Goal: Task Accomplishment & Management: Manage account settings

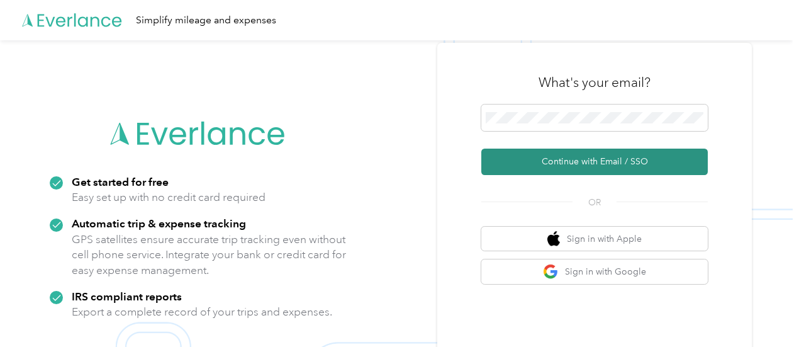
click at [573, 163] on button "Continue with Email / SSO" at bounding box center [595, 162] width 227 height 26
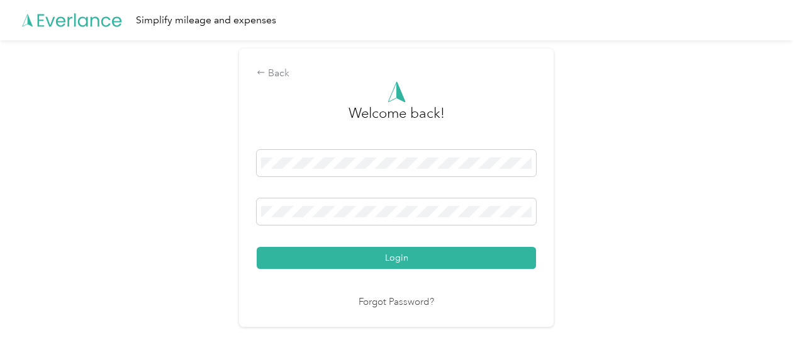
click at [407, 257] on button "Login" at bounding box center [397, 258] width 280 height 22
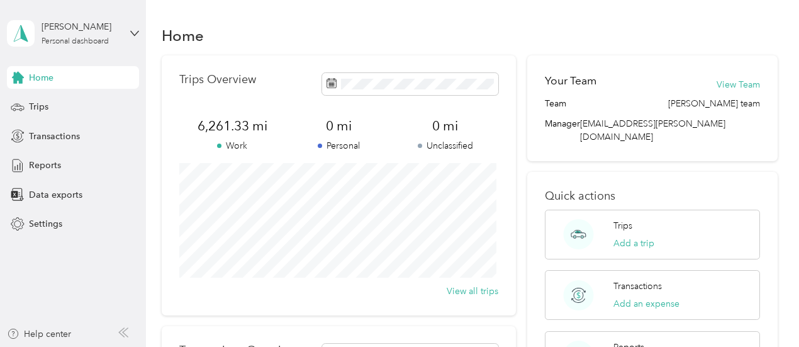
drag, startPoint x: 36, startPoint y: 110, endPoint x: 40, endPoint y: 120, distance: 11.0
click at [40, 120] on div "Home Trips Transactions Reports Data exports Settings" at bounding box center [73, 150] width 132 height 169
click at [40, 106] on span "Trips" at bounding box center [39, 106] width 20 height 13
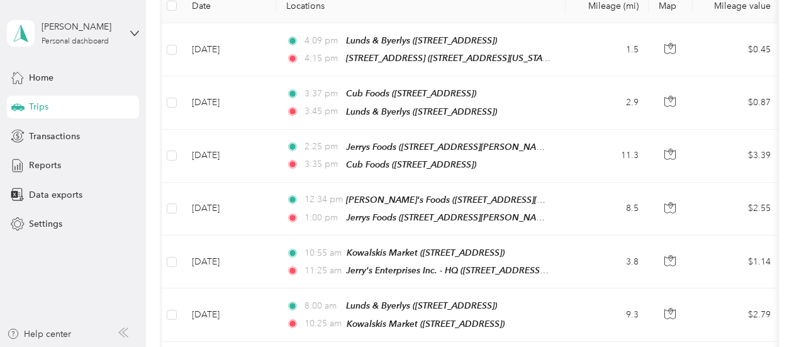
scroll to position [315, 0]
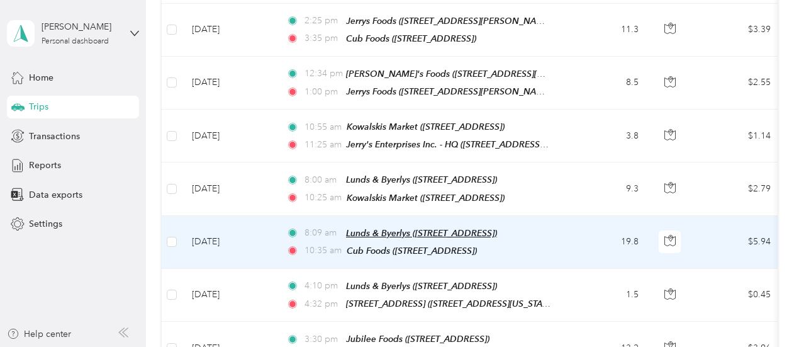
click at [423, 228] on span "Lunds & Byerlys ([STREET_ADDRESS])" at bounding box center [421, 233] width 151 height 10
click at [411, 246] on span "Cub Foods ([STREET_ADDRESS])" at bounding box center [412, 251] width 130 height 10
click at [200, 228] on td "[DATE]" at bounding box center [229, 242] width 94 height 53
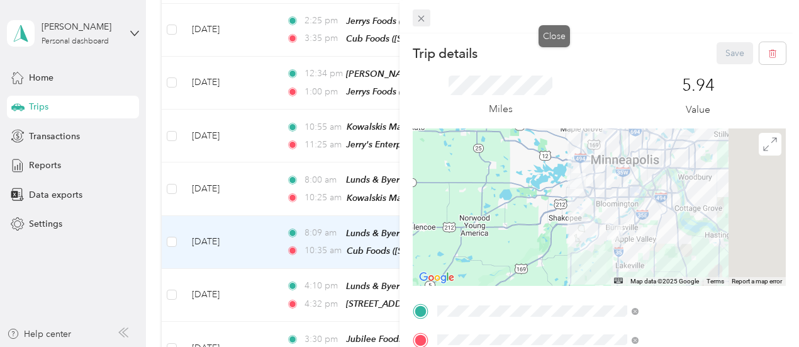
click at [431, 12] on span at bounding box center [422, 18] width 18 height 18
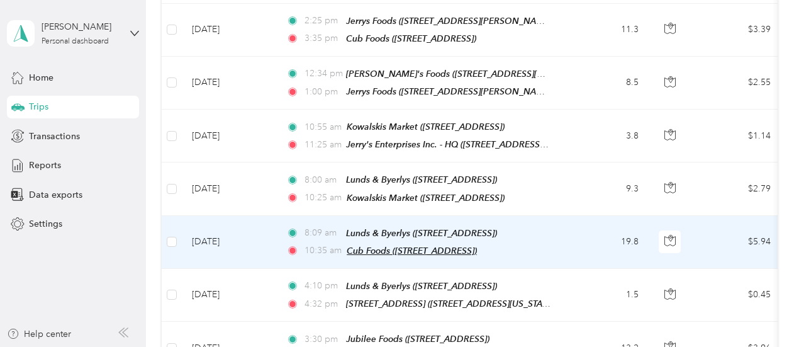
click at [417, 246] on span "Cub Foods ([STREET_ADDRESS])" at bounding box center [412, 251] width 130 height 10
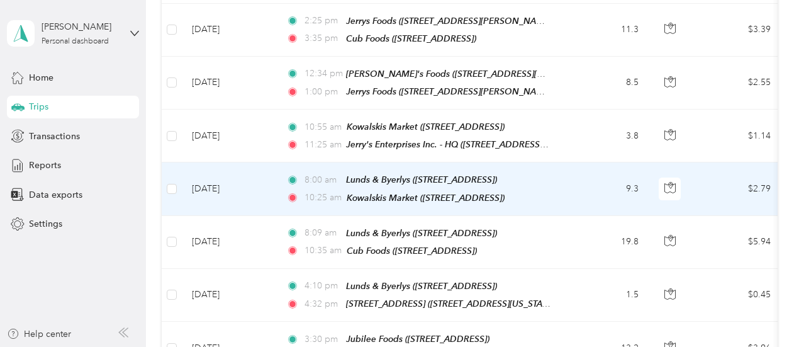
click at [582, 176] on td "9.3" at bounding box center [607, 188] width 83 height 53
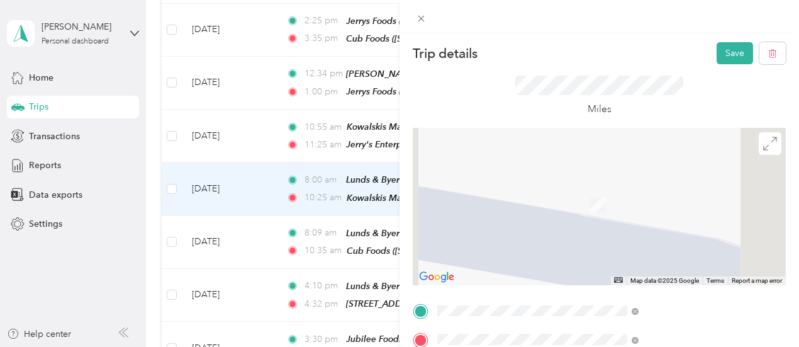
click at [630, 230] on span "[STREET_ADDRESS]" at bounding box center [634, 224] width 80 height 11
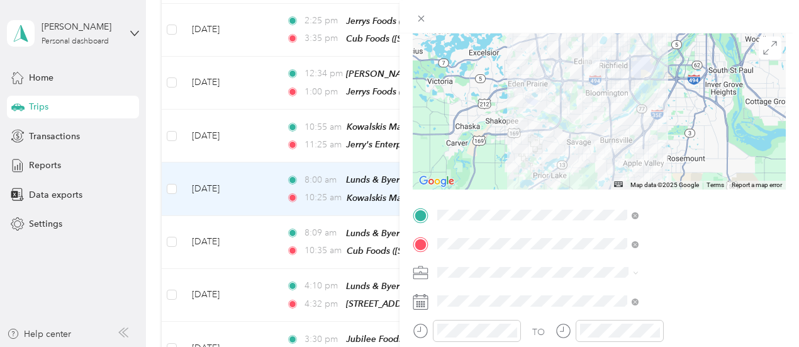
scroll to position [189, 0]
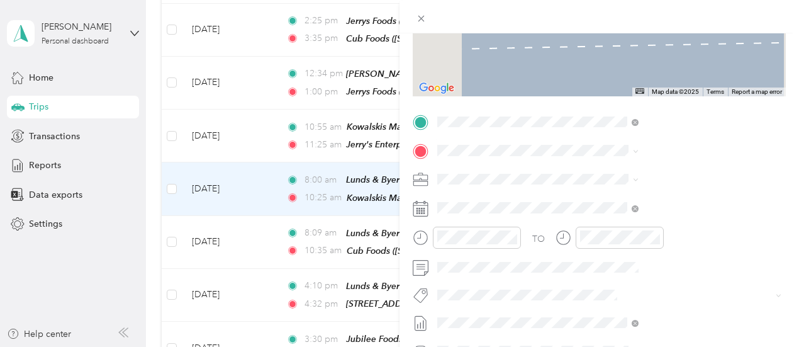
click at [662, 308] on div "Apple valley Cub [STREET_ADDRESS][US_STATE]" at bounding box center [657, 295] width 126 height 26
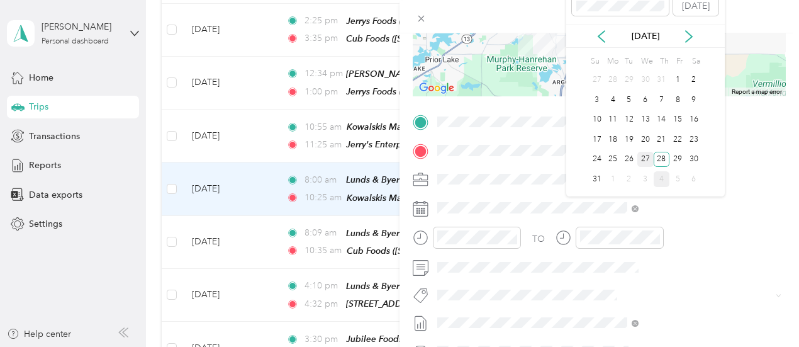
click at [643, 156] on div "27" at bounding box center [646, 160] width 16 height 16
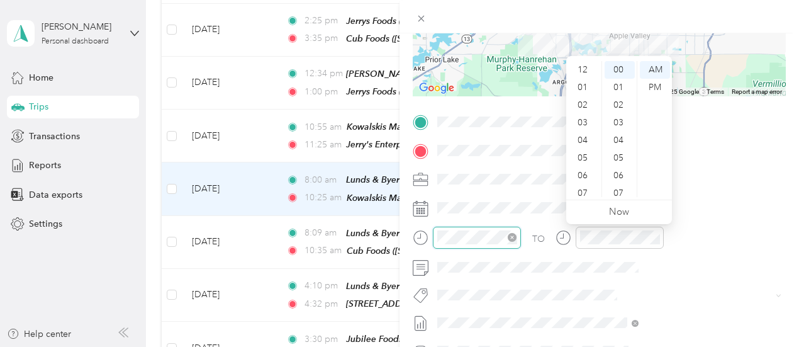
scroll to position [76, 0]
click at [584, 187] on div "11" at bounding box center [584, 188] width 30 height 18
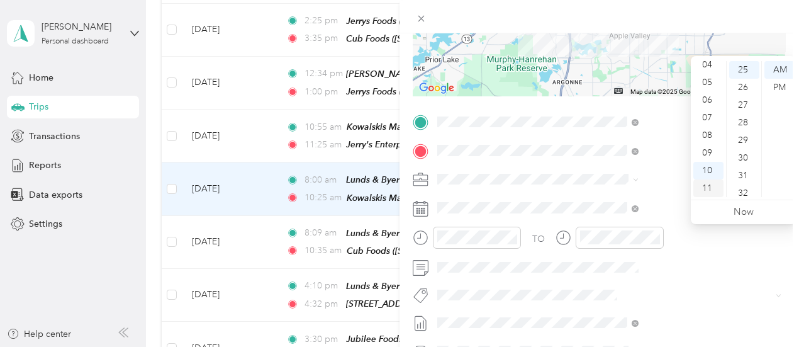
click at [711, 189] on div "11" at bounding box center [709, 188] width 30 height 18
click at [662, 187] on span at bounding box center [609, 179] width 353 height 20
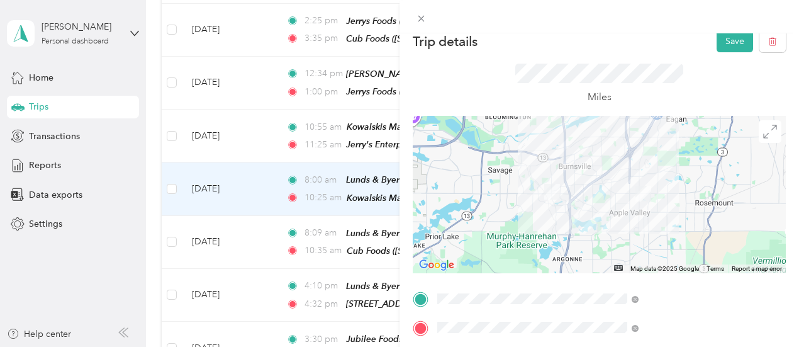
scroll to position [0, 0]
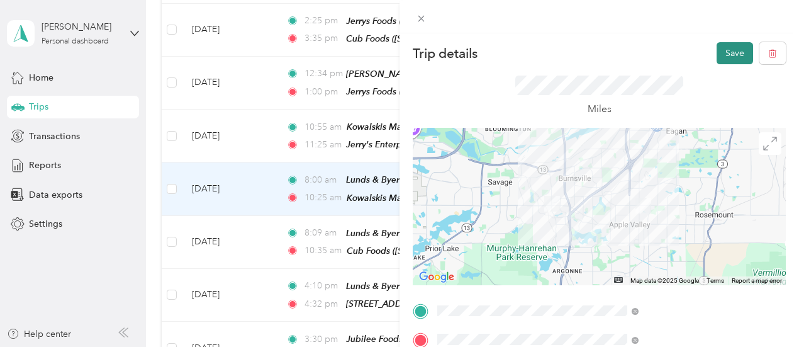
click at [729, 52] on button "Save" at bounding box center [735, 53] width 37 height 22
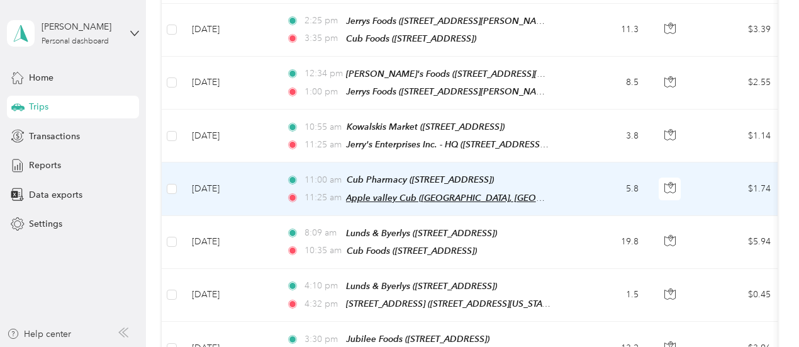
click at [382, 193] on span "Apple valley Cub ([GEOGRAPHIC_DATA], [GEOGRAPHIC_DATA], [GEOGRAPHIC_DATA], [US_…" at bounding box center [547, 198] width 402 height 11
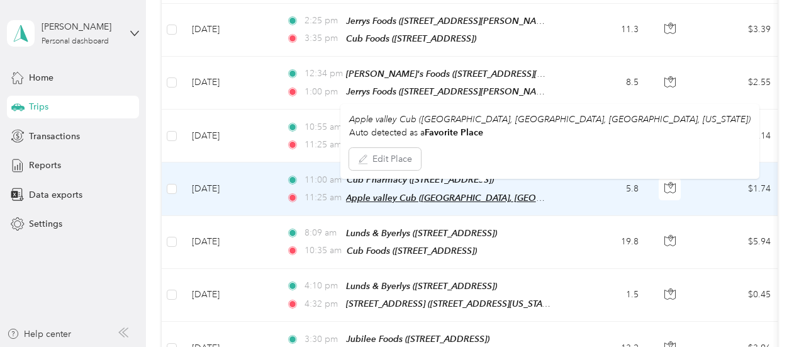
click at [381, 193] on span "Apple valley Cub ([GEOGRAPHIC_DATA], [GEOGRAPHIC_DATA], [GEOGRAPHIC_DATA], [US_…" at bounding box center [547, 198] width 402 height 11
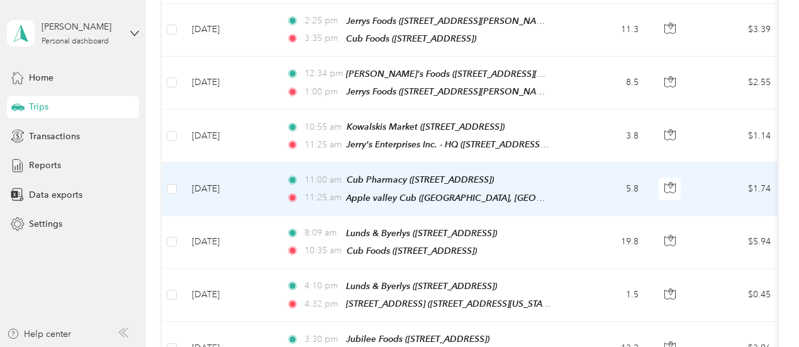
click at [213, 178] on td "[DATE]" at bounding box center [229, 188] width 94 height 53
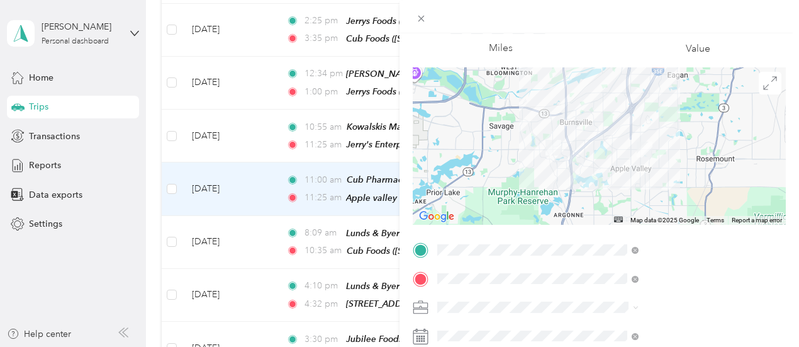
scroll to position [126, 0]
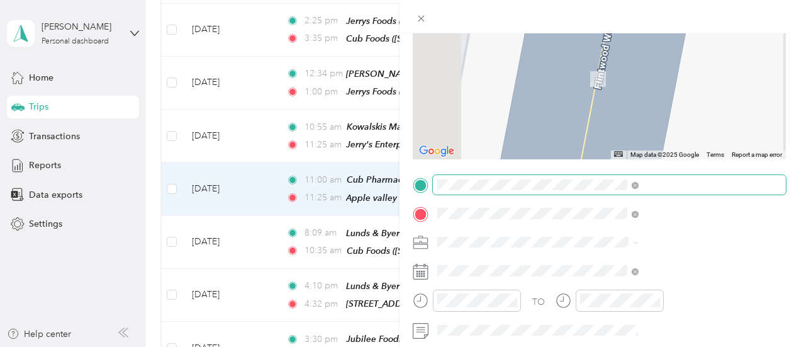
click at [639, 181] on span at bounding box center [633, 185] width 11 height 9
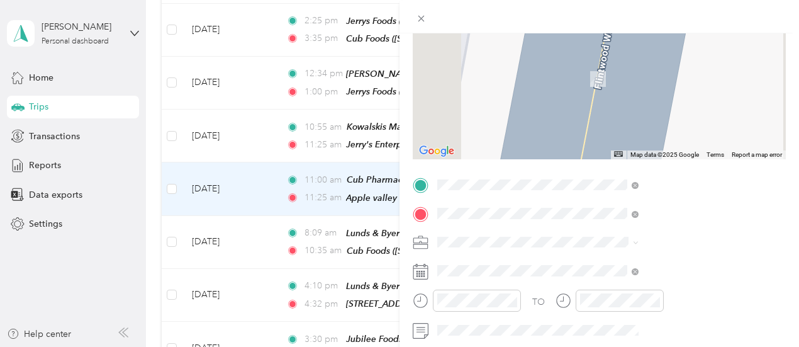
click at [630, 55] on span "[STREET_ADDRESS][US_STATE]" at bounding box center [657, 50] width 126 height 11
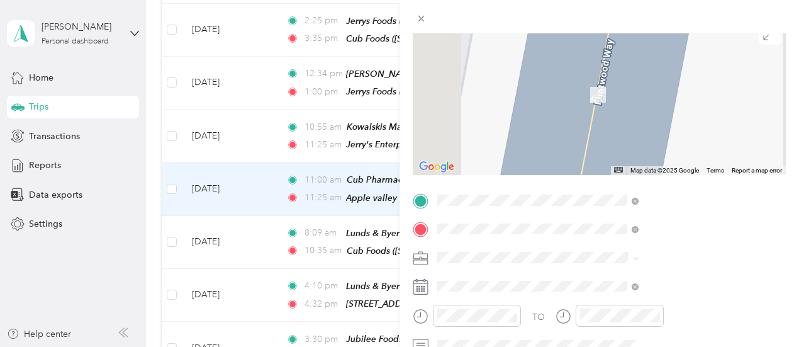
scroll to position [141, 0]
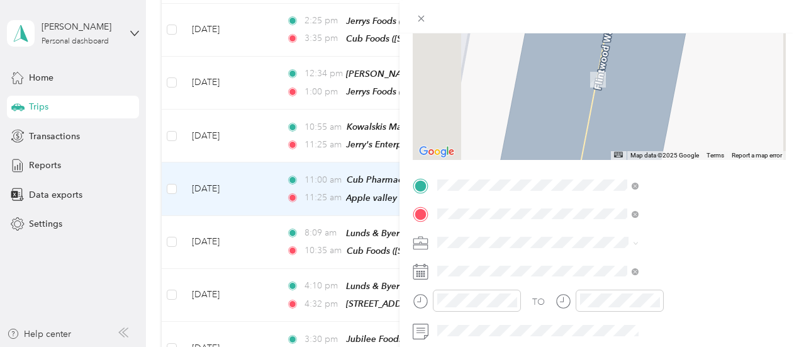
click at [652, 133] on span "[STREET_ADDRESS]" at bounding box center [634, 127] width 80 height 11
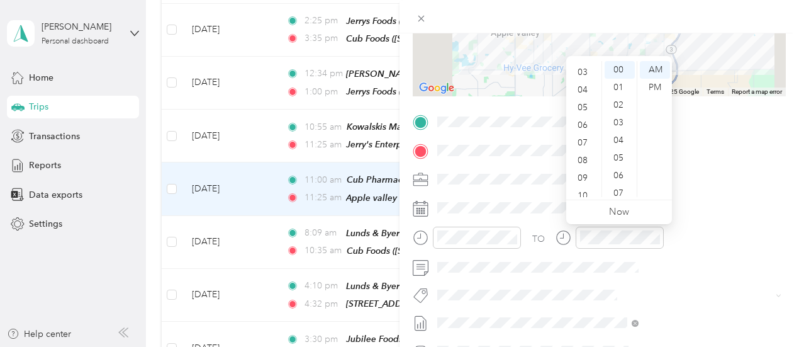
scroll to position [0, 0]
click at [587, 67] on div "12" at bounding box center [584, 70] width 30 height 18
click at [623, 188] on div "15" at bounding box center [620, 192] width 30 height 18
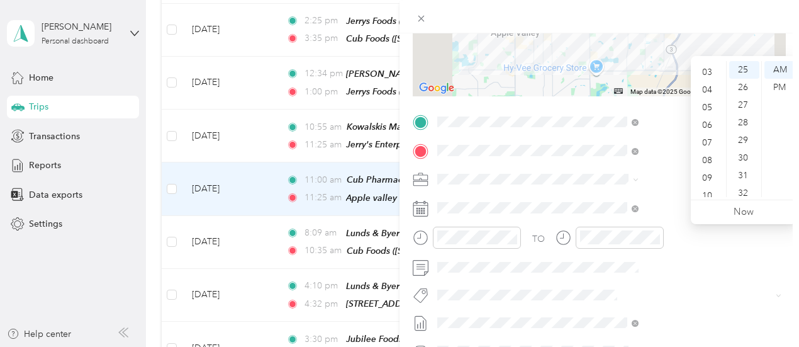
scroll to position [0, 0]
click at [707, 86] on div "01" at bounding box center [709, 88] width 30 height 18
click at [782, 88] on div "PM" at bounding box center [780, 88] width 30 height 18
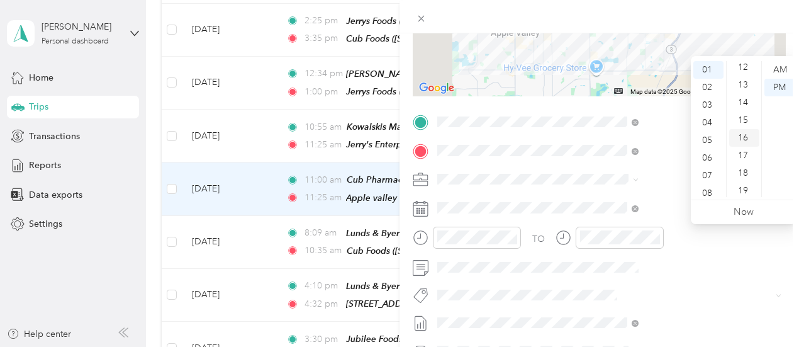
click at [748, 116] on div "15" at bounding box center [745, 120] width 30 height 18
click at [666, 171] on span at bounding box center [609, 179] width 353 height 20
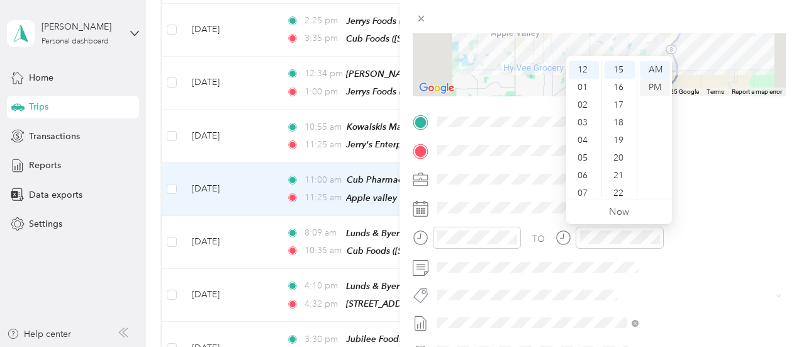
click at [658, 88] on div "PM" at bounding box center [655, 88] width 30 height 18
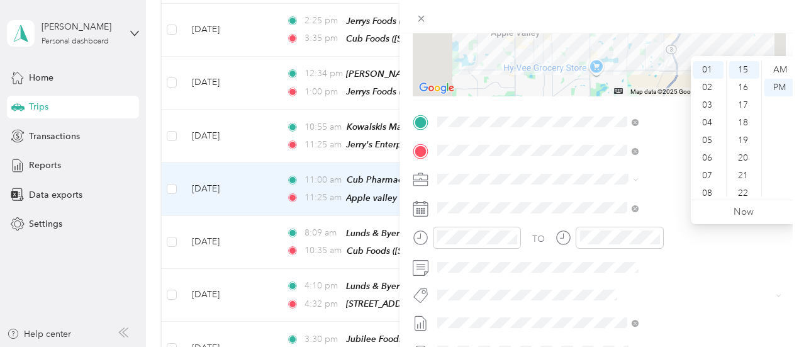
click at [769, 34] on div at bounding box center [599, 17] width 373 height 157
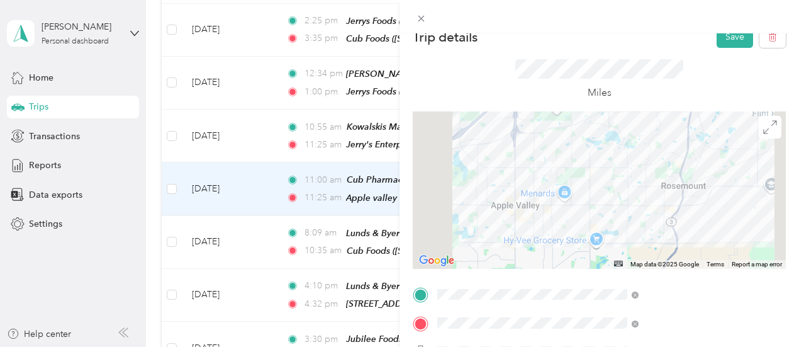
scroll to position [0, 0]
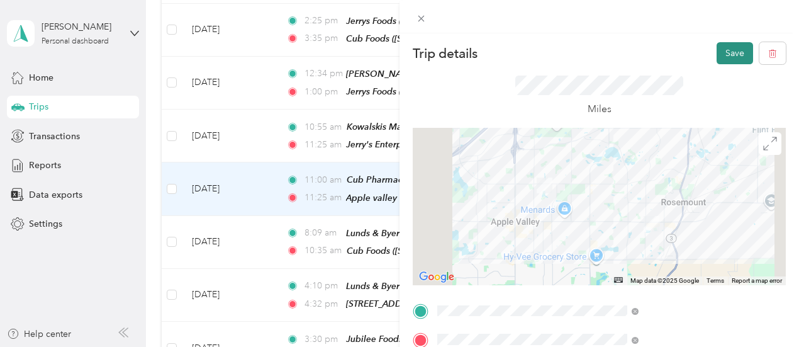
click at [733, 53] on button "Save" at bounding box center [735, 53] width 37 height 22
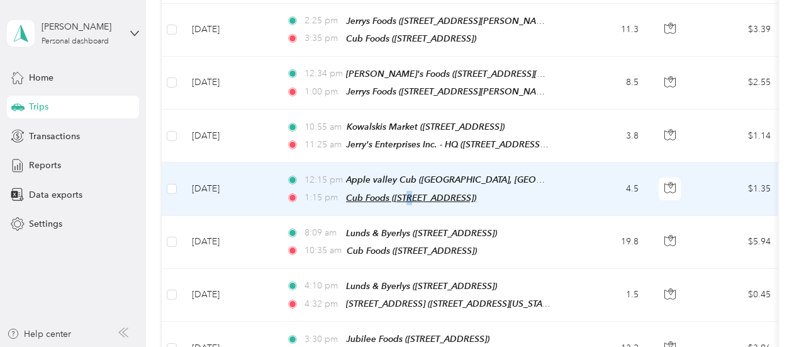
click at [414, 193] on span "Cub Foods ([STREET_ADDRESS])" at bounding box center [411, 198] width 130 height 10
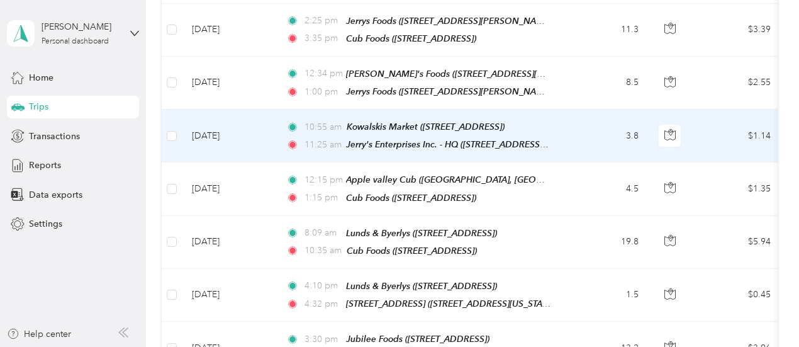
click at [577, 137] on td "3.8" at bounding box center [607, 136] width 83 height 53
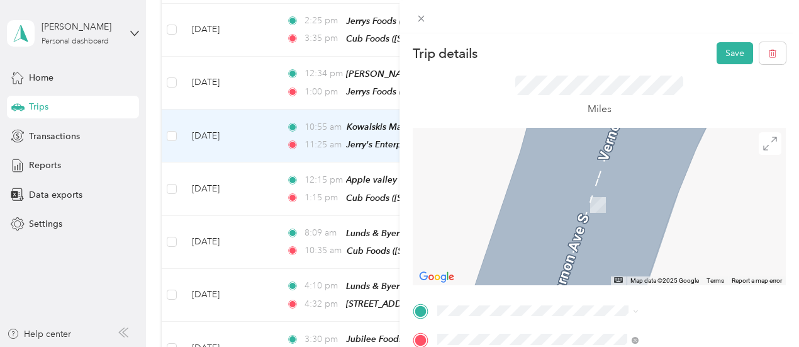
click at [672, 184] on span "[STREET_ADDRESS]" at bounding box center [634, 178] width 80 height 11
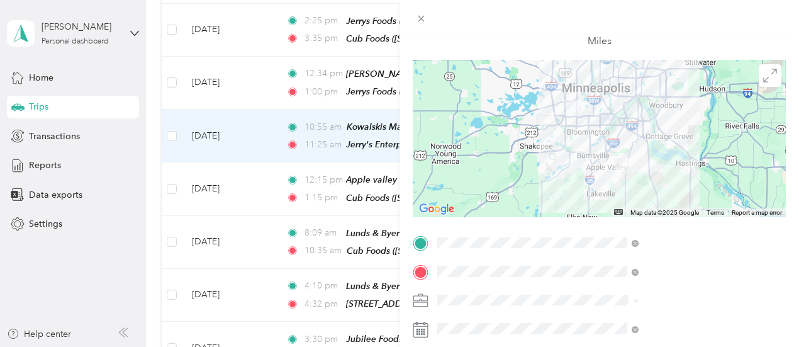
scroll to position [126, 0]
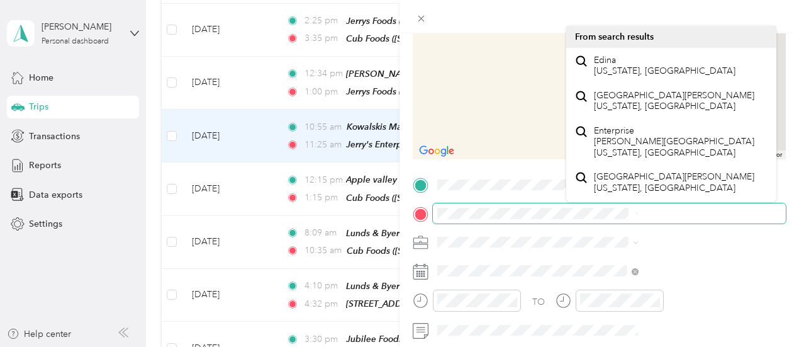
click at [716, 206] on span at bounding box center [609, 213] width 353 height 20
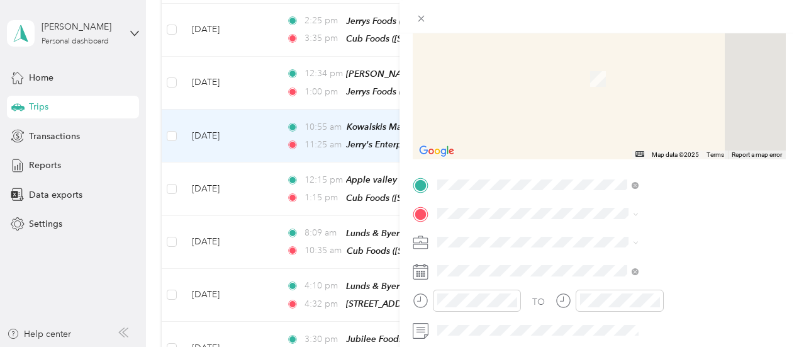
click at [675, 235] on span at bounding box center [609, 242] width 353 height 20
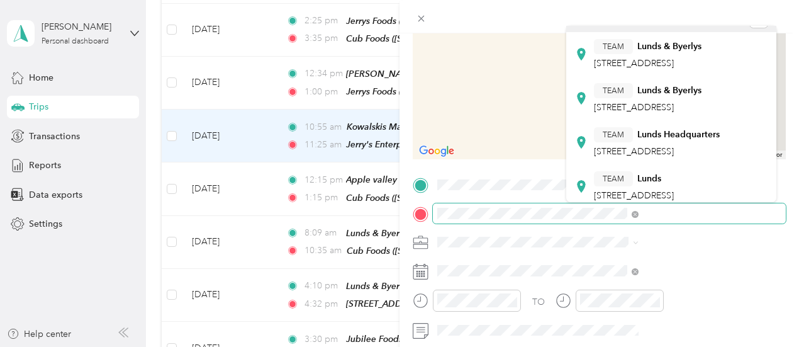
scroll to position [0, 0]
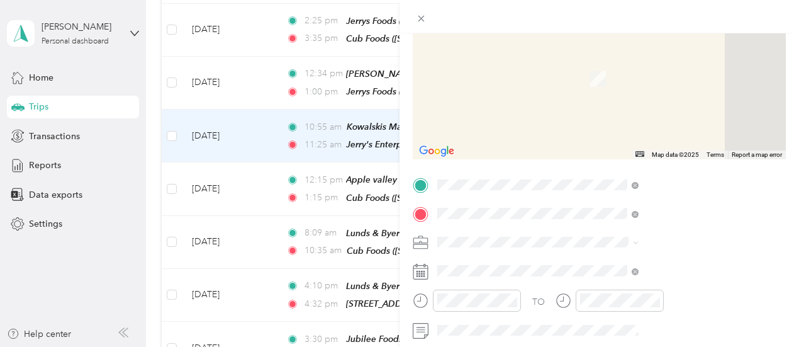
click at [655, 82] on span "[STREET_ADDRESS]" at bounding box center [634, 83] width 80 height 11
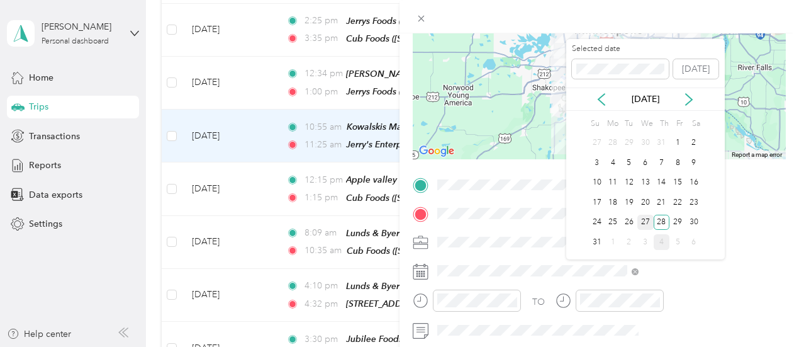
click at [643, 221] on div "27" at bounding box center [646, 223] width 16 height 16
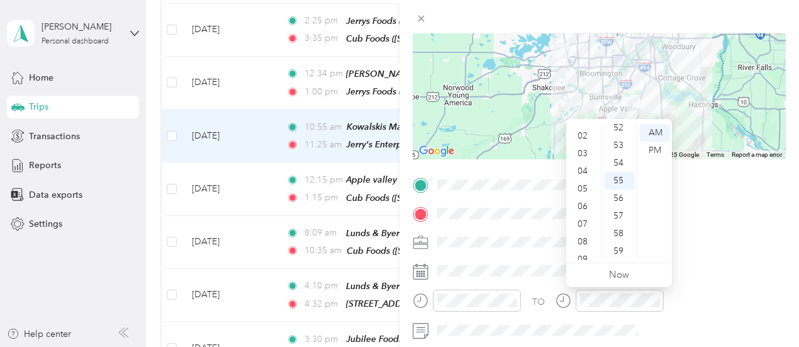
scroll to position [25, 0]
click at [581, 140] on div "02" at bounding box center [584, 143] width 30 height 18
click at [655, 147] on div "PM" at bounding box center [655, 151] width 30 height 18
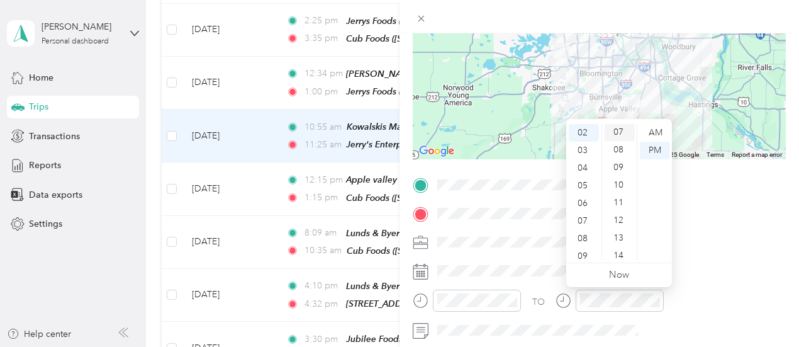
click at [623, 127] on div "07" at bounding box center [620, 132] width 30 height 18
click at [615, 289] on div "TO Add photo" at bounding box center [599, 327] width 373 height 304
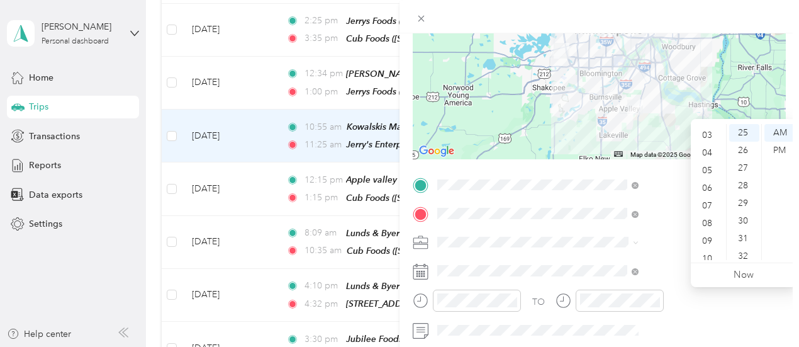
scroll to position [0, 0]
click at [709, 166] on div "02" at bounding box center [709, 168] width 30 height 18
click at [778, 147] on div "PM" at bounding box center [780, 151] width 30 height 18
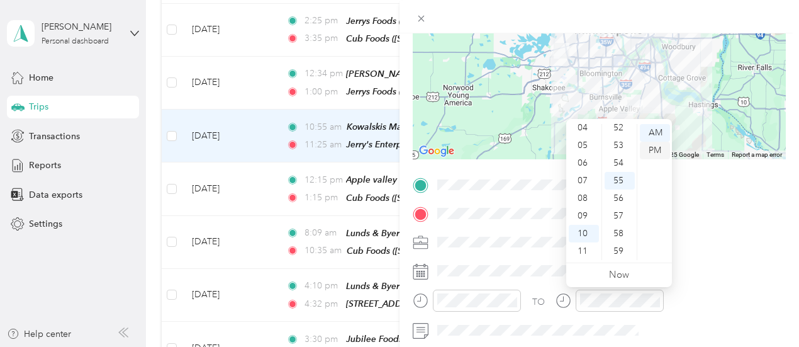
click at [651, 147] on div "PM" at bounding box center [655, 151] width 30 height 18
click at [588, 167] on div "02" at bounding box center [584, 168] width 30 height 18
click at [617, 129] on div "08" at bounding box center [620, 133] width 30 height 18
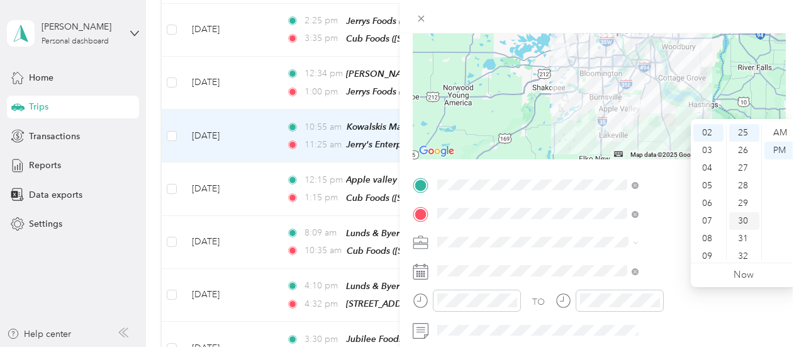
click at [748, 216] on div "30" at bounding box center [745, 221] width 30 height 18
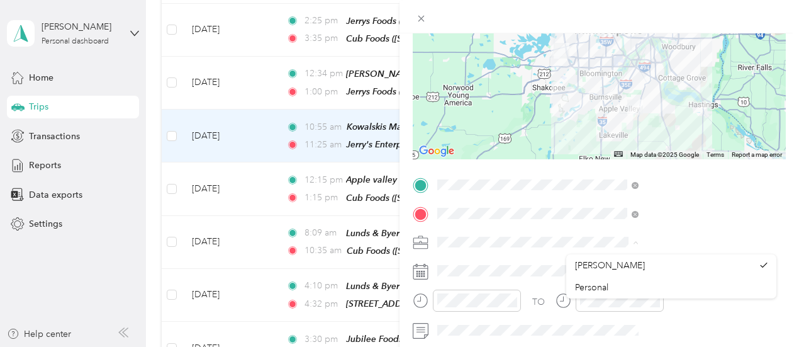
scroll to position [0, 0]
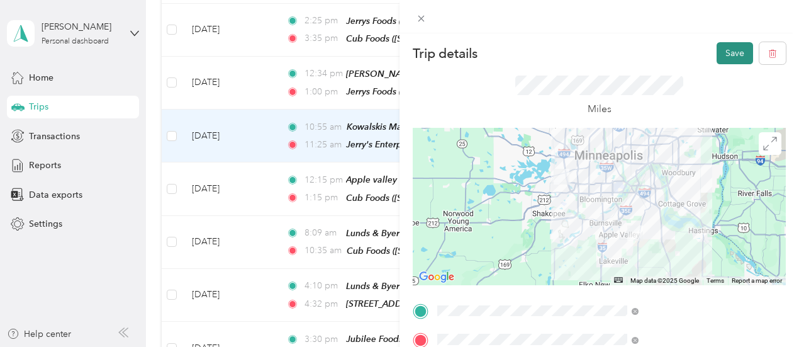
click at [735, 50] on button "Save" at bounding box center [735, 53] width 37 height 22
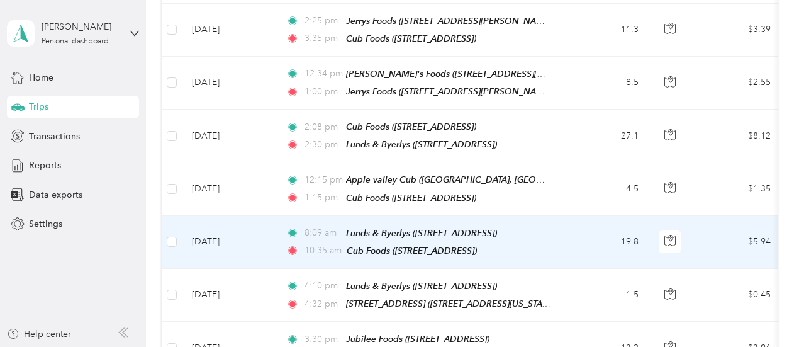
drag, startPoint x: 230, startPoint y: 188, endPoint x: 196, endPoint y: 232, distance: 55.8
drag, startPoint x: 196, startPoint y: 232, endPoint x: 601, endPoint y: 86, distance: 430.3
click at [601, 86] on td "8.5" at bounding box center [607, 83] width 83 height 53
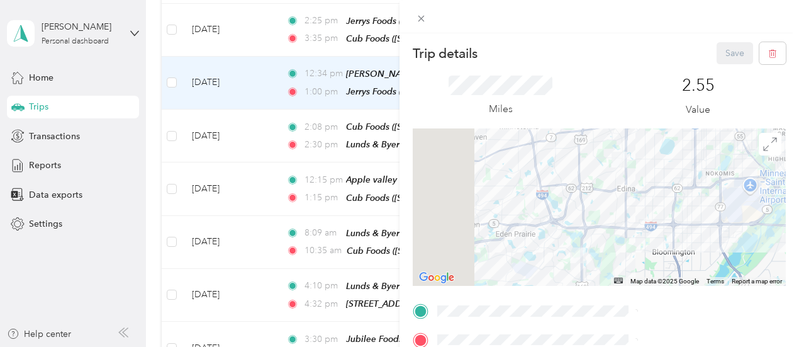
click at [427, 134] on div "Trip details Save This trip cannot be edited because it is either under review,…" at bounding box center [399, 173] width 799 height 347
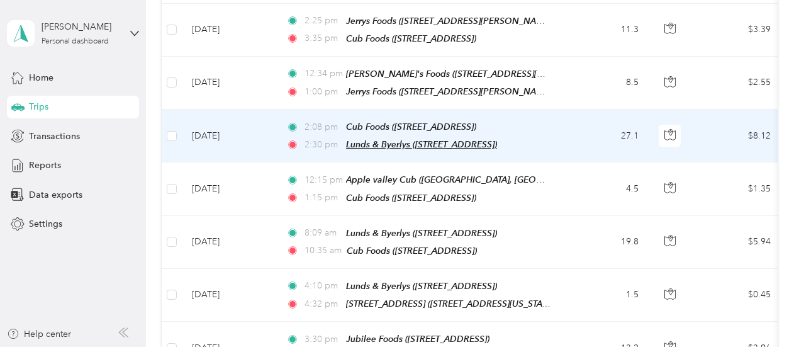
click at [422, 139] on span "Lunds & Byerlys ([STREET_ADDRESS])" at bounding box center [421, 144] width 151 height 10
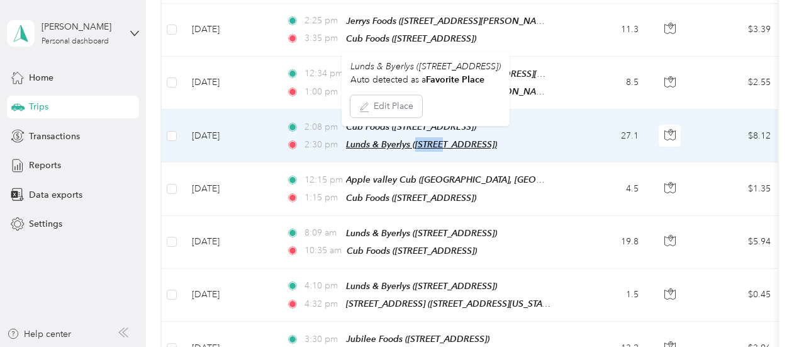
click at [421, 139] on span "Lunds & Byerlys ([STREET_ADDRESS])" at bounding box center [421, 144] width 151 height 10
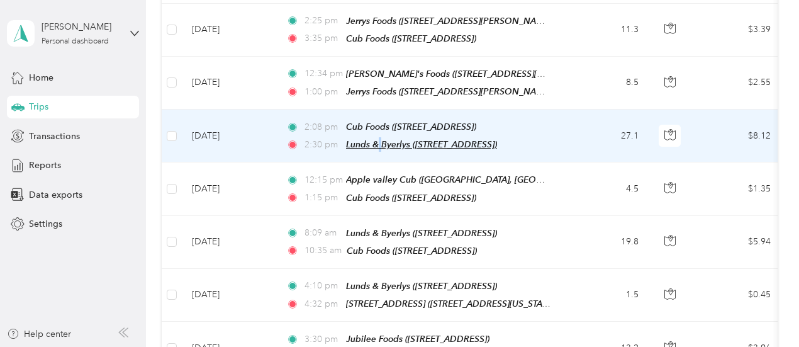
click at [380, 139] on span "Lunds & Byerlys ([STREET_ADDRESS])" at bounding box center [421, 144] width 151 height 10
click at [219, 134] on td "[DATE]" at bounding box center [229, 136] width 94 height 53
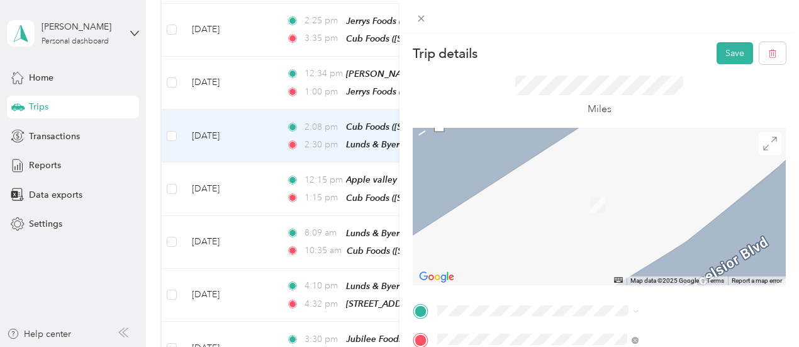
click at [627, 231] on div "TEAM Lunds & [PERSON_NAME] [STREET_ADDRESS][GEOGRAPHIC_DATA], [GEOGRAPHIC_DATA]" at bounding box center [648, 215] width 108 height 31
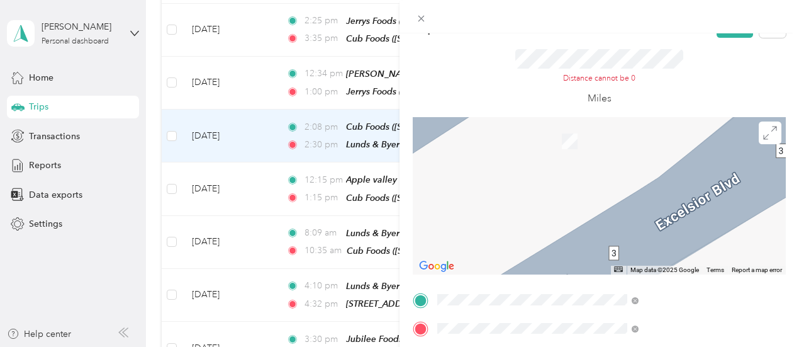
scroll to position [63, 0]
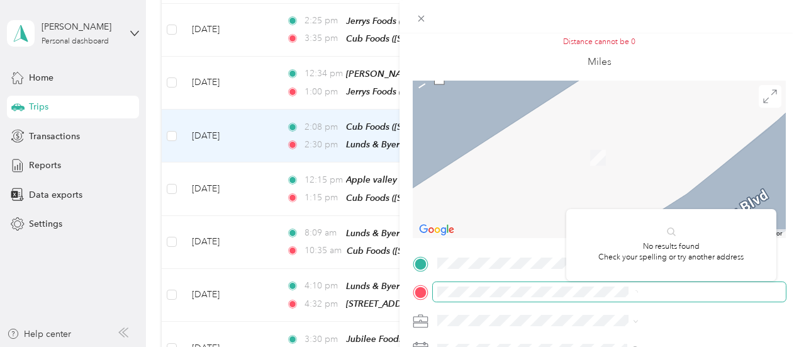
click at [716, 346] on div "Trip details Save This trip cannot be edited because it is either under review,…" at bounding box center [396, 347] width 793 height 0
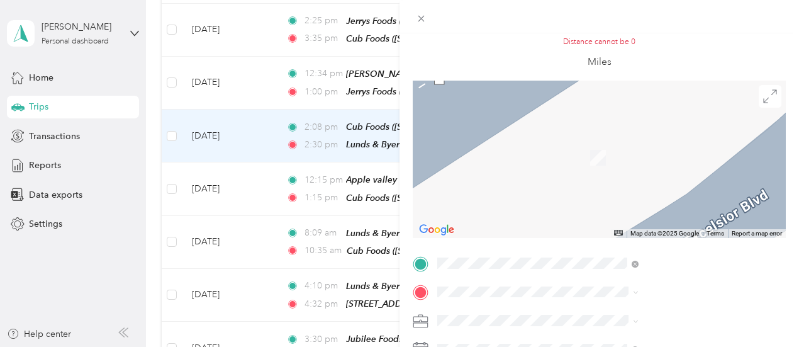
click at [636, 162] on span "[STREET_ADDRESS][US_STATE]" at bounding box center [657, 157] width 126 height 11
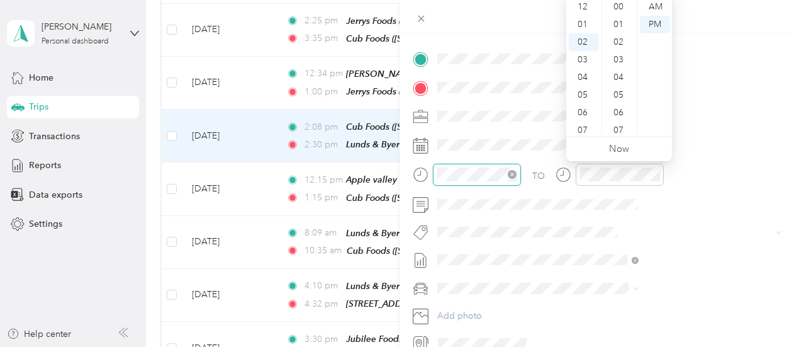
scroll to position [35, 0]
click at [585, 23] on div "03" at bounding box center [584, 25] width 30 height 18
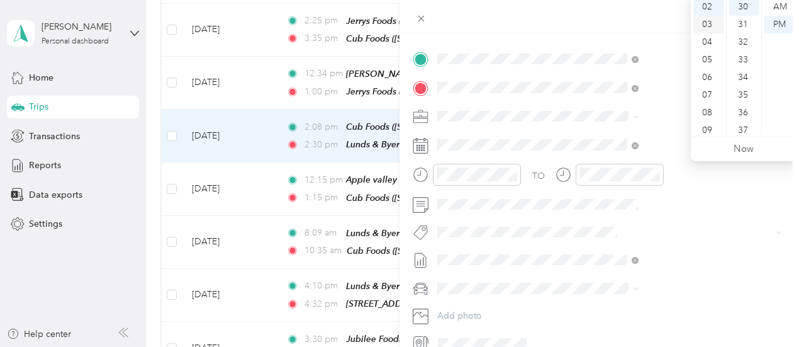
click at [711, 26] on div "03" at bounding box center [709, 25] width 30 height 18
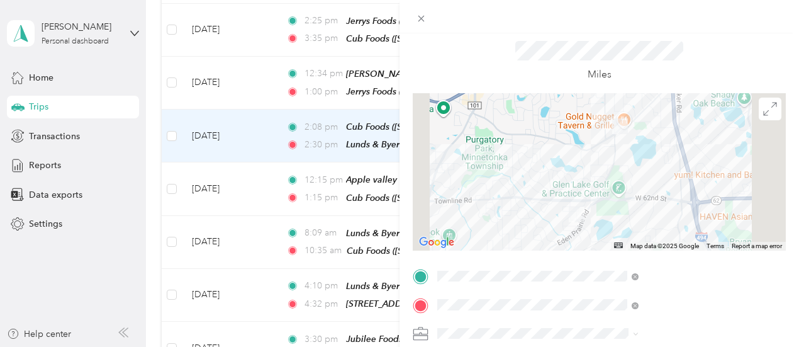
scroll to position [0, 0]
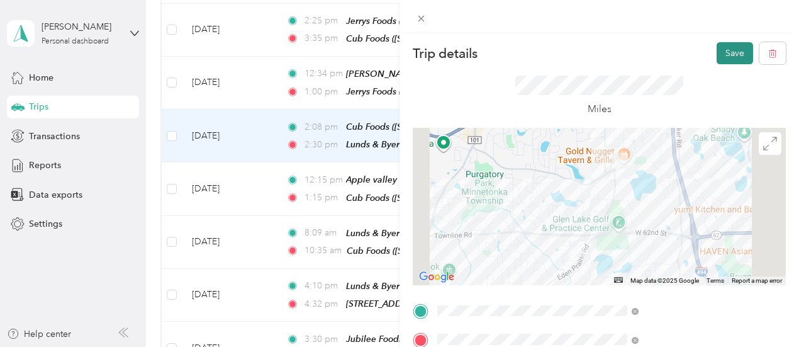
drag, startPoint x: 737, startPoint y: 47, endPoint x: 743, endPoint y: 45, distance: 6.8
click at [743, 45] on button "Save" at bounding box center [735, 53] width 37 height 22
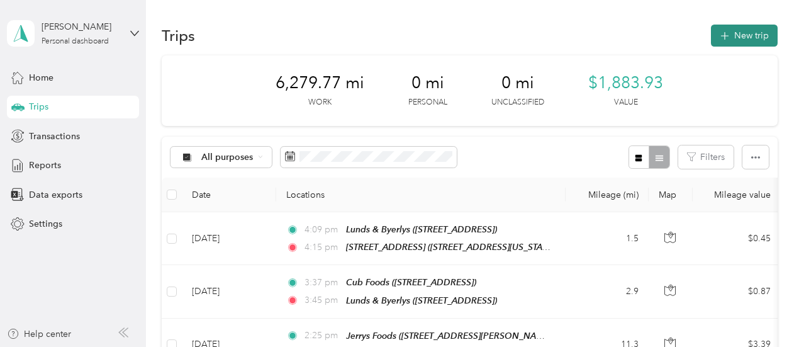
click at [749, 31] on button "New trip" at bounding box center [744, 36] width 67 height 22
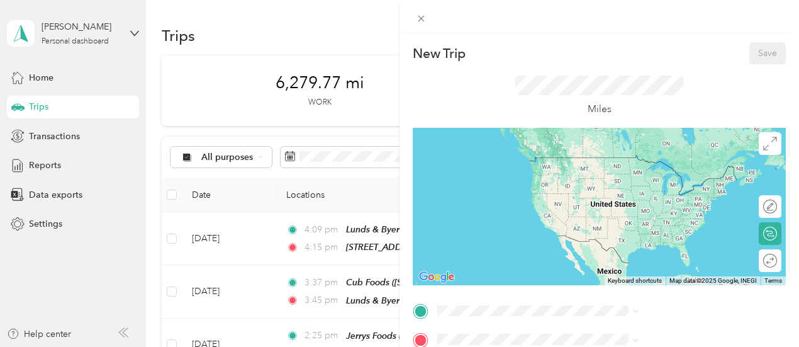
click at [516, 25] on div "New Trip Save This trip cannot be edited because it is either under review, app…" at bounding box center [399, 173] width 799 height 347
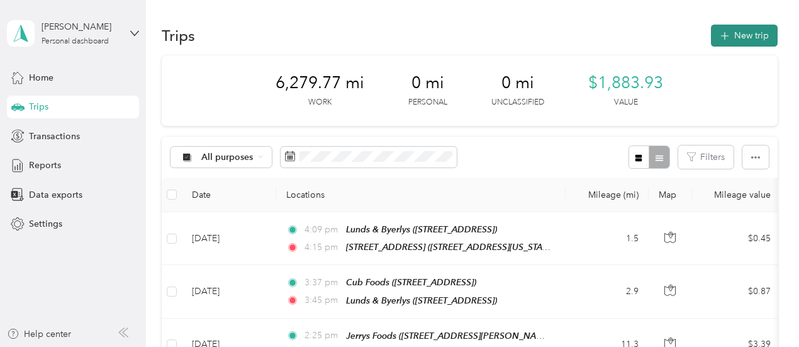
click at [752, 33] on button "New trip" at bounding box center [744, 36] width 67 height 22
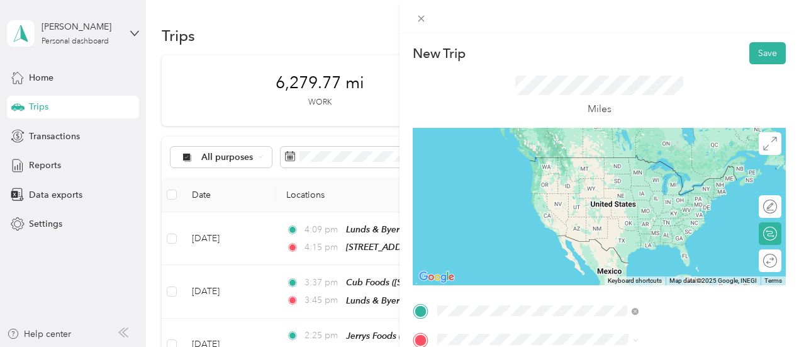
click at [671, 186] on span "[STREET_ADDRESS]" at bounding box center [634, 180] width 80 height 11
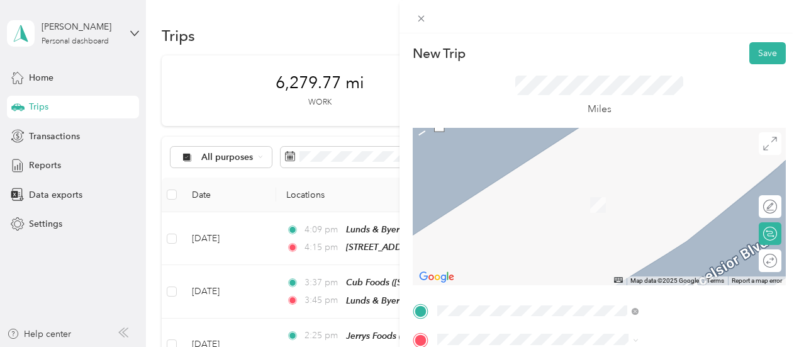
scroll to position [126, 0]
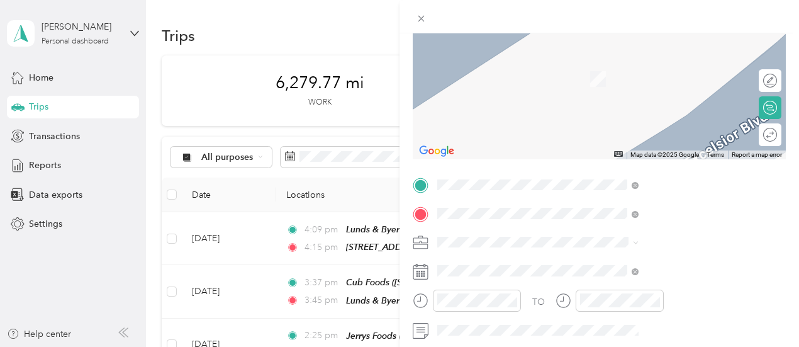
click at [661, 80] on span "[STREET_ADDRESS][US_STATE]" at bounding box center [657, 79] width 126 height 11
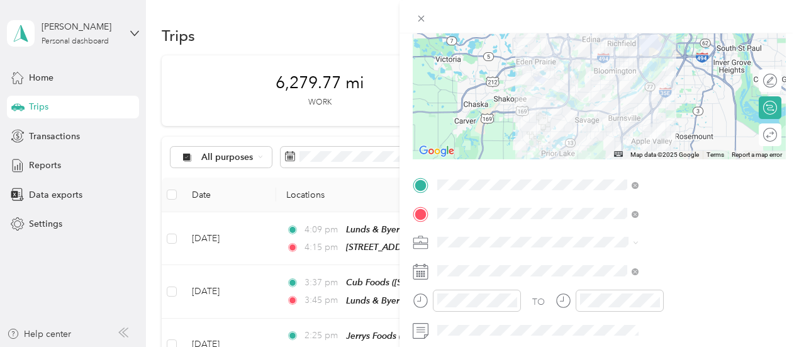
scroll to position [189, 0]
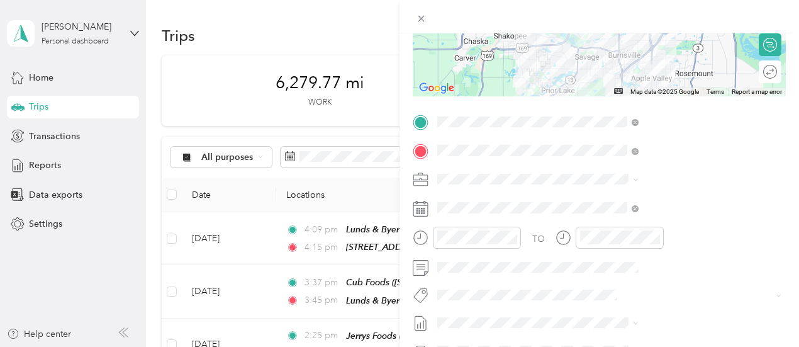
click at [429, 208] on icon at bounding box center [421, 209] width 16 height 16
click at [429, 210] on icon at bounding box center [421, 209] width 16 height 16
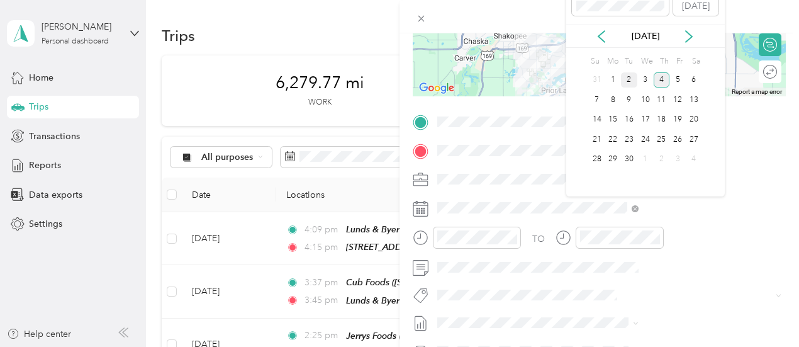
click at [630, 76] on div "2" at bounding box center [629, 80] width 16 height 16
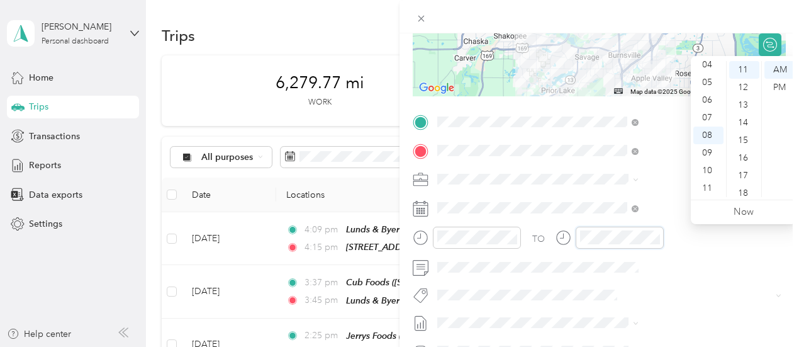
scroll to position [194, 0]
click at [706, 147] on div "09" at bounding box center [709, 153] width 30 height 18
click at [743, 127] on div "10" at bounding box center [745, 128] width 30 height 18
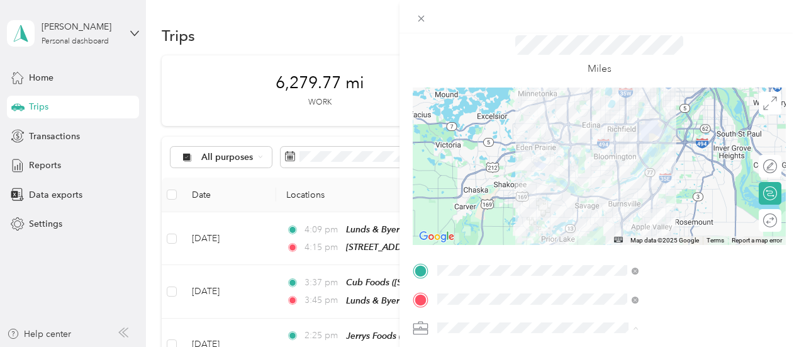
scroll to position [0, 0]
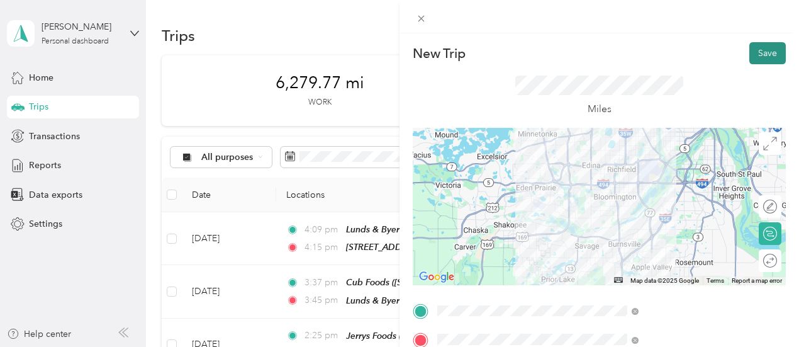
click at [758, 52] on button "Save" at bounding box center [768, 53] width 37 height 22
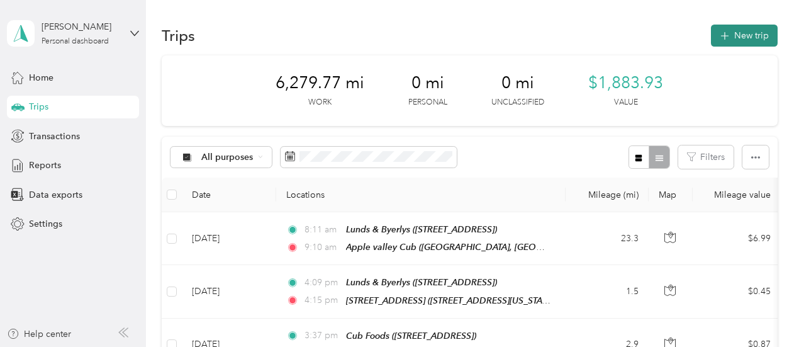
click at [750, 38] on button "New trip" at bounding box center [744, 36] width 67 height 22
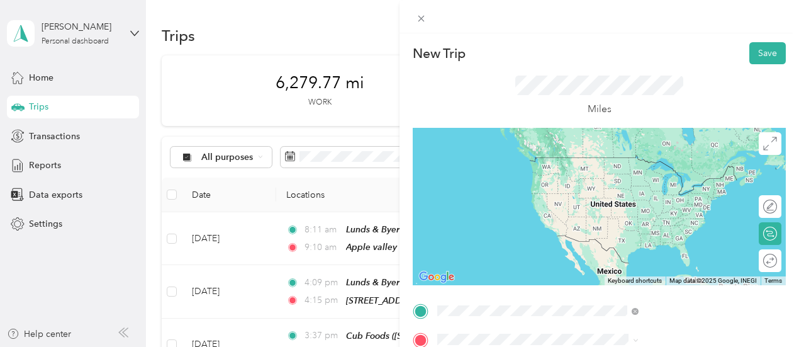
click at [689, 182] on div "Apple valley Cub [STREET_ADDRESS][US_STATE]" at bounding box center [657, 169] width 126 height 26
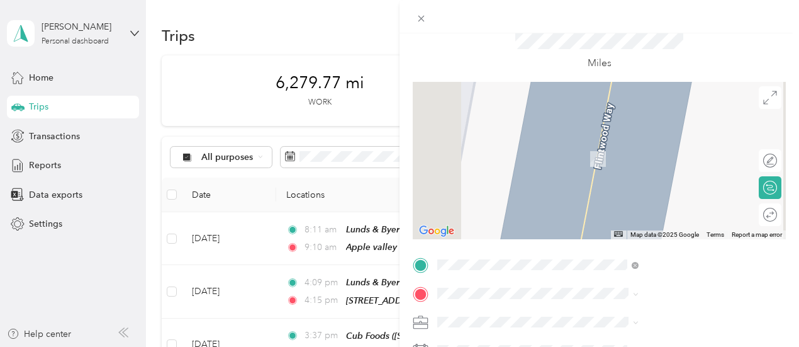
scroll to position [63, 0]
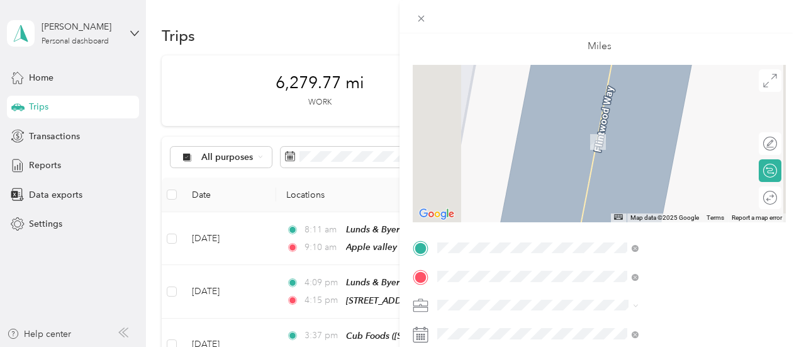
click at [647, 147] on div "TEAM Cub Foods [STREET_ADDRESS]" at bounding box center [638, 137] width 88 height 31
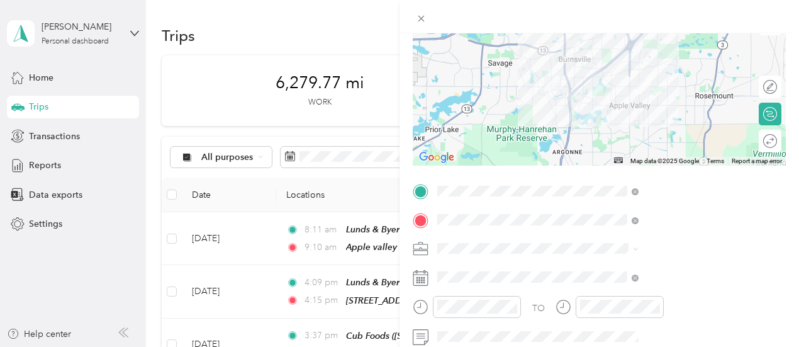
scroll to position [189, 0]
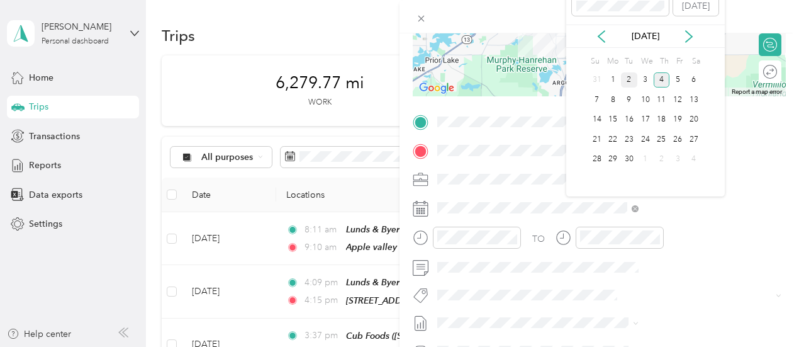
click at [632, 79] on div "2" at bounding box center [629, 80] width 16 height 16
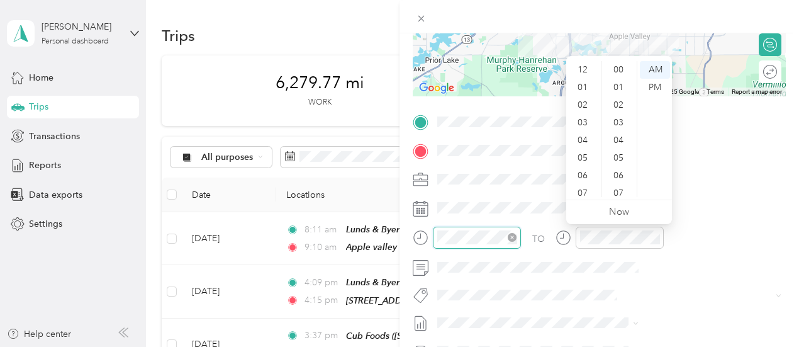
scroll to position [76, 0]
click at [590, 149] on div "09" at bounding box center [584, 153] width 30 height 18
click at [623, 188] on div "20" at bounding box center [620, 193] width 30 height 18
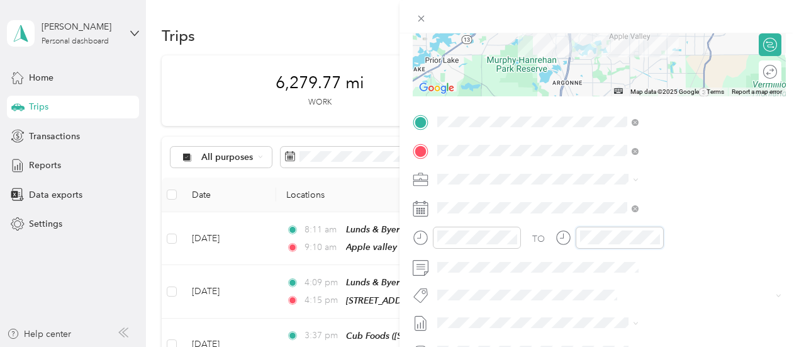
scroll to position [229, 0]
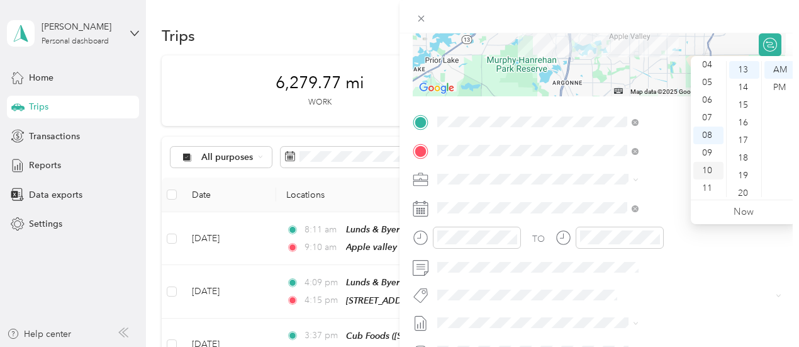
click at [703, 169] on div "10" at bounding box center [709, 171] width 30 height 18
click at [703, 283] on div "TO Add photo" at bounding box center [599, 264] width 373 height 304
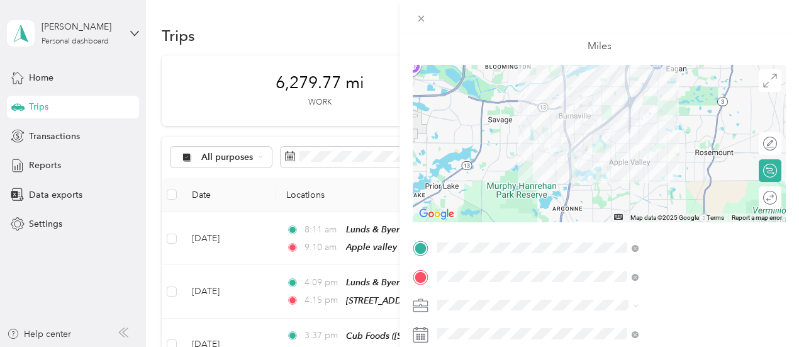
scroll to position [0, 0]
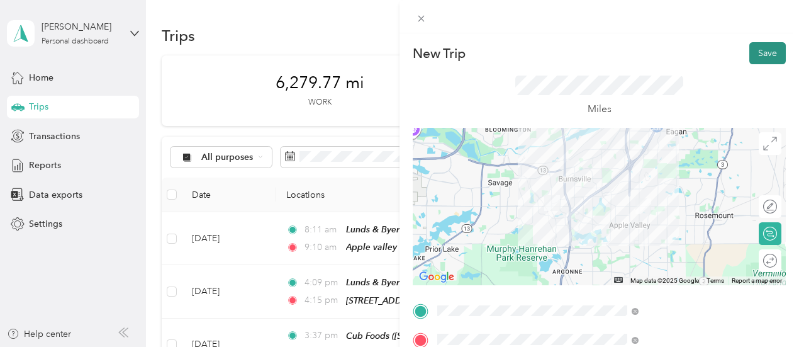
click at [762, 52] on button "Save" at bounding box center [768, 53] width 37 height 22
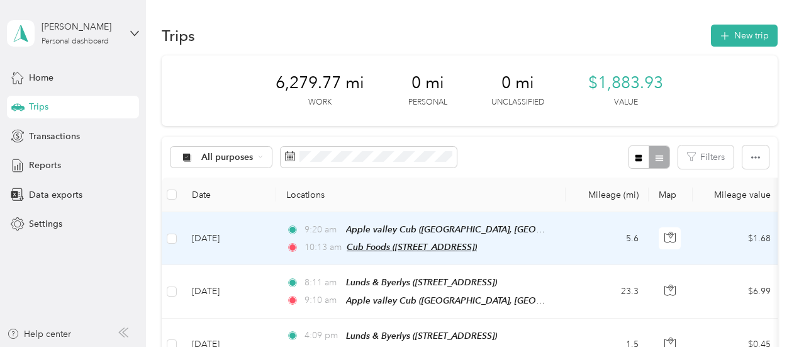
click at [442, 249] on span "Cub Foods ([STREET_ADDRESS])" at bounding box center [412, 247] width 130 height 10
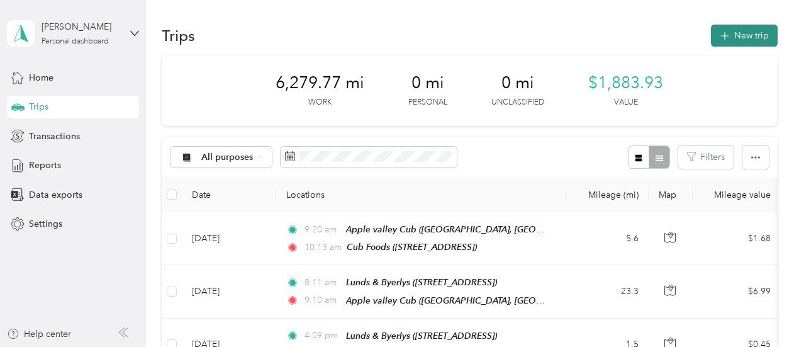
click at [755, 31] on button "New trip" at bounding box center [744, 36] width 67 height 22
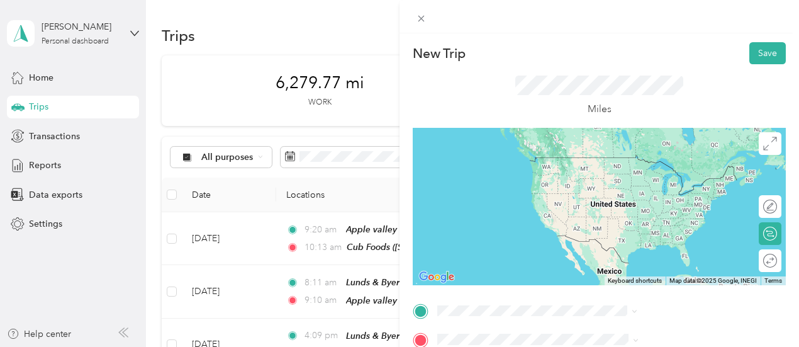
click at [662, 183] on div "TEAM Cub Foods [STREET_ADDRESS]" at bounding box center [638, 171] width 88 height 31
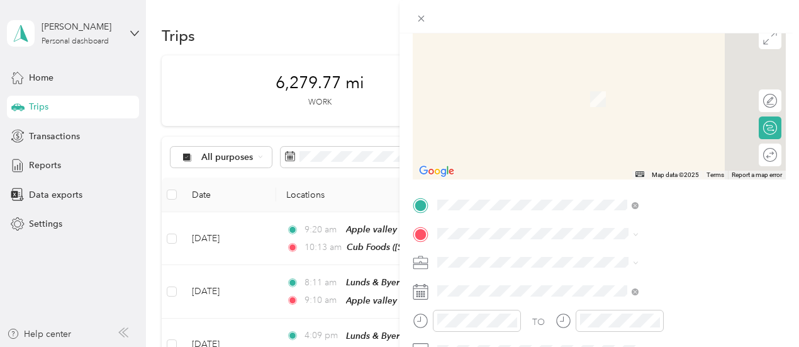
scroll to position [126, 0]
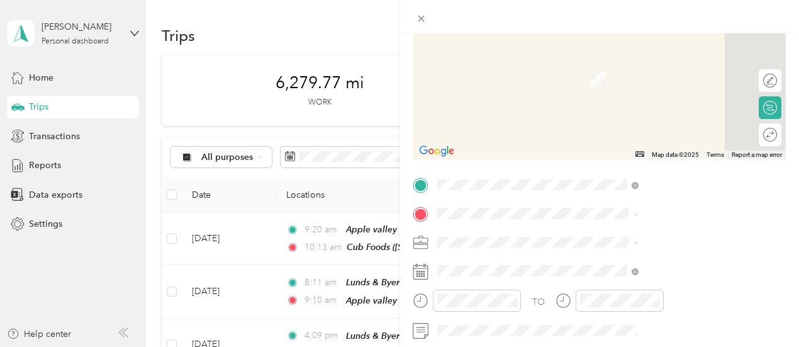
click at [429, 272] on icon at bounding box center [421, 272] width 16 height 16
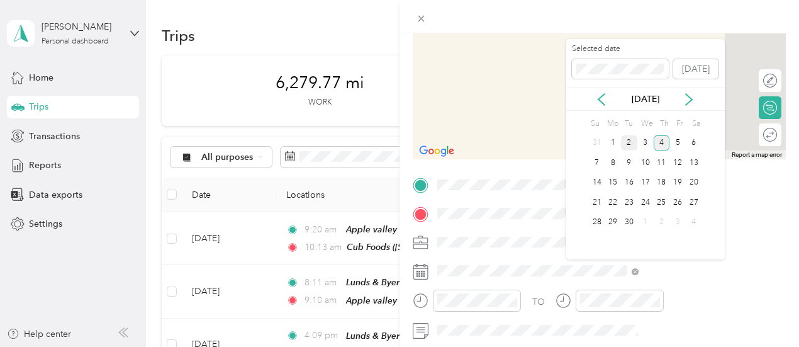
click at [630, 140] on div "2" at bounding box center [629, 143] width 16 height 16
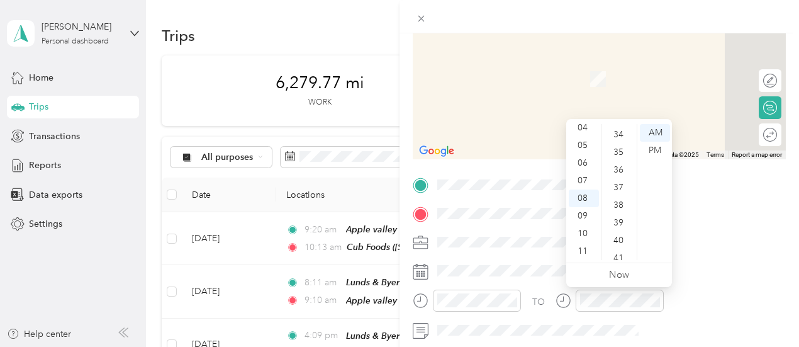
scroll to position [606, 0]
click at [618, 226] on div "40" at bounding box center [620, 232] width 30 height 18
click at [585, 231] on div "10" at bounding box center [584, 234] width 30 height 18
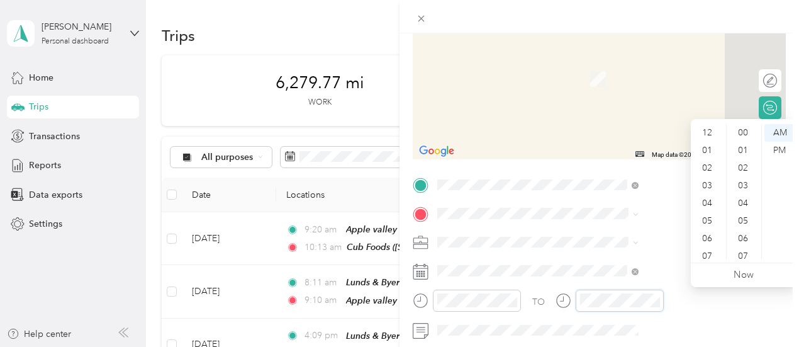
scroll to position [76, 0]
click at [704, 251] on div "11" at bounding box center [709, 251] width 30 height 18
click at [741, 143] on div "20" at bounding box center [745, 148] width 30 height 18
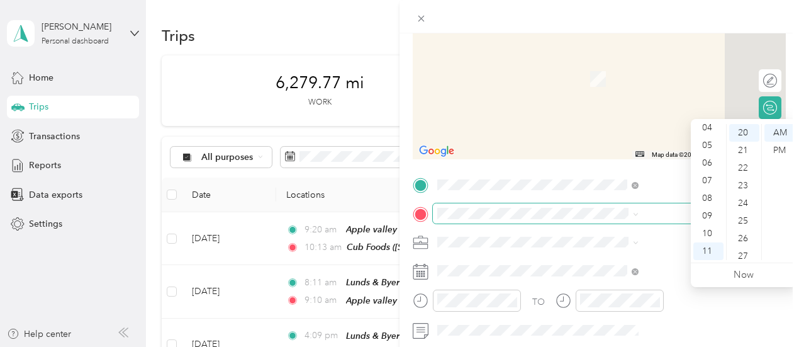
scroll to position [353, 0]
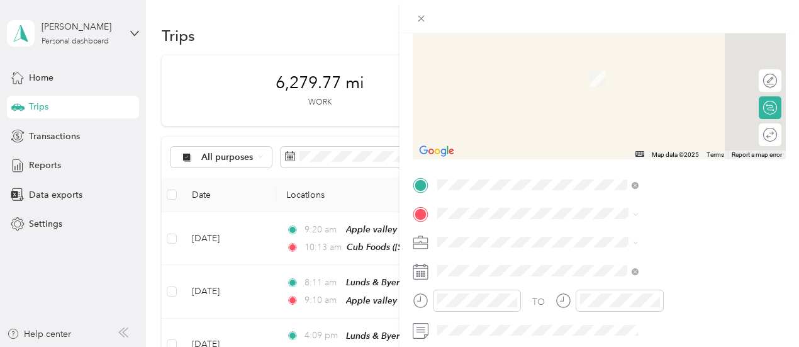
click at [658, 250] on span at bounding box center [609, 242] width 353 height 20
click at [637, 116] on span "[STREET_ADDRESS]" at bounding box center [634, 118] width 80 height 11
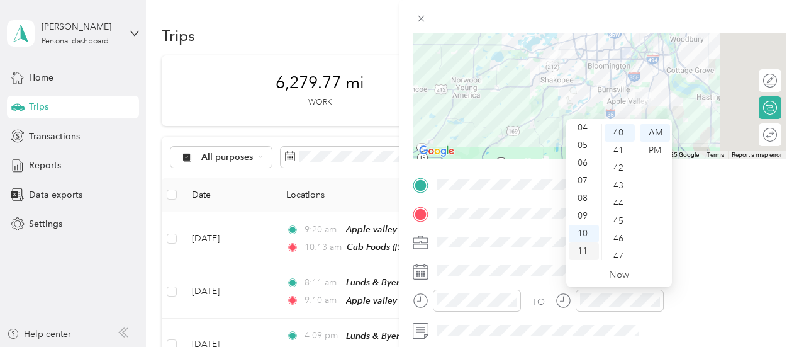
click at [587, 249] on div "11" at bounding box center [584, 251] width 30 height 18
click at [583, 134] on div "12" at bounding box center [584, 133] width 30 height 18
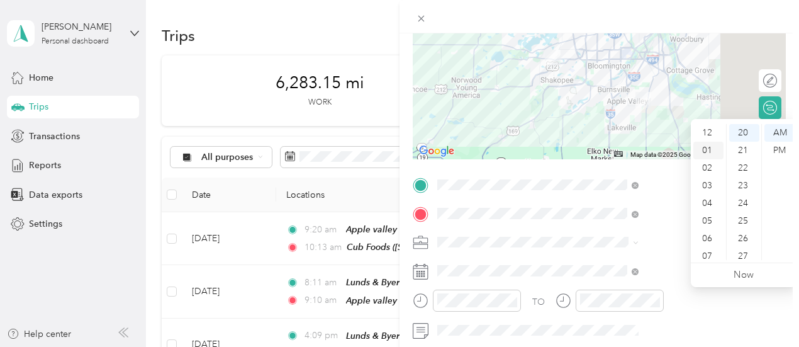
click at [708, 150] on div "01" at bounding box center [709, 151] width 30 height 18
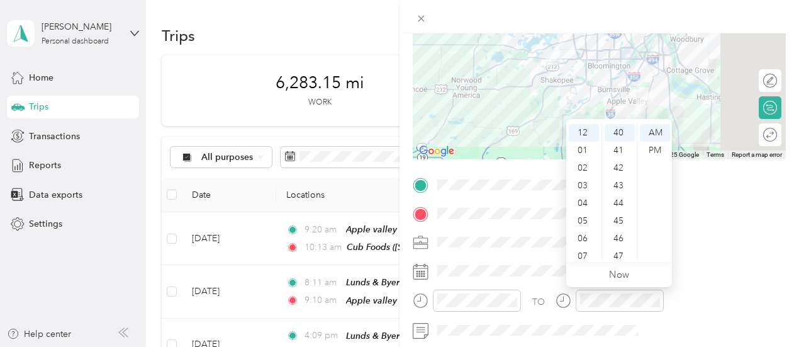
drag, startPoint x: 657, startPoint y: 147, endPoint x: 651, endPoint y: 178, distance: 32.1
click at [657, 147] on div "PM" at bounding box center [655, 151] width 30 height 18
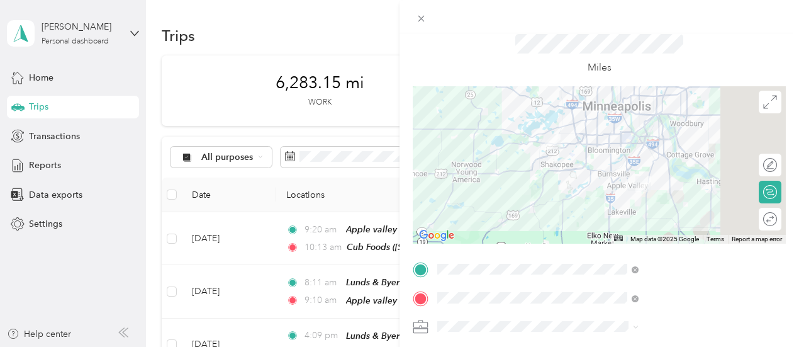
scroll to position [0, 0]
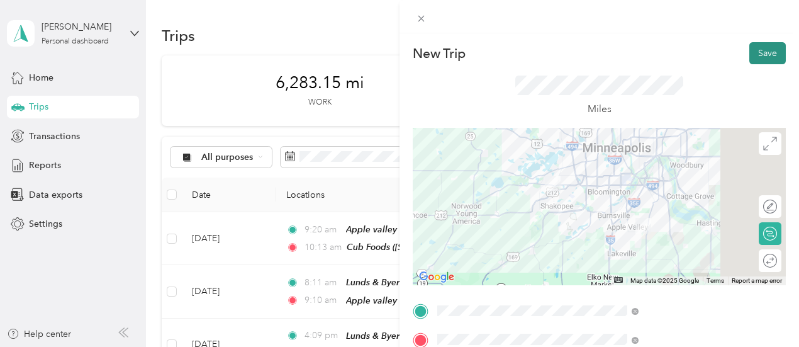
click at [755, 54] on button "Save" at bounding box center [768, 53] width 37 height 22
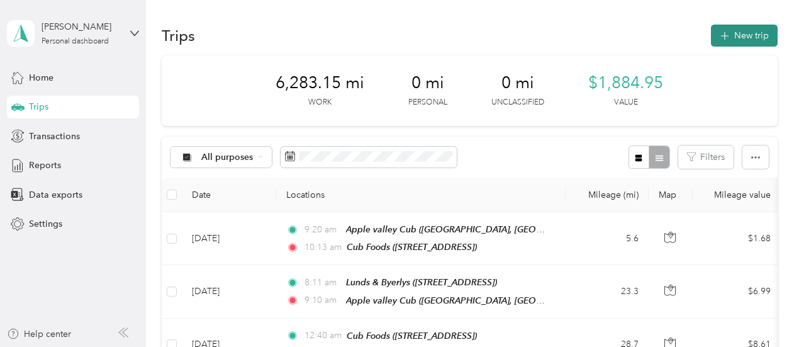
click at [733, 30] on button "New trip" at bounding box center [744, 36] width 67 height 22
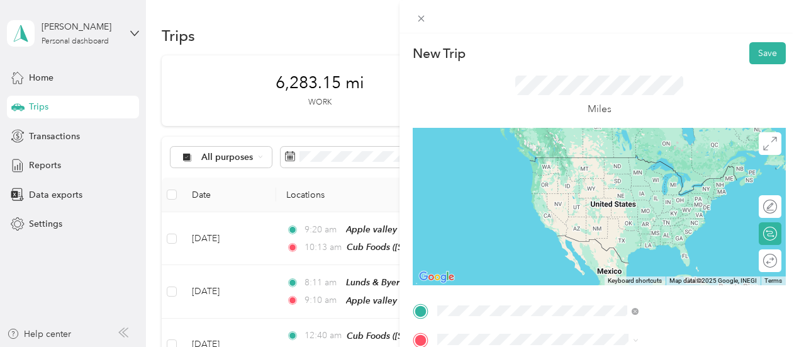
click at [679, 181] on div "TEAM Cub Foods [STREET_ADDRESS]" at bounding box center [638, 171] width 88 height 31
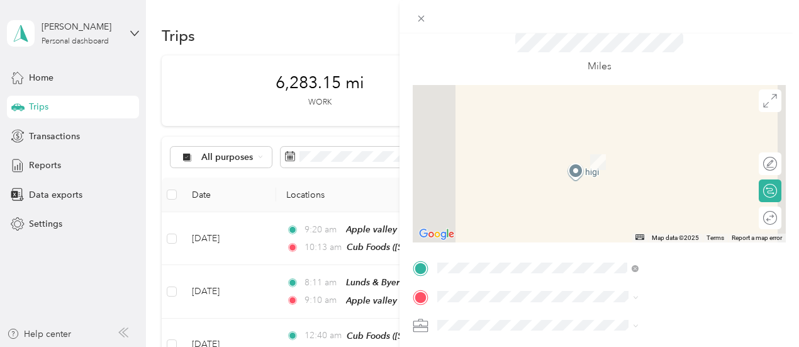
scroll to position [63, 0]
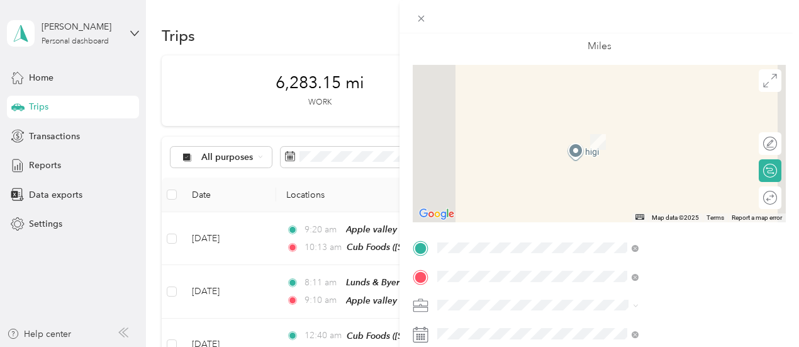
click at [648, 223] on strong "Cub Foods" at bounding box center [660, 217] width 45 height 11
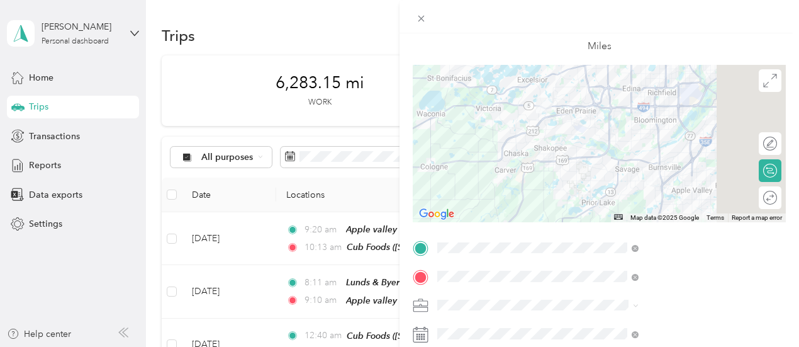
click at [429, 337] on icon at bounding box center [421, 335] width 16 height 16
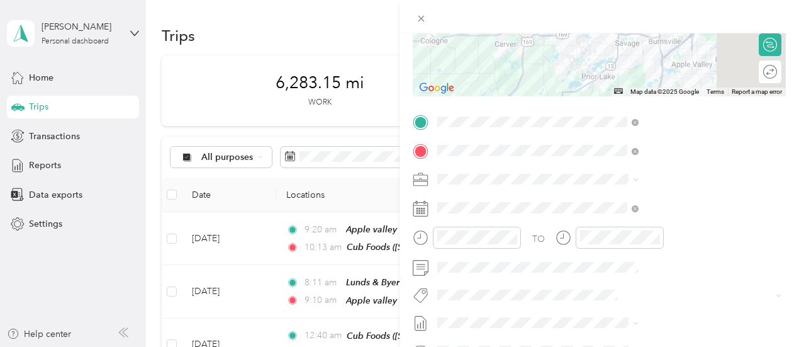
click at [429, 205] on icon at bounding box center [421, 209] width 16 height 16
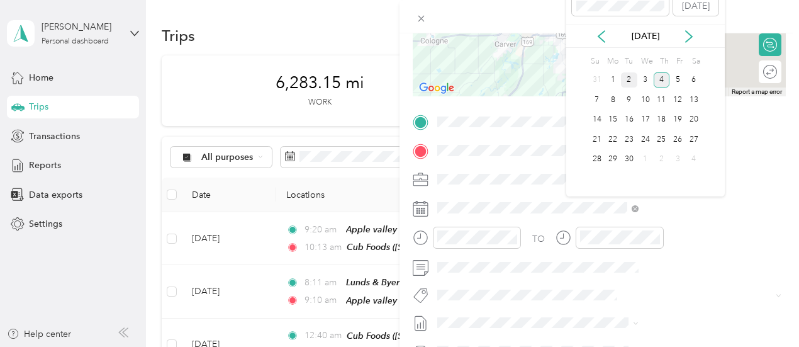
click at [632, 75] on div "2" at bounding box center [629, 80] width 16 height 16
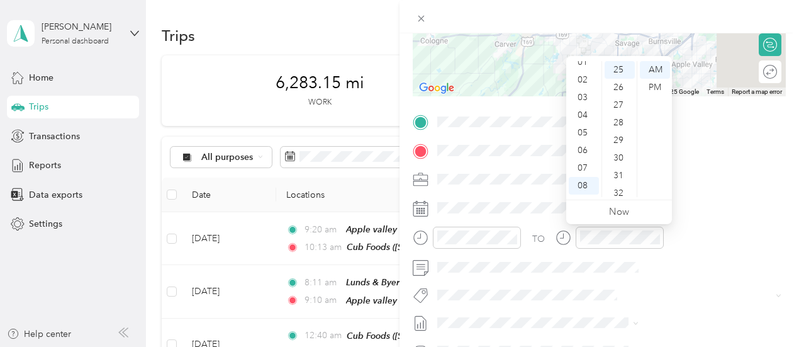
scroll to position [0, 0]
click at [579, 86] on div "01" at bounding box center [584, 88] width 30 height 18
click at [656, 88] on div "PM" at bounding box center [655, 88] width 30 height 18
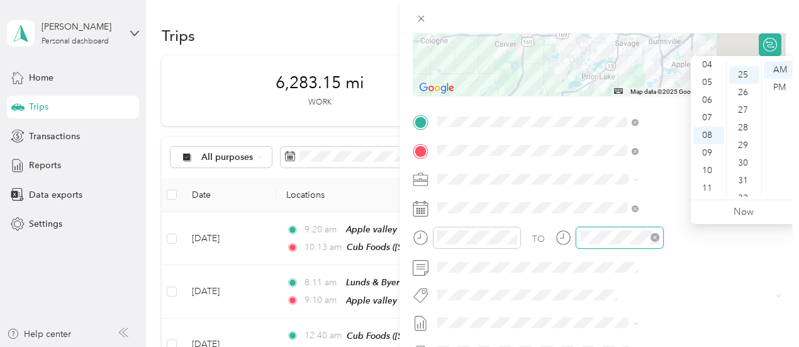
scroll to position [441, 0]
click at [719, 64] on div "04" at bounding box center [709, 65] width 30 height 18
click at [719, 63] on div "04" at bounding box center [709, 70] width 30 height 18
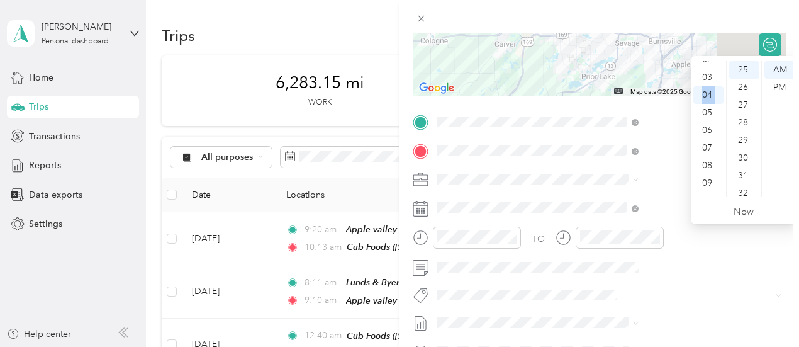
scroll to position [0, 0]
click at [704, 104] on div "02" at bounding box center [709, 105] width 30 height 18
click at [744, 84] on div "16" at bounding box center [745, 88] width 30 height 18
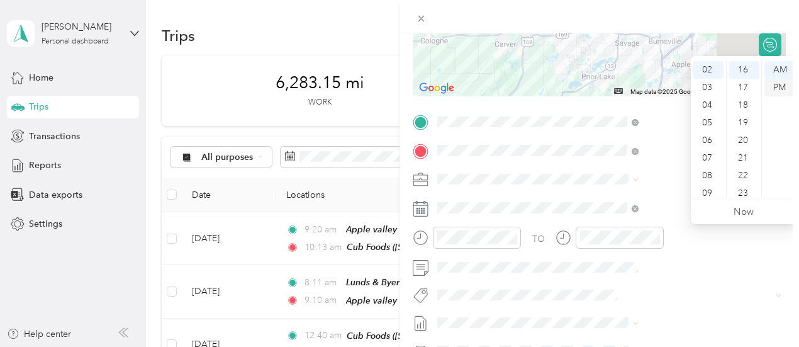
click at [779, 84] on div "PM" at bounding box center [780, 88] width 30 height 18
click at [655, 185] on span at bounding box center [609, 179] width 353 height 20
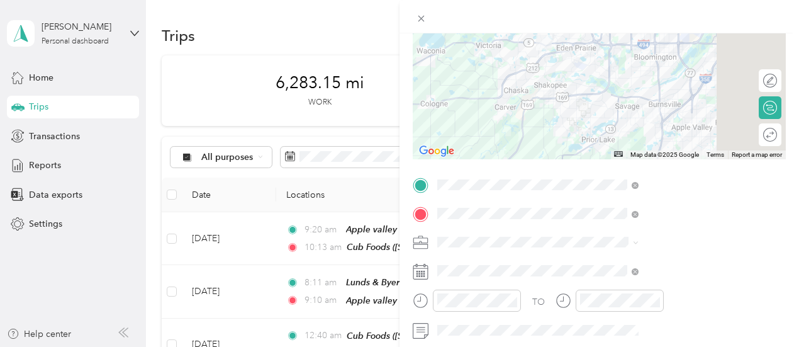
scroll to position [0, 0]
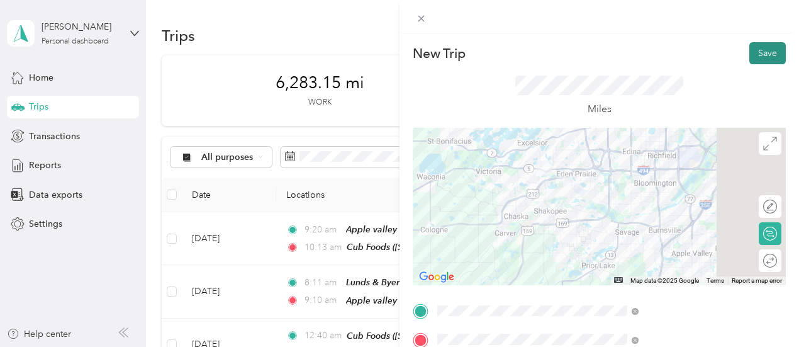
click at [764, 46] on button "Save" at bounding box center [768, 53] width 37 height 22
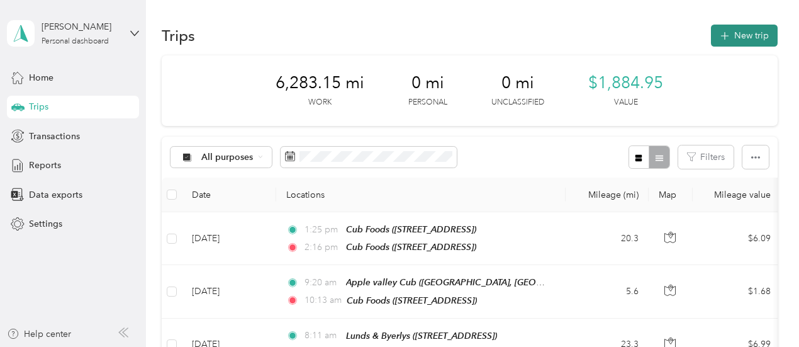
click at [724, 31] on icon "button" at bounding box center [725, 36] width 14 height 14
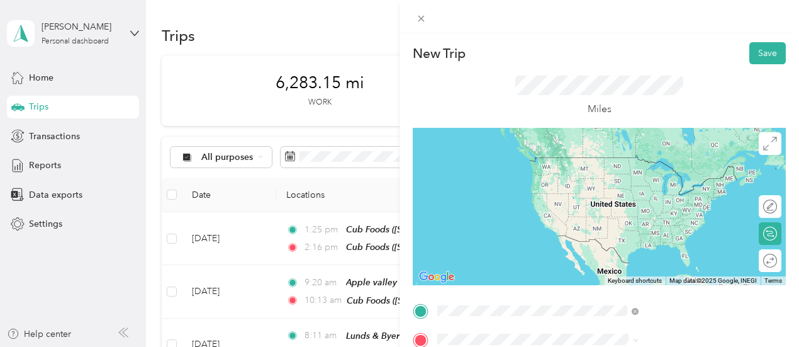
click at [662, 176] on span "[STREET_ADDRESS]" at bounding box center [634, 180] width 80 height 11
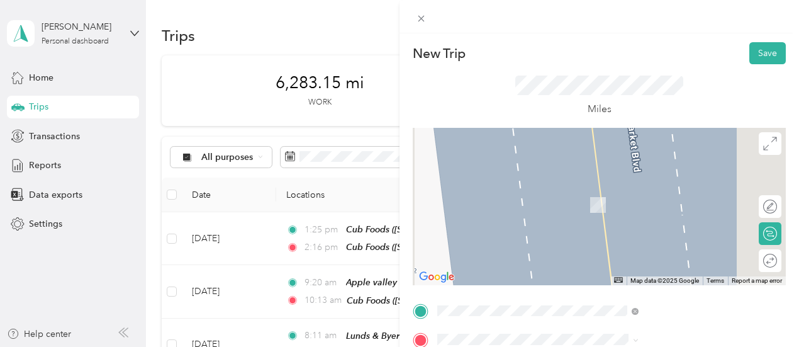
scroll to position [63, 0]
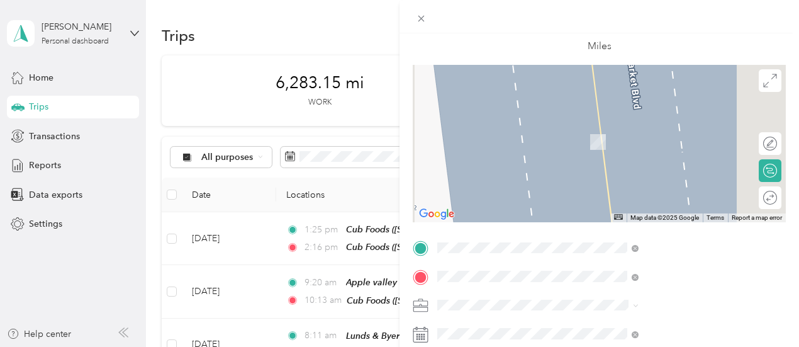
click at [670, 152] on div "TEAM Lunds & [PERSON_NAME] [STREET_ADDRESS][GEOGRAPHIC_DATA], [GEOGRAPHIC_DATA]" at bounding box center [648, 137] width 108 height 31
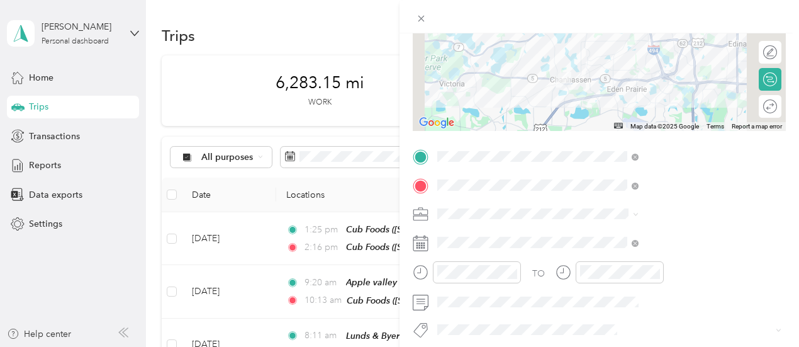
scroll to position [189, 0]
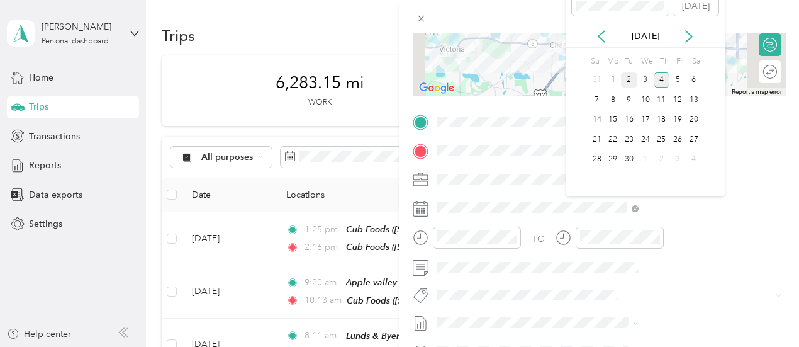
click at [628, 79] on div "2" at bounding box center [629, 80] width 16 height 16
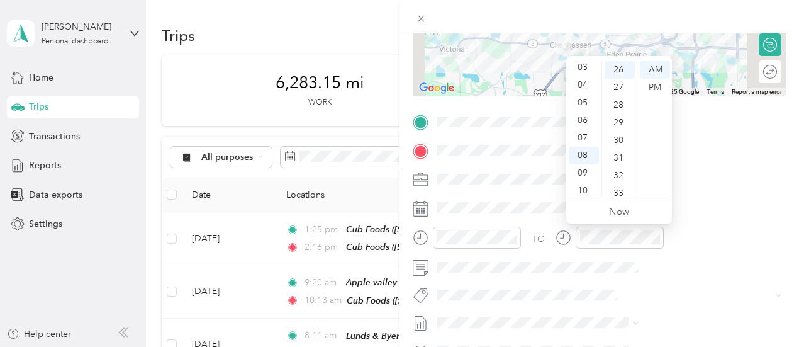
scroll to position [50, 0]
click at [588, 71] on div "03" at bounding box center [584, 73] width 30 height 18
click at [623, 94] on div "15" at bounding box center [620, 95] width 30 height 18
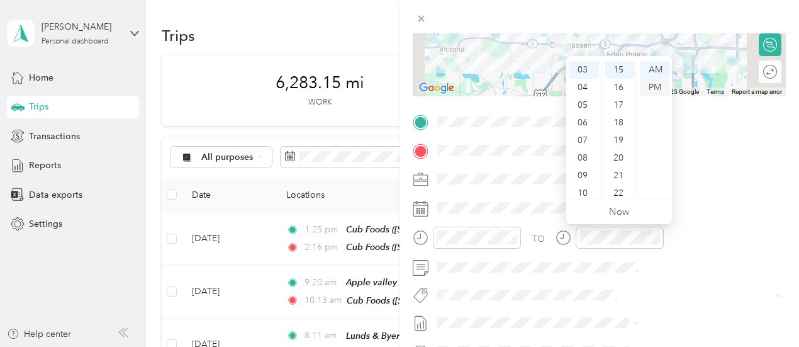
click at [652, 86] on div "PM" at bounding box center [655, 88] width 30 height 18
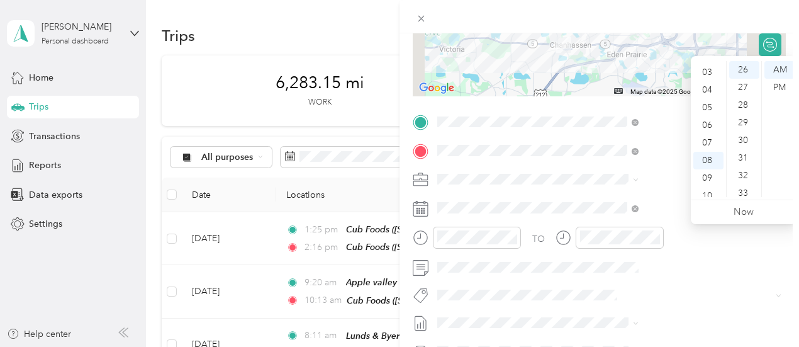
scroll to position [42, 0]
click at [705, 79] on div "03" at bounding box center [709, 81] width 30 height 18
click at [777, 88] on div "PM" at bounding box center [780, 88] width 30 height 18
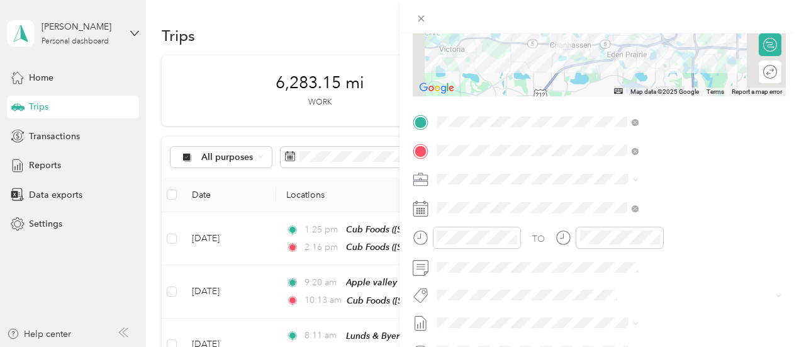
click at [645, 187] on span at bounding box center [609, 179] width 353 height 20
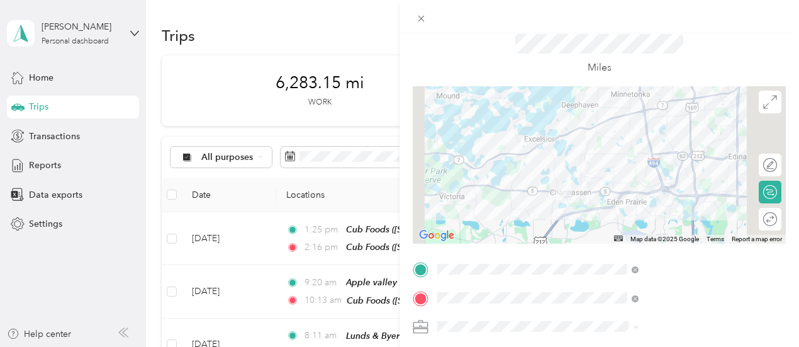
scroll to position [0, 0]
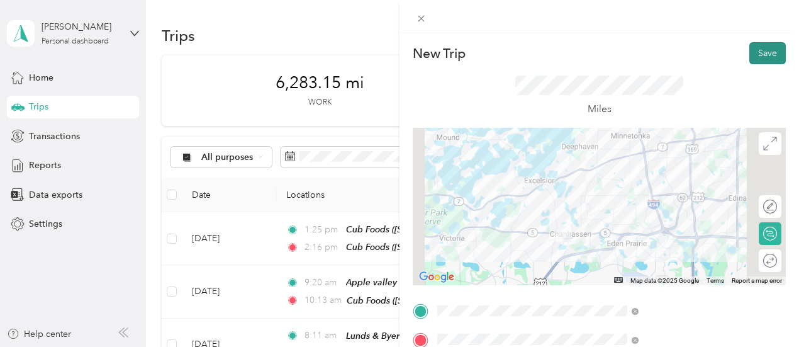
click at [760, 56] on button "Save" at bounding box center [768, 53] width 37 height 22
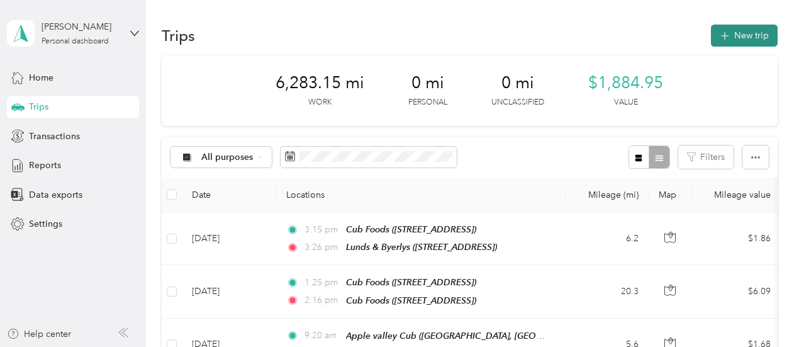
click at [739, 31] on button "New trip" at bounding box center [744, 36] width 67 height 22
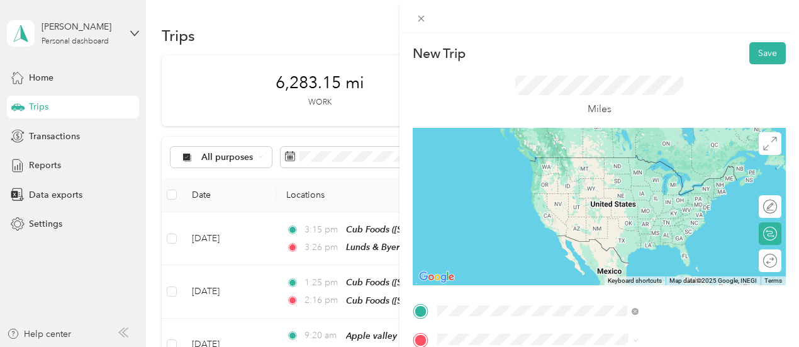
click at [658, 184] on div "TEAM Lunds & [PERSON_NAME] [STREET_ADDRESS][GEOGRAPHIC_DATA], [GEOGRAPHIC_DATA]" at bounding box center [648, 171] width 108 height 31
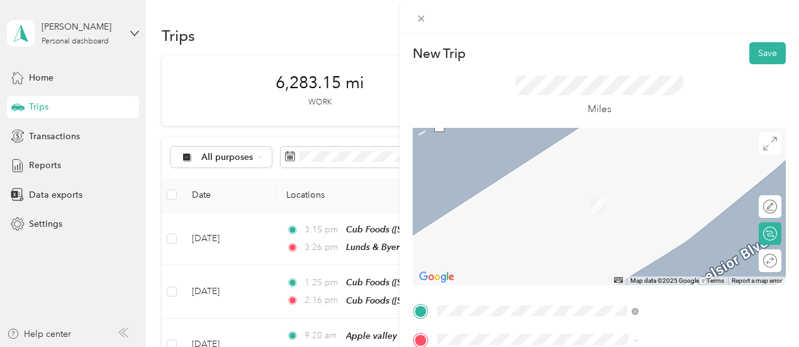
scroll to position [126, 0]
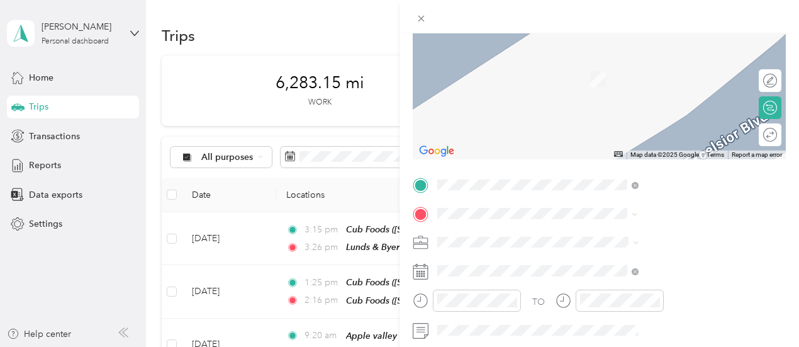
click at [666, 82] on div "[STREET_ADDRESS][GEOGRAPHIC_DATA][STREET_ADDRESS][US_STATE][GEOGRAPHIC_DATA]" at bounding box center [657, 72] width 126 height 26
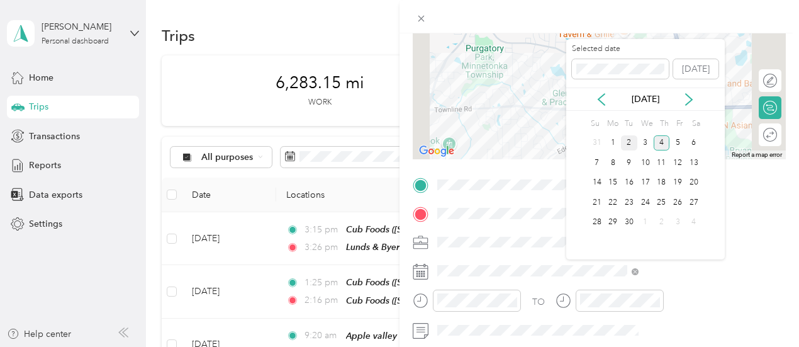
click at [628, 138] on div "2" at bounding box center [629, 143] width 16 height 16
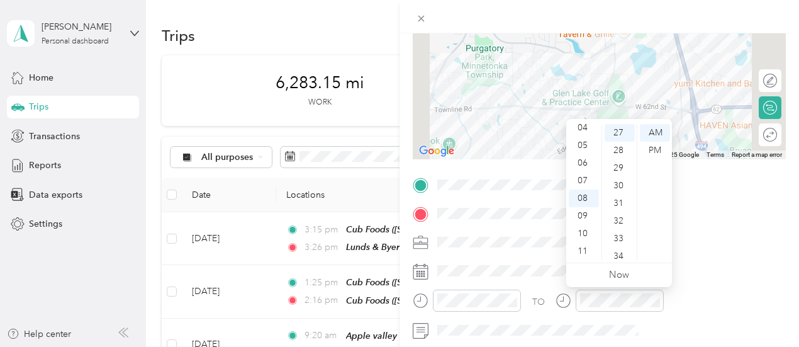
scroll to position [50, 0]
click at [584, 130] on div "03" at bounding box center [584, 136] width 30 height 18
click at [650, 144] on div "PM" at bounding box center [655, 151] width 30 height 18
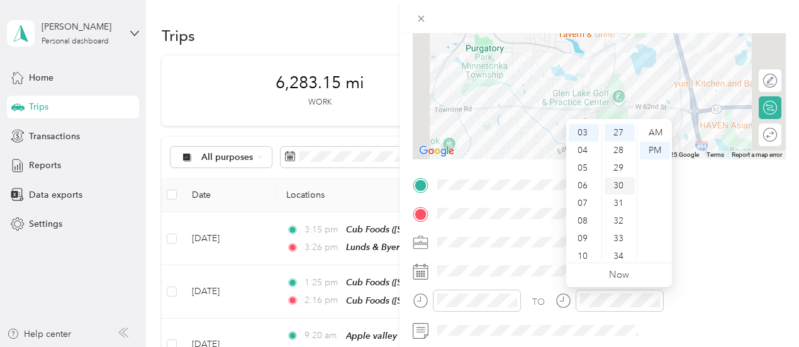
click at [621, 183] on div "30" at bounding box center [620, 186] width 30 height 18
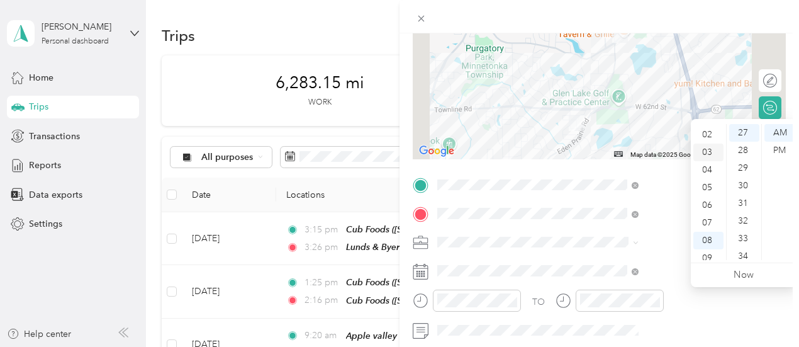
click at [708, 150] on div "03" at bounding box center [709, 153] width 30 height 18
click at [745, 246] on div "45" at bounding box center [745, 249] width 30 height 18
drag, startPoint x: 729, startPoint y: 304, endPoint x: 753, endPoint y: 18, distance: 287.4
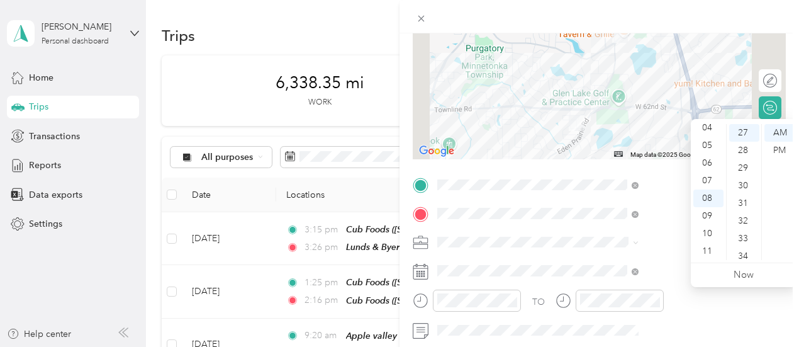
click at [753, 18] on div at bounding box center [600, 16] width 400 height 33
click at [776, 148] on div "PM" at bounding box center [780, 151] width 30 height 18
click at [718, 127] on div "04" at bounding box center [709, 128] width 30 height 18
click at [710, 139] on div "03" at bounding box center [709, 141] width 30 height 18
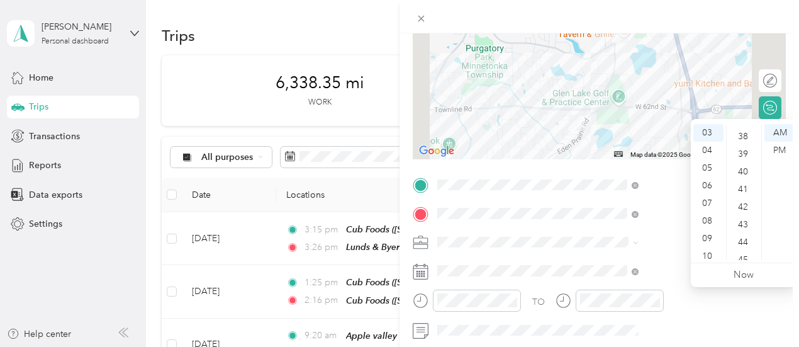
scroll to position [677, 0]
click at [744, 246] on div "45" at bounding box center [745, 249] width 30 height 18
click at [777, 149] on div "PM" at bounding box center [780, 151] width 30 height 18
click at [669, 251] on span at bounding box center [609, 242] width 353 height 20
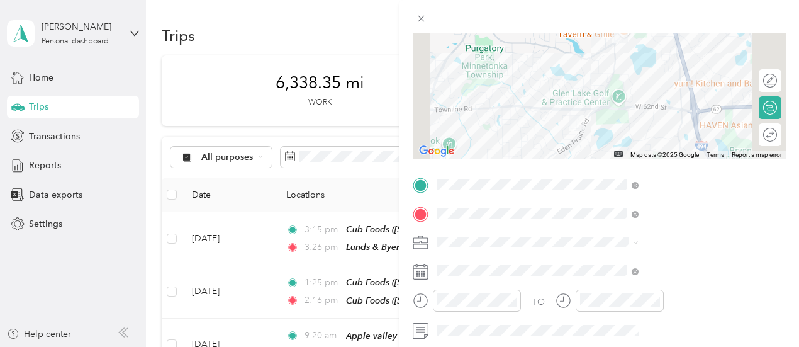
scroll to position [0, 0]
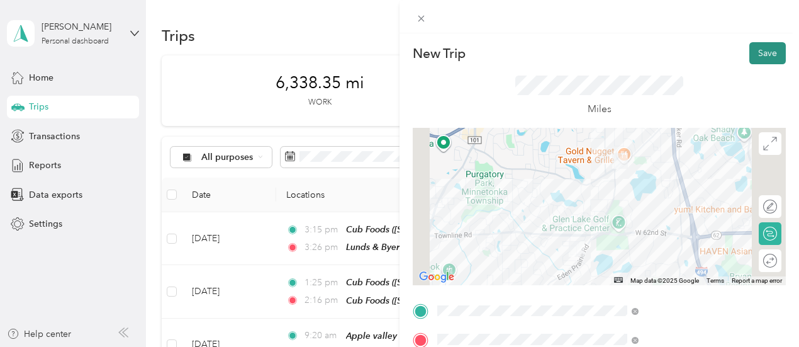
click at [765, 50] on button "Save" at bounding box center [768, 53] width 37 height 22
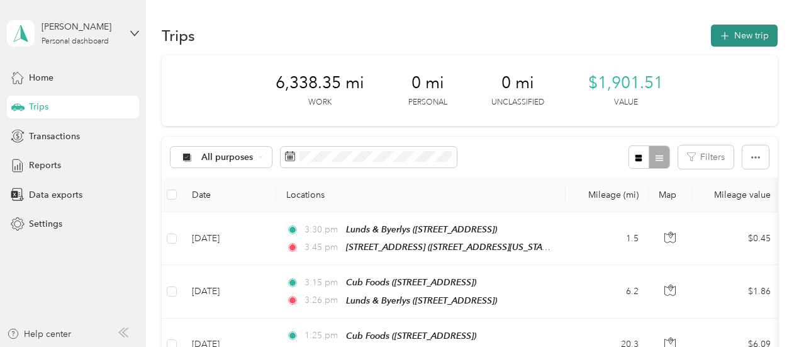
click at [742, 39] on button "New trip" at bounding box center [744, 36] width 67 height 22
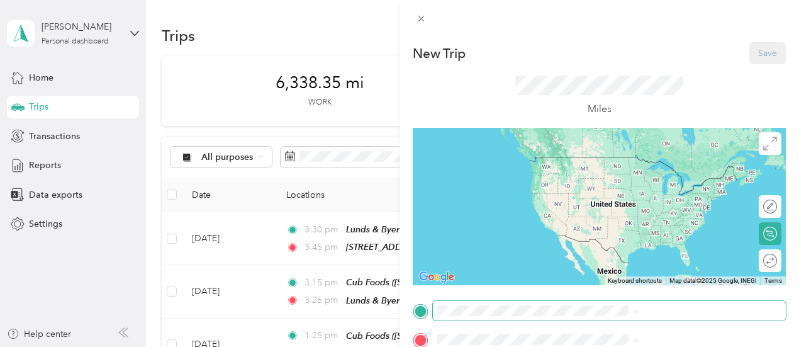
click at [592, 301] on span at bounding box center [609, 311] width 353 height 20
click at [594, 316] on span at bounding box center [609, 311] width 353 height 20
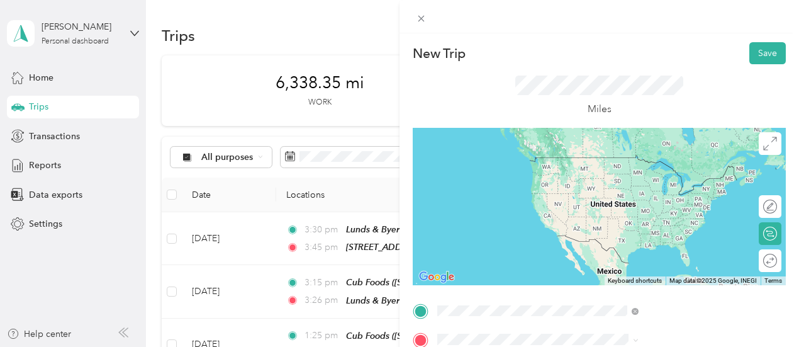
click at [653, 183] on div "TEAM Lunds & [PERSON_NAME] [STREET_ADDRESS][GEOGRAPHIC_DATA], [GEOGRAPHIC_DATA]" at bounding box center [648, 171] width 108 height 31
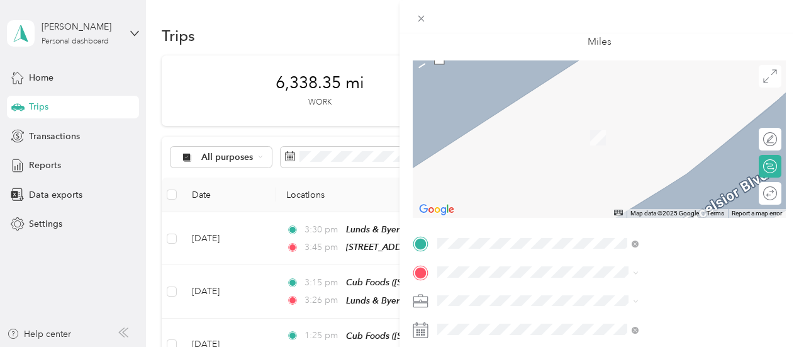
scroll to position [126, 0]
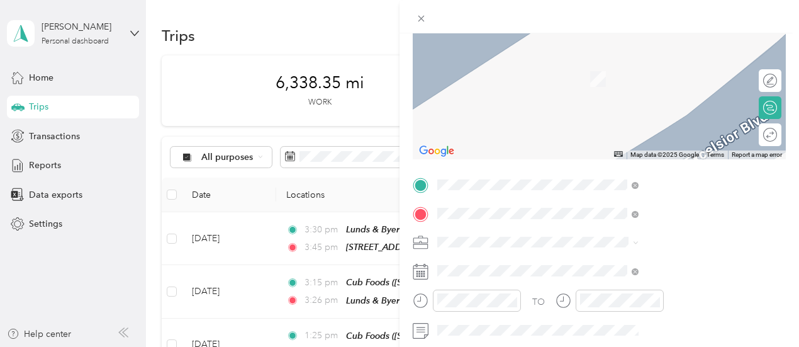
click at [663, 84] on span "[STREET_ADDRESS]" at bounding box center [634, 83] width 80 height 11
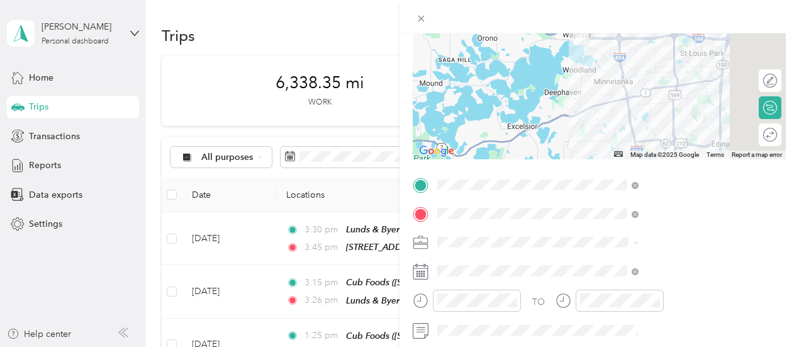
scroll to position [252, 0]
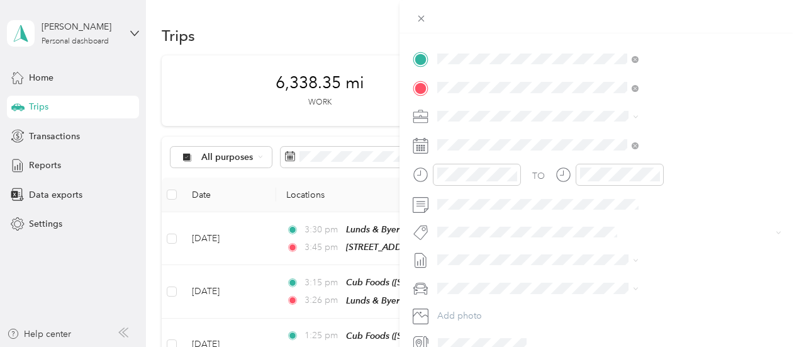
click at [423, 150] on rect at bounding box center [422, 150] width 2 height 2
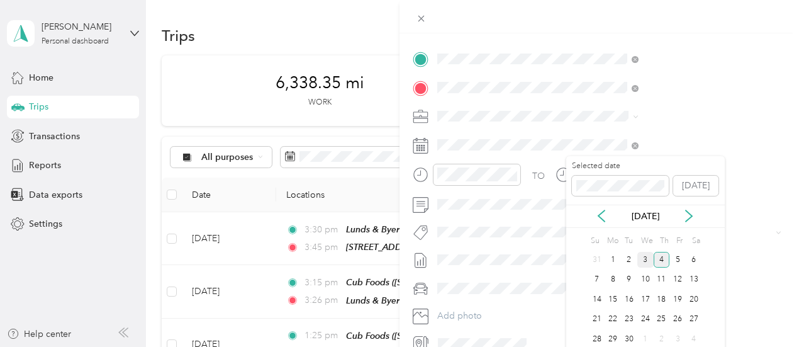
click at [645, 261] on div "3" at bounding box center [646, 260] width 16 height 16
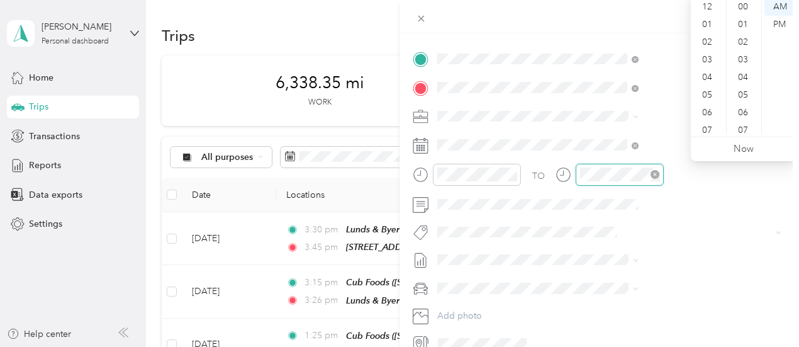
scroll to position [76, 0]
click at [710, 88] on div "09" at bounding box center [709, 90] width 30 height 18
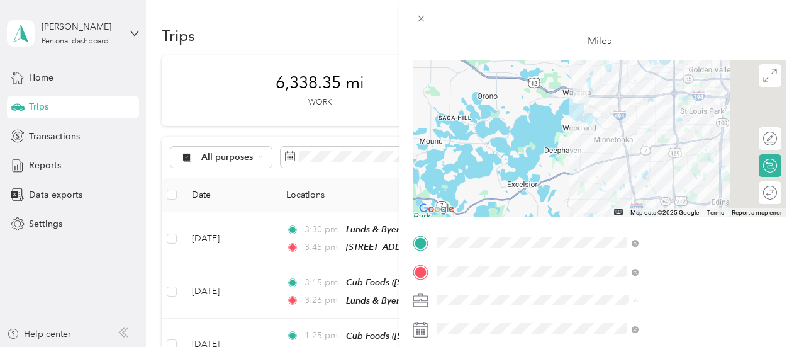
scroll to position [0, 0]
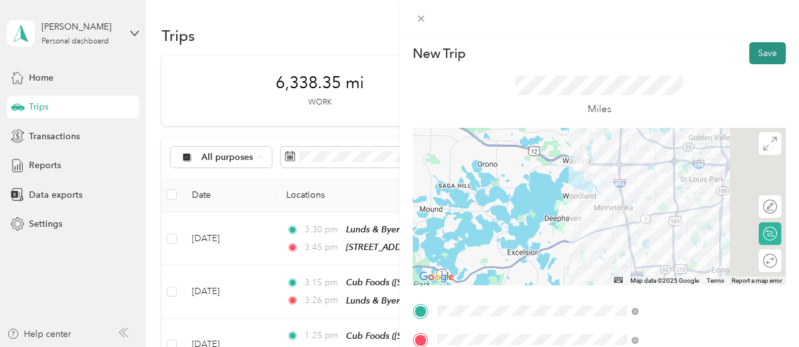
click at [762, 54] on button "Save" at bounding box center [768, 53] width 37 height 22
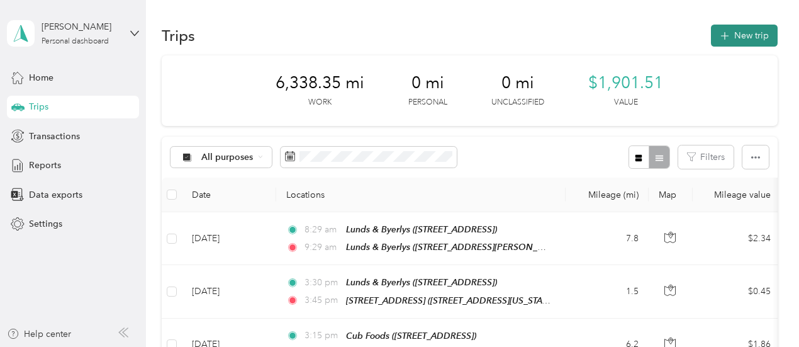
click at [743, 31] on button "New trip" at bounding box center [744, 36] width 67 height 22
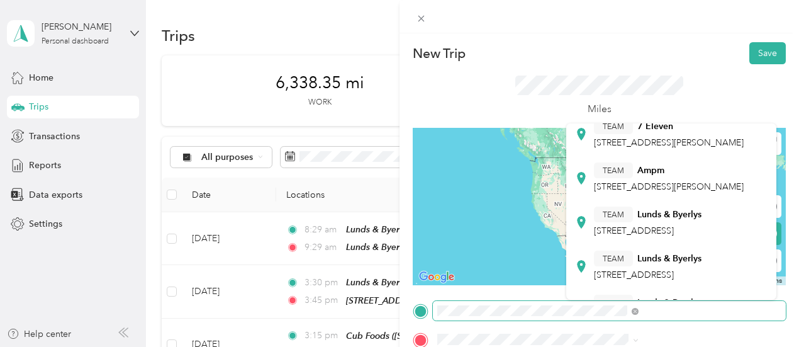
scroll to position [189, 0]
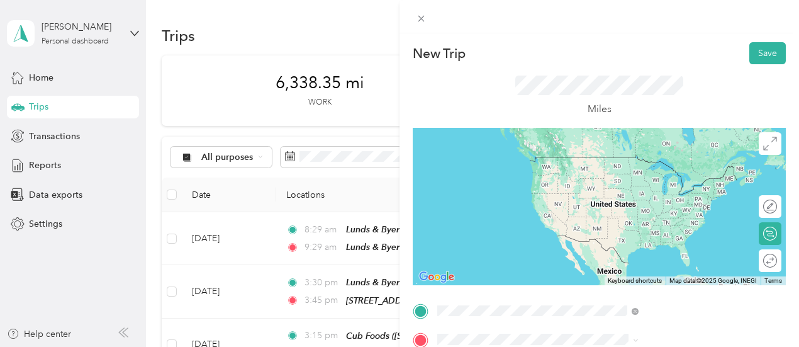
click at [652, 217] on span "[STREET_ADDRESS]" at bounding box center [634, 211] width 80 height 11
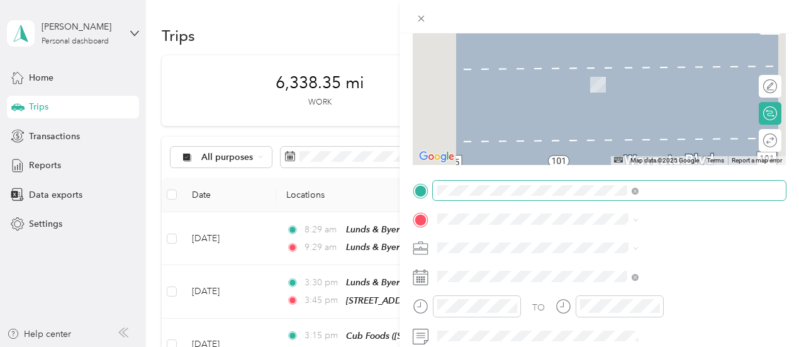
scroll to position [126, 0]
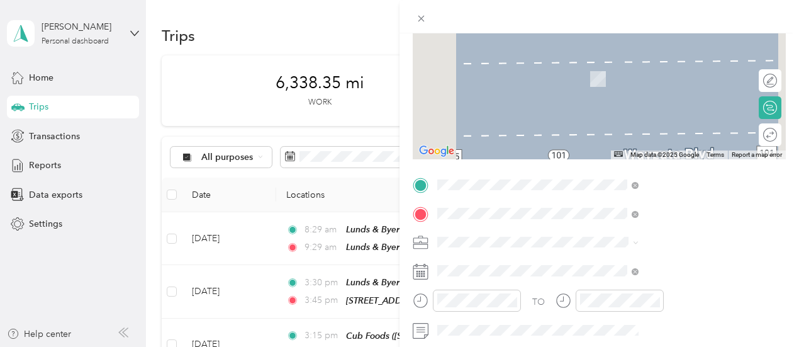
click at [672, 128] on span "[GEOGRAPHIC_DATA], [GEOGRAPHIC_DATA], [US_STATE], [GEOGRAPHIC_DATA]" at bounding box center [666, 131] width 144 height 37
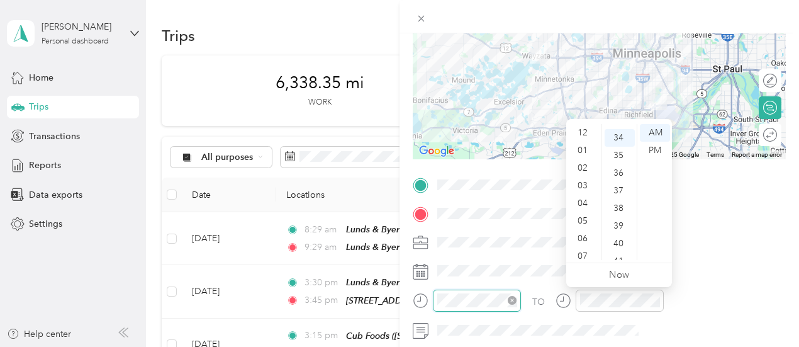
scroll to position [76, 0]
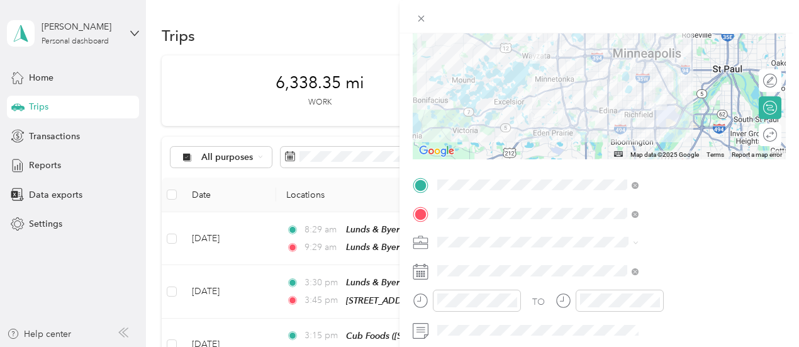
click at [493, 32] on div "New Trip Save This trip cannot be edited because it is either under review, app…" at bounding box center [399, 173] width 799 height 347
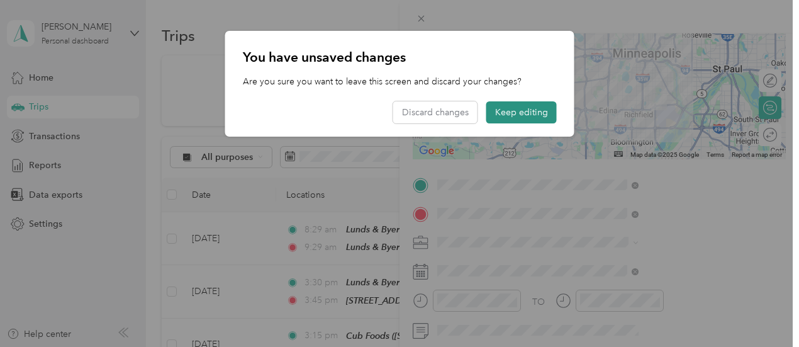
click at [536, 111] on button "Keep editing" at bounding box center [522, 112] width 71 height 22
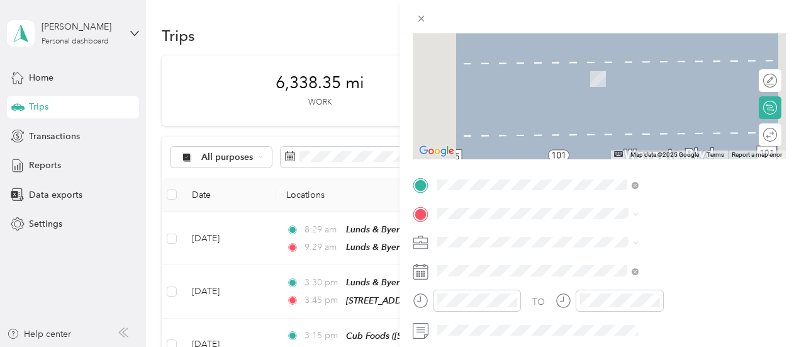
click at [682, 120] on div "TEAM Cub Foods [STREET_ADDRESS]" at bounding box center [638, 104] width 88 height 31
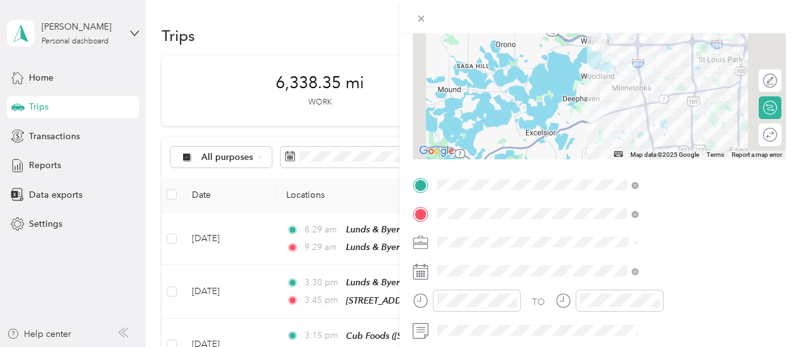
click at [429, 270] on icon at bounding box center [421, 272] width 16 height 16
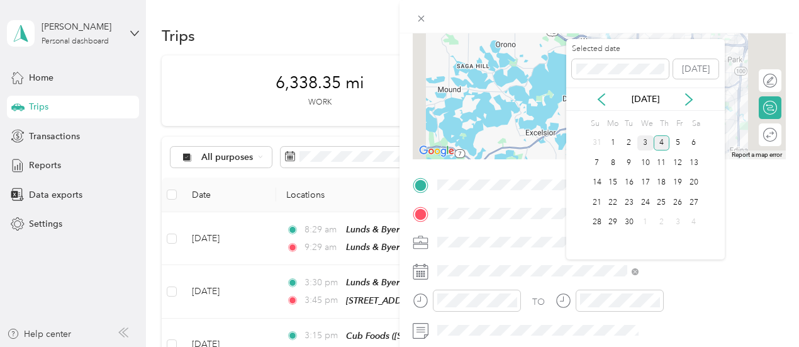
click at [648, 144] on div "3" at bounding box center [646, 143] width 16 height 16
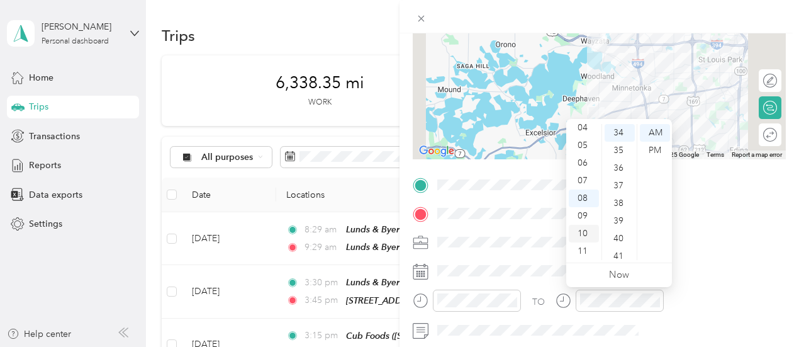
click at [587, 234] on div "10" at bounding box center [584, 234] width 30 height 18
click at [630, 127] on div "29" at bounding box center [620, 129] width 30 height 18
click at [622, 140] on div "25" at bounding box center [620, 138] width 30 height 18
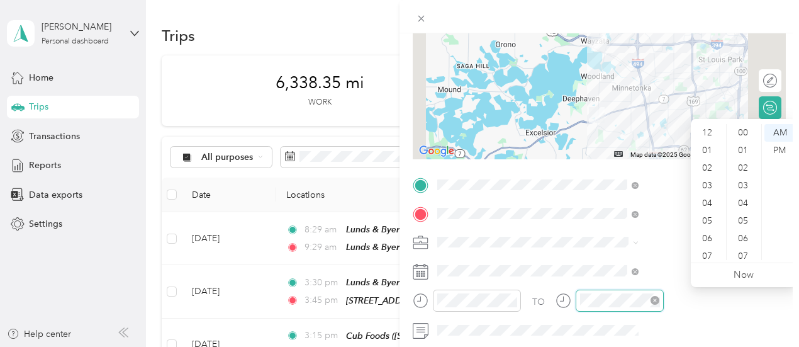
scroll to position [76, 0]
click at [711, 248] on div "11" at bounding box center [709, 251] width 30 height 18
click at [747, 162] on div "30" at bounding box center [745, 163] width 30 height 18
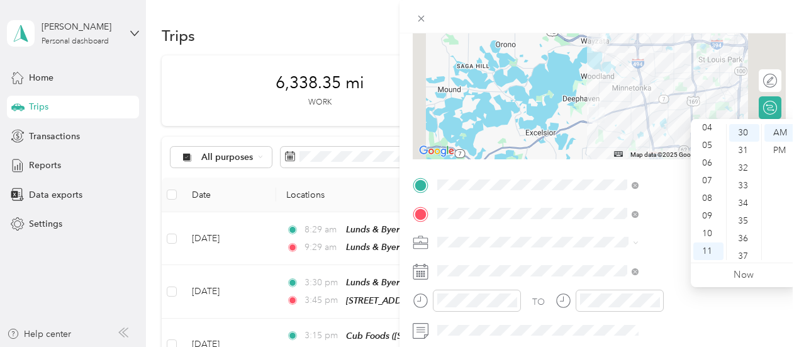
click at [638, 234] on span at bounding box center [609, 242] width 353 height 20
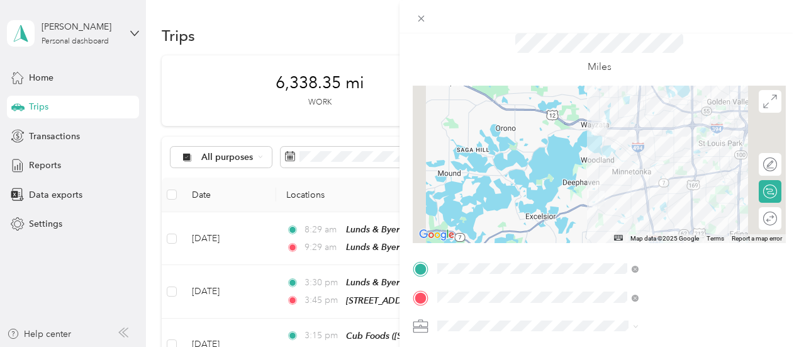
scroll to position [0, 0]
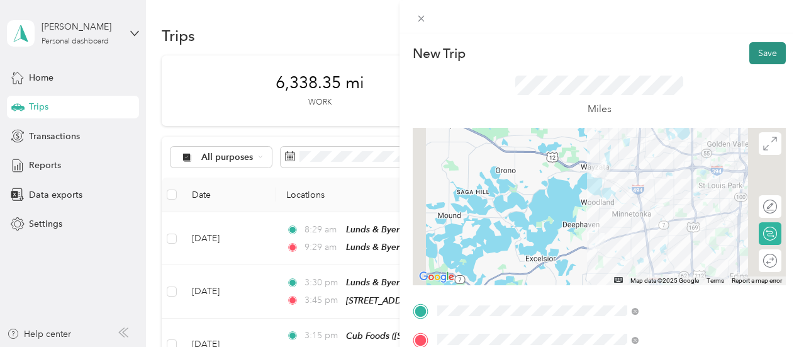
click at [757, 54] on button "Save" at bounding box center [768, 53] width 37 height 22
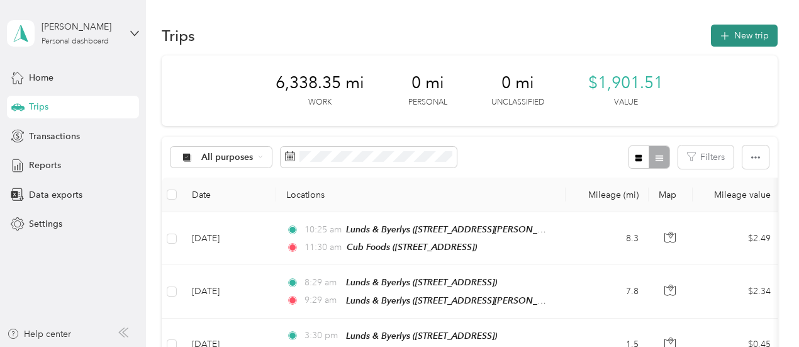
click at [738, 33] on button "New trip" at bounding box center [744, 36] width 67 height 22
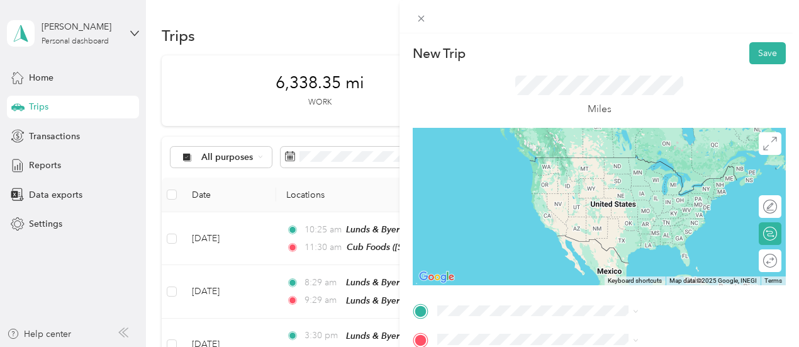
click at [660, 228] on div "TEAM Cub Foods [STREET_ADDRESS]" at bounding box center [638, 212] width 88 height 31
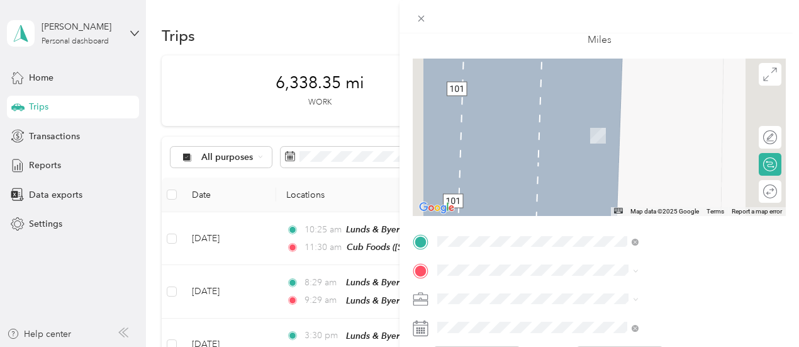
scroll to position [189, 0]
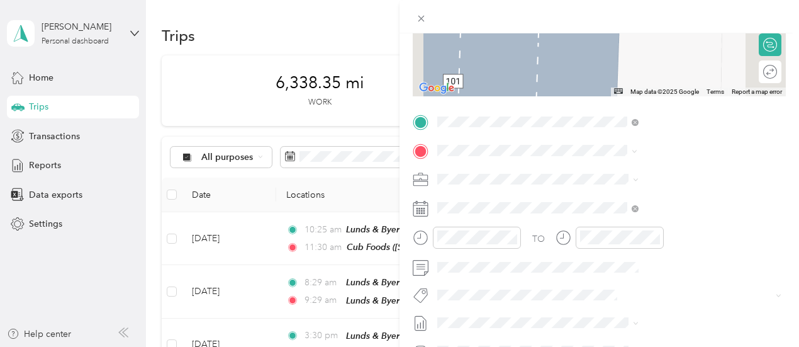
click at [631, 197] on strong "Shorewood cub" at bounding box center [626, 200] width 65 height 11
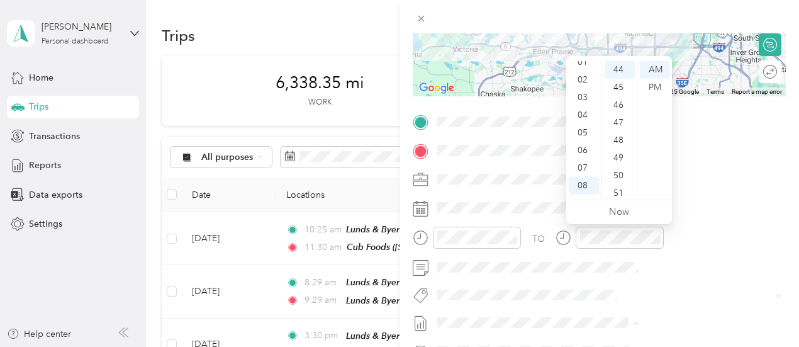
scroll to position [0, 0]
click at [587, 67] on div "12" at bounding box center [584, 70] width 30 height 18
click at [618, 72] on div "30" at bounding box center [620, 75] width 30 height 18
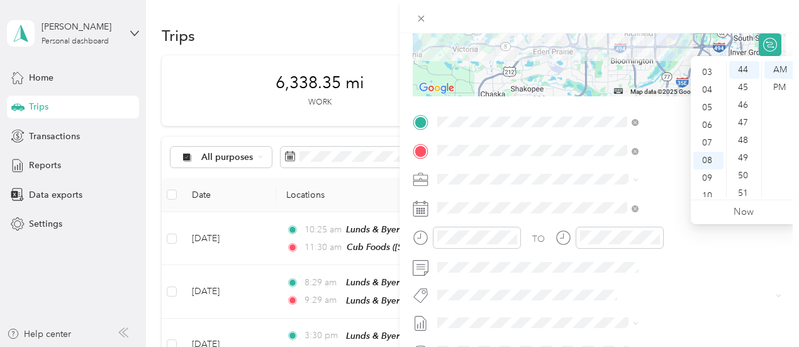
scroll to position [25, 0]
click at [708, 62] on div "01" at bounding box center [709, 63] width 30 height 18
click at [787, 84] on div "PM" at bounding box center [780, 88] width 30 height 18
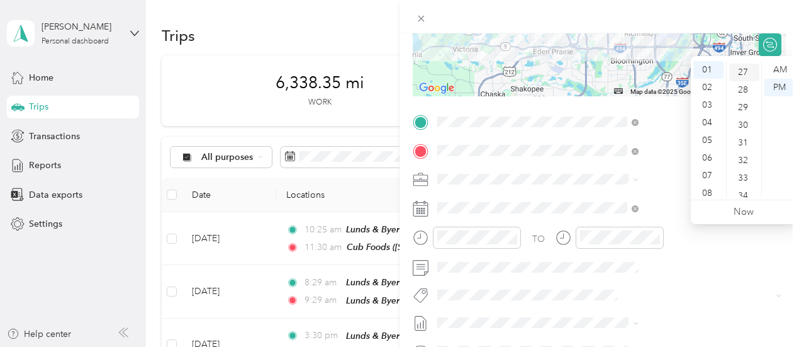
click at [754, 65] on div "27" at bounding box center [745, 73] width 30 height 18
click at [740, 89] on div "25" at bounding box center [745, 85] width 30 height 18
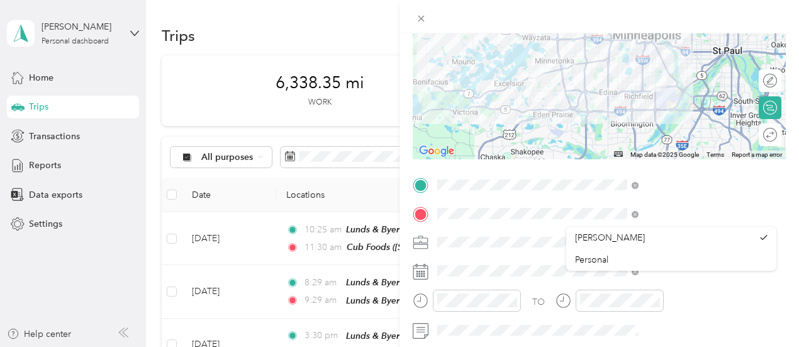
scroll to position [252, 0]
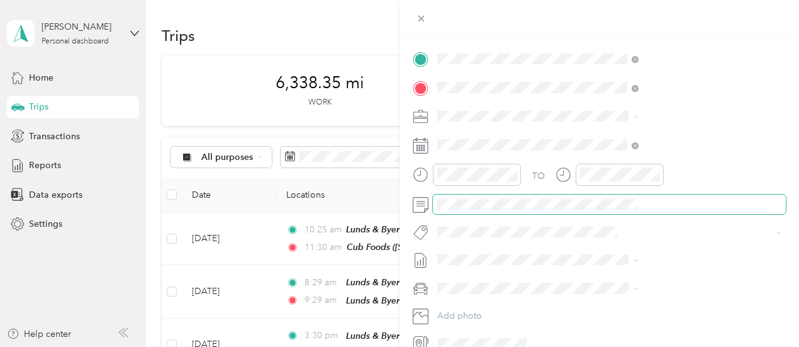
click at [662, 211] on span at bounding box center [609, 205] width 353 height 20
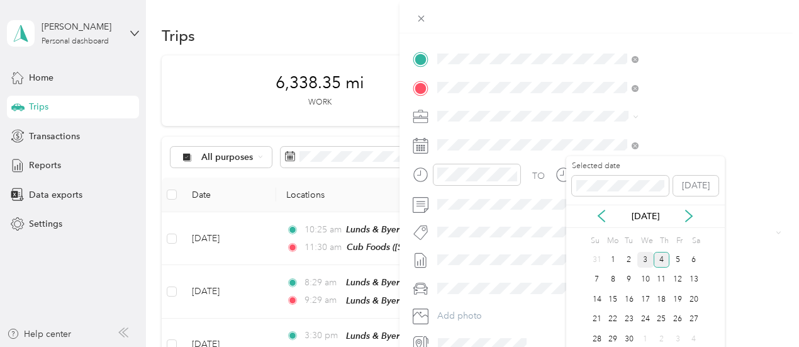
click at [647, 256] on div "3" at bounding box center [646, 260] width 16 height 16
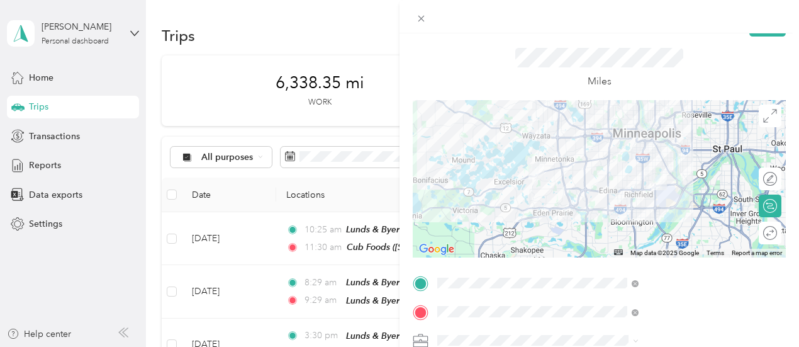
scroll to position [0, 0]
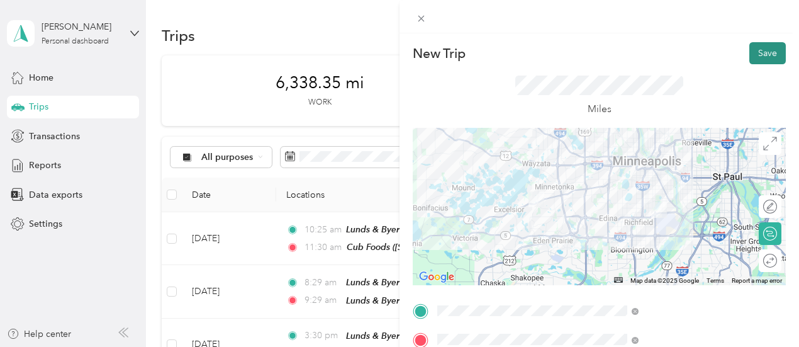
click at [750, 50] on button "Save" at bounding box center [768, 53] width 37 height 22
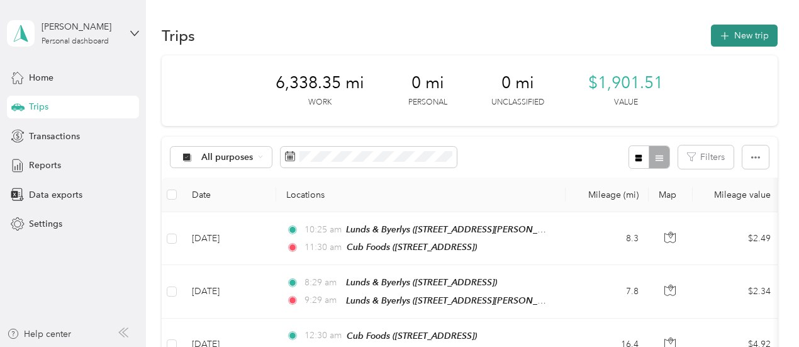
click at [757, 33] on button "New trip" at bounding box center [744, 36] width 67 height 22
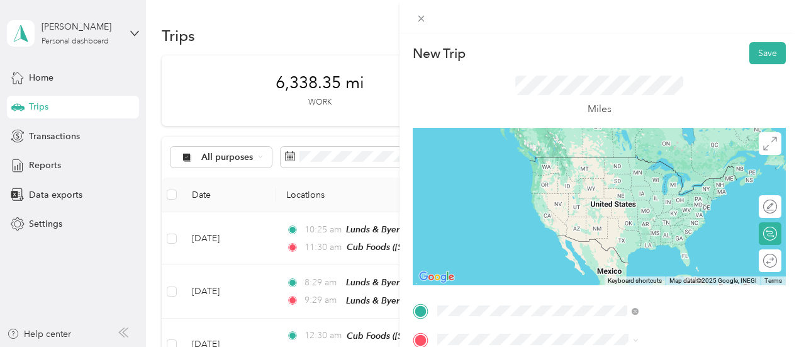
click at [688, 218] on div "[GEOGRAPHIC_DATA], [GEOGRAPHIC_DATA], [US_STATE], [GEOGRAPHIC_DATA]" at bounding box center [680, 222] width 173 height 53
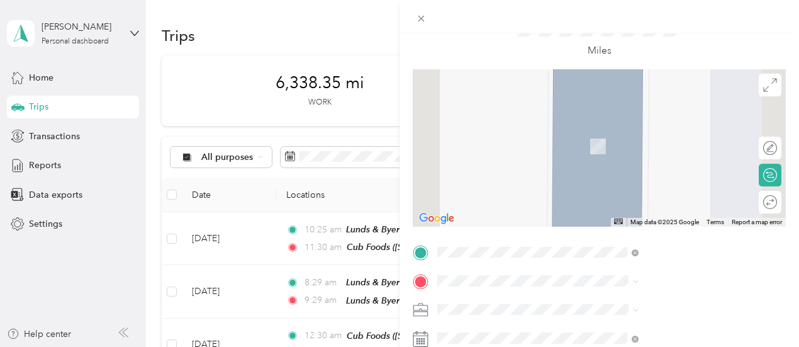
scroll to position [126, 0]
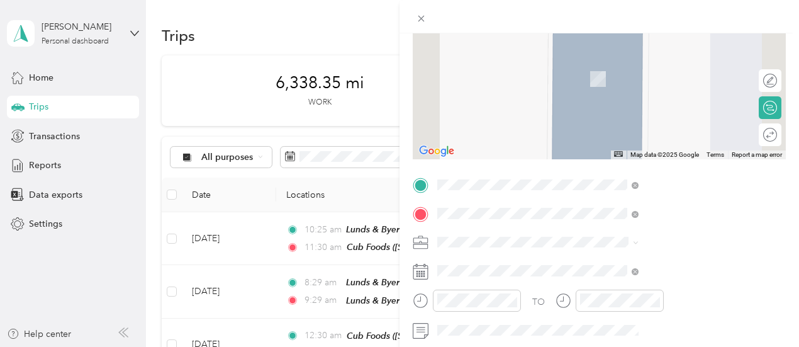
click at [675, 123] on div "TEAM Jubilee Foods [STREET_ADDRESS]" at bounding box center [644, 109] width 101 height 31
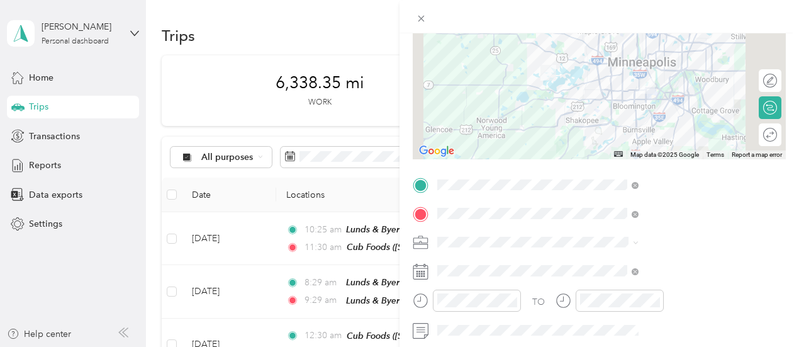
click at [429, 269] on icon at bounding box center [421, 272] width 16 height 16
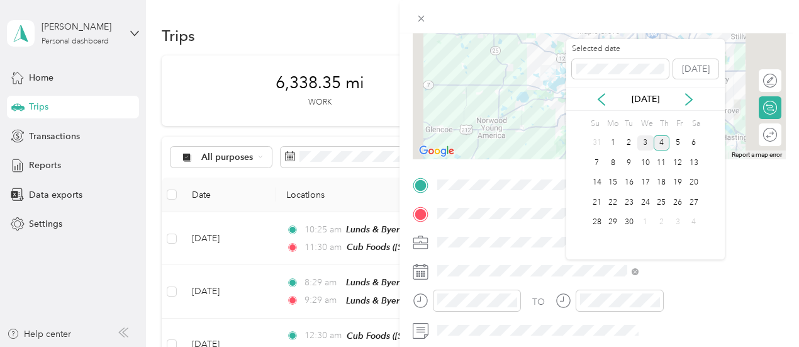
click at [646, 142] on div "3" at bounding box center [646, 143] width 16 height 16
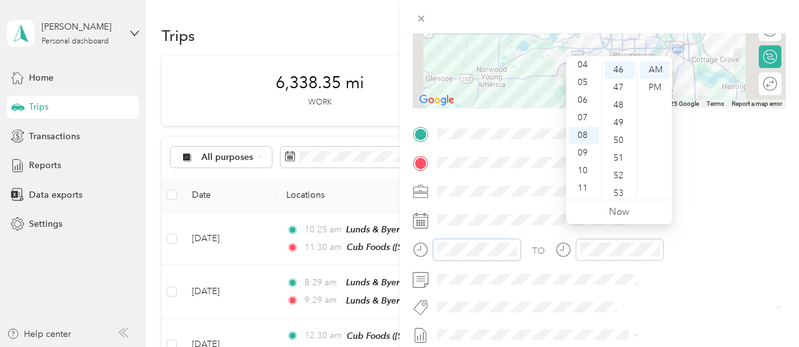
scroll to position [189, 0]
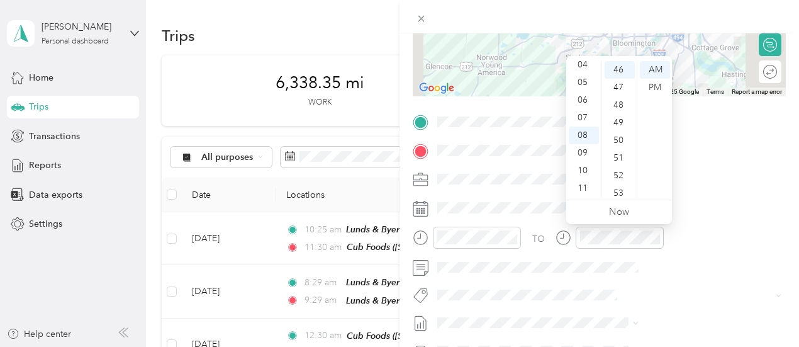
click at [524, 29] on div "New Trip Save This trip cannot be edited because it is either under review, app…" at bounding box center [399, 173] width 799 height 347
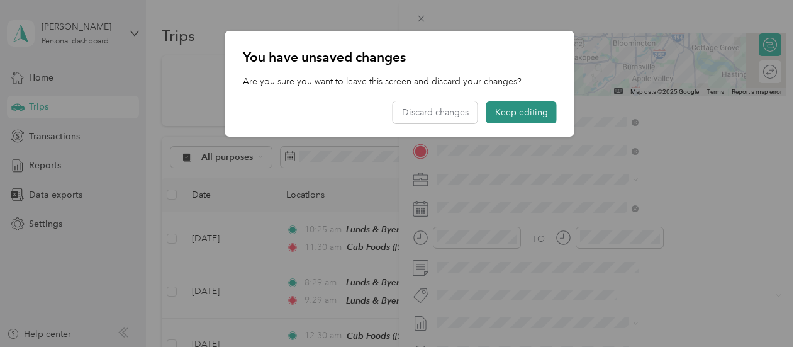
click at [529, 111] on button "Keep editing" at bounding box center [522, 112] width 71 height 22
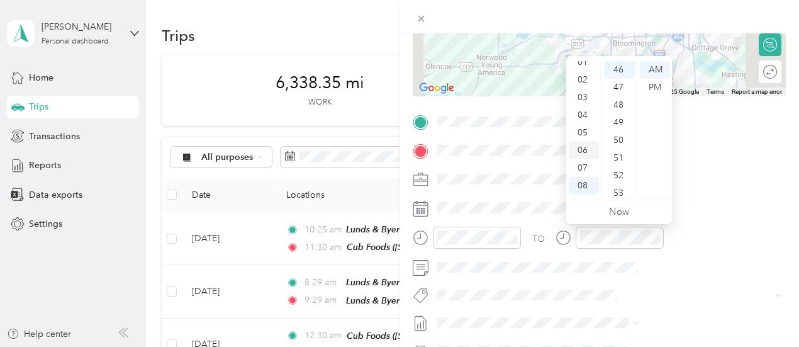
drag, startPoint x: 580, startPoint y: 74, endPoint x: 584, endPoint y: 135, distance: 61.2
click at [580, 75] on div "02" at bounding box center [584, 80] width 30 height 18
click at [652, 88] on div "PM" at bounding box center [655, 88] width 30 height 18
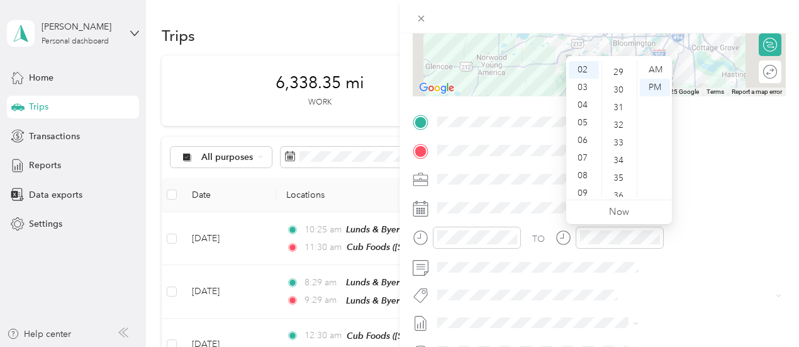
drag, startPoint x: 619, startPoint y: 93, endPoint x: 601, endPoint y: 149, distance: 58.9
click at [619, 93] on div "30" at bounding box center [620, 90] width 30 height 18
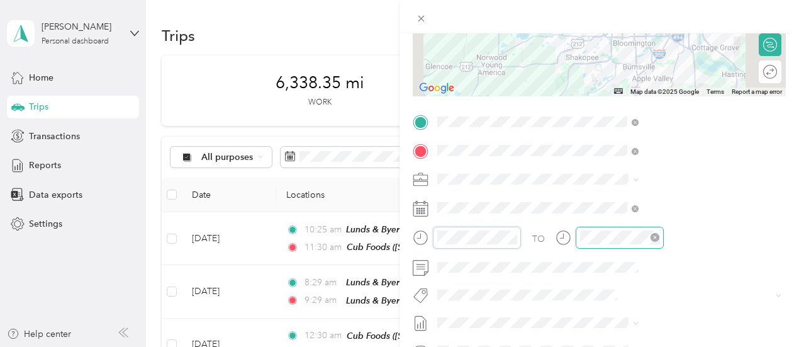
click at [664, 229] on div at bounding box center [620, 238] width 88 height 22
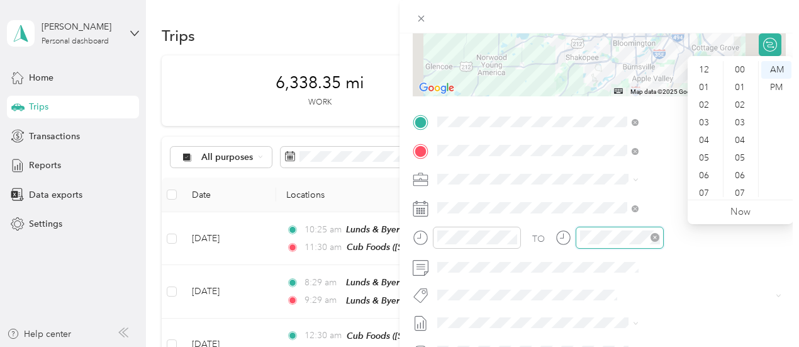
scroll to position [76, 0]
click at [700, 71] on div "03" at bounding box center [706, 73] width 30 height 18
click at [738, 64] on div "20" at bounding box center [741, 65] width 30 height 18
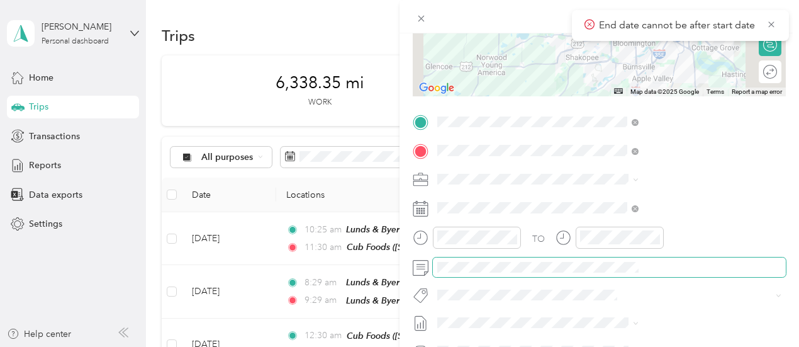
click at [662, 276] on span at bounding box center [609, 267] width 353 height 20
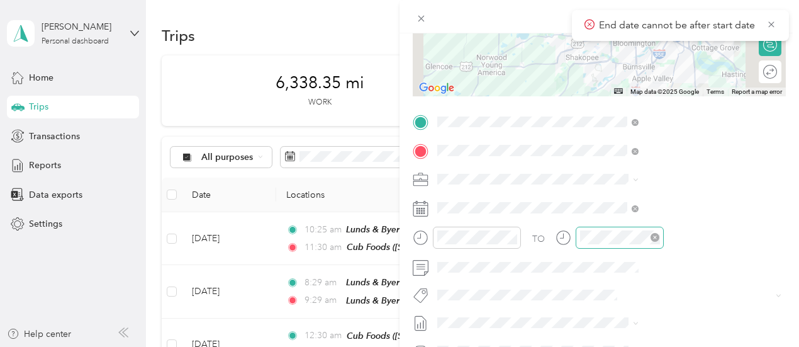
scroll to position [252, 3]
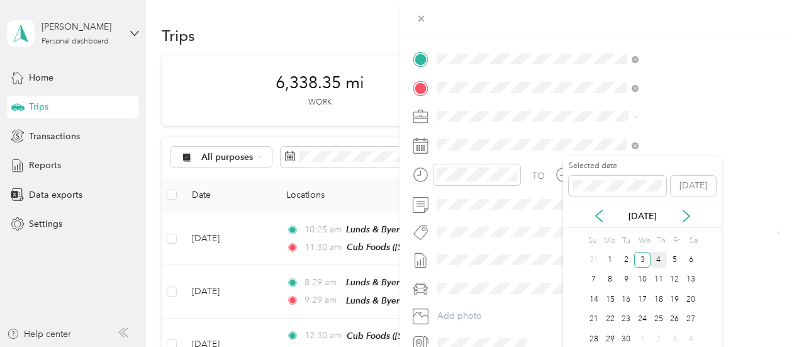
drag, startPoint x: 629, startPoint y: 256, endPoint x: 675, endPoint y: 242, distance: 48.2
click at [629, 257] on div "2" at bounding box center [626, 260] width 16 height 16
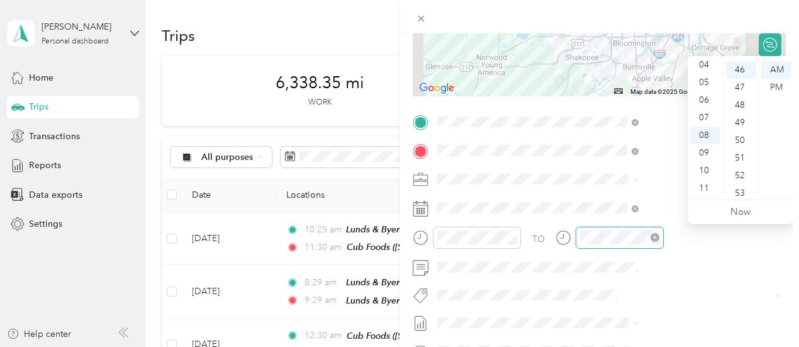
scroll to position [811, 0]
click at [709, 67] on div "03" at bounding box center [706, 73] width 30 height 18
click at [742, 64] on div "20" at bounding box center [741, 65] width 30 height 18
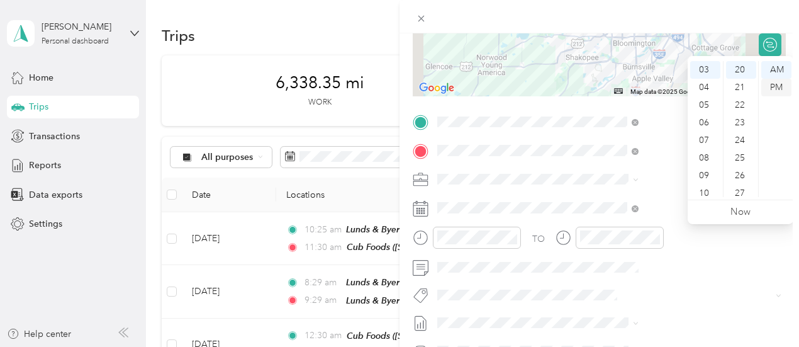
click at [781, 88] on div "PM" at bounding box center [777, 88] width 30 height 18
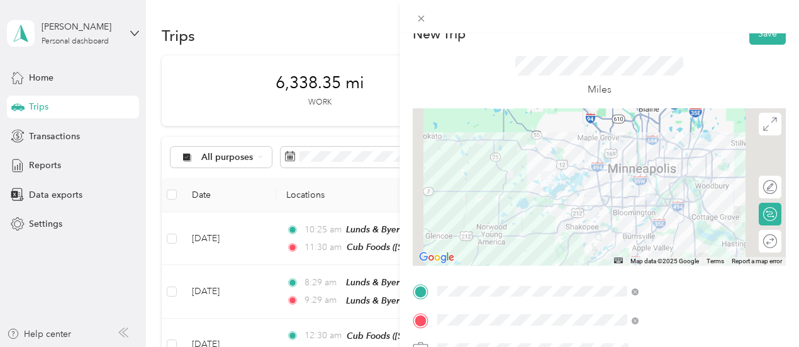
scroll to position [0, 3]
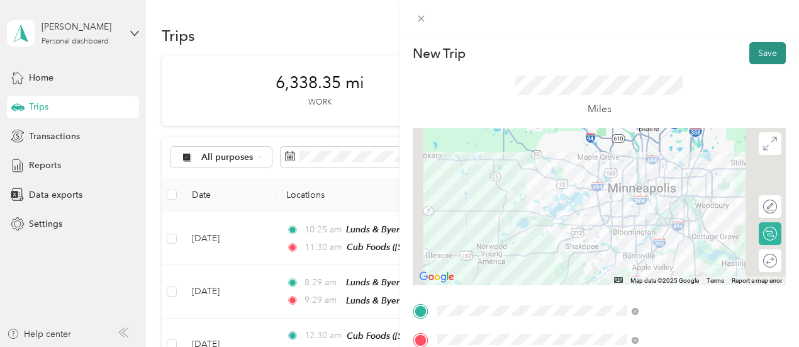
click at [763, 55] on button "Save" at bounding box center [768, 53] width 37 height 22
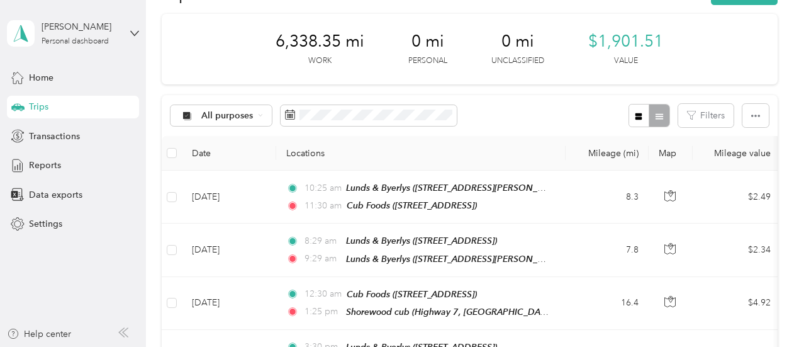
scroll to position [0, 0]
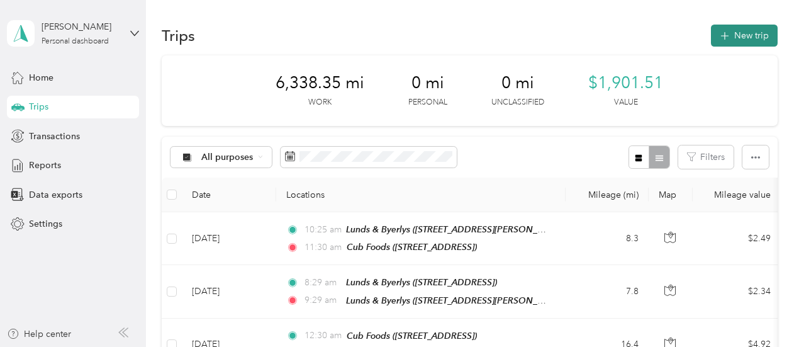
click at [734, 31] on button "New trip" at bounding box center [744, 36] width 67 height 22
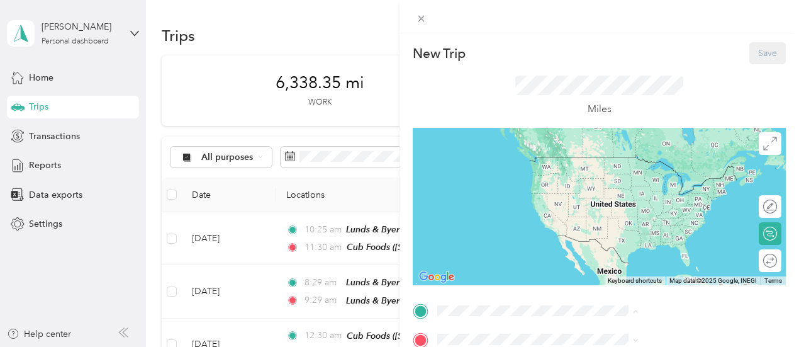
click at [529, 22] on div "New Trip Save This trip cannot be edited because it is either under review, app…" at bounding box center [399, 173] width 799 height 347
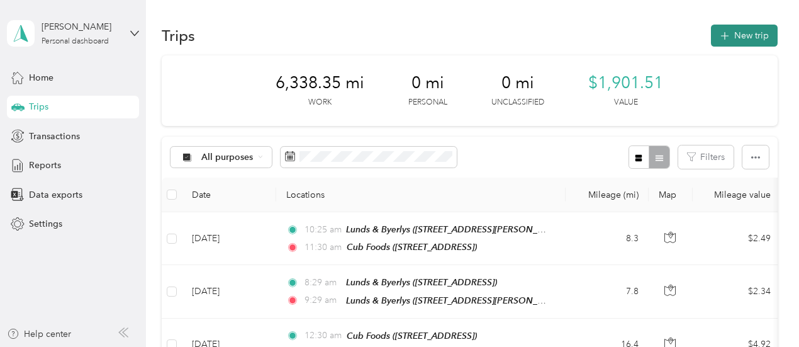
click at [749, 30] on button "New trip" at bounding box center [744, 36] width 67 height 22
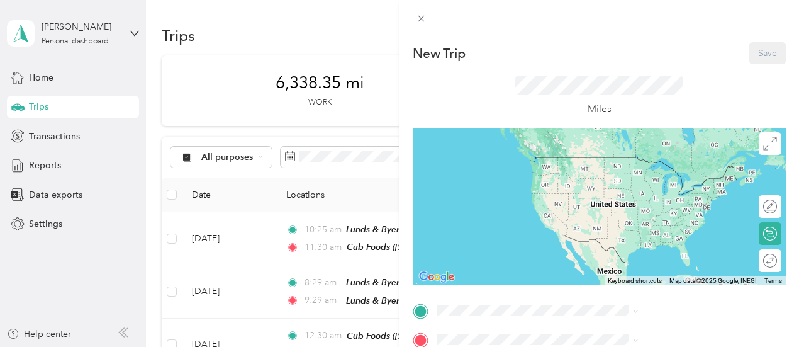
click at [466, 40] on div "New Trip Save This trip cannot be edited because it is either under review, app…" at bounding box center [399, 173] width 799 height 347
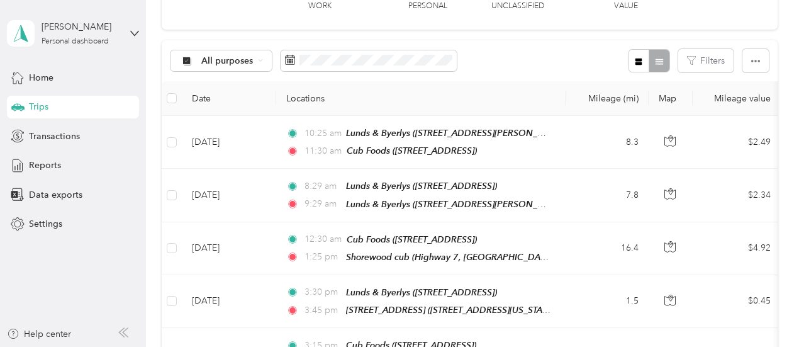
scroll to position [126, 0]
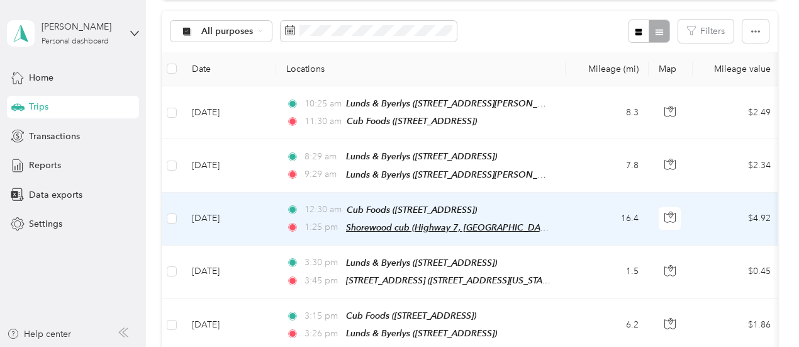
click at [398, 223] on span "Shorewood cub (Highway 7, [GEOGRAPHIC_DATA], [GEOGRAPHIC_DATA], [US_STATE])" at bounding box center [521, 227] width 351 height 11
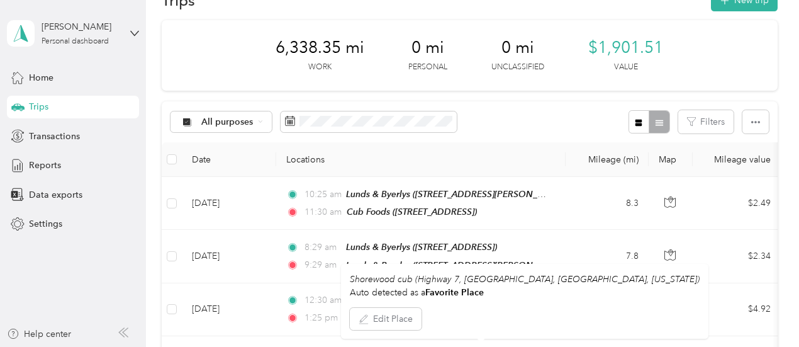
scroll to position [0, 0]
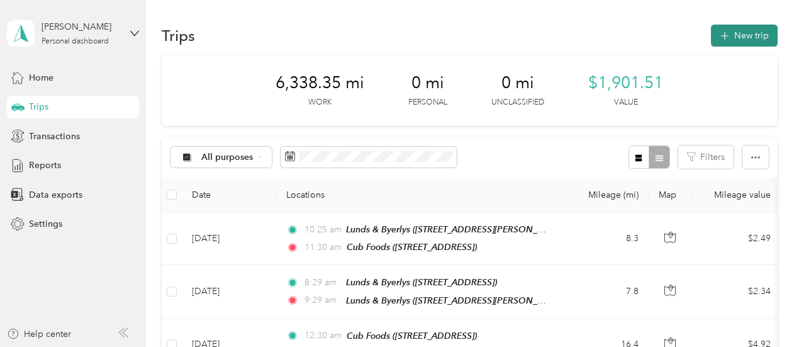
click at [758, 26] on button "New trip" at bounding box center [744, 36] width 67 height 22
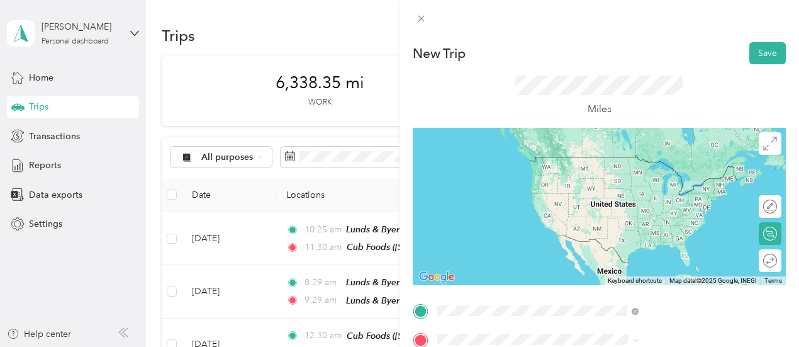
click at [684, 214] on span "[GEOGRAPHIC_DATA], [GEOGRAPHIC_DATA], [US_STATE], [GEOGRAPHIC_DATA]" at bounding box center [666, 228] width 144 height 37
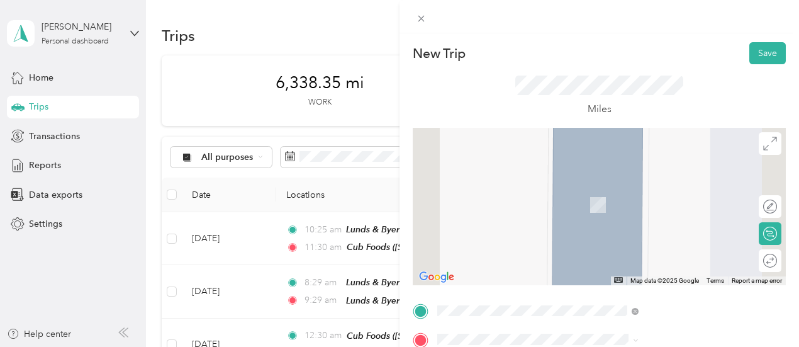
scroll to position [63, 0]
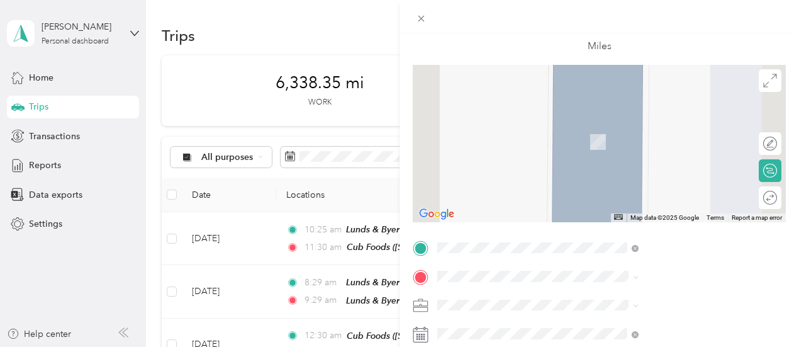
click at [429, 337] on icon at bounding box center [421, 335] width 16 height 16
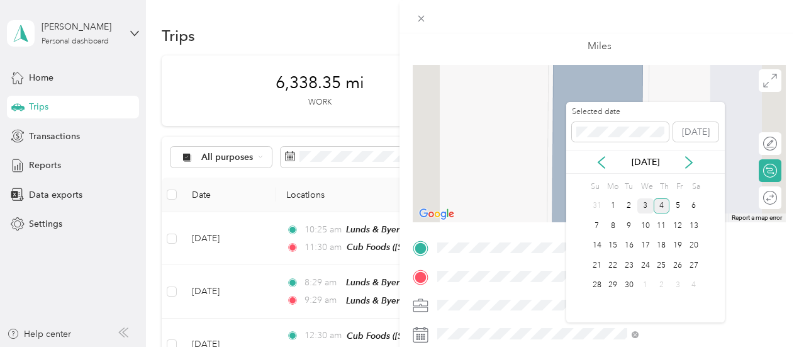
click at [645, 203] on div "3" at bounding box center [646, 206] width 16 height 16
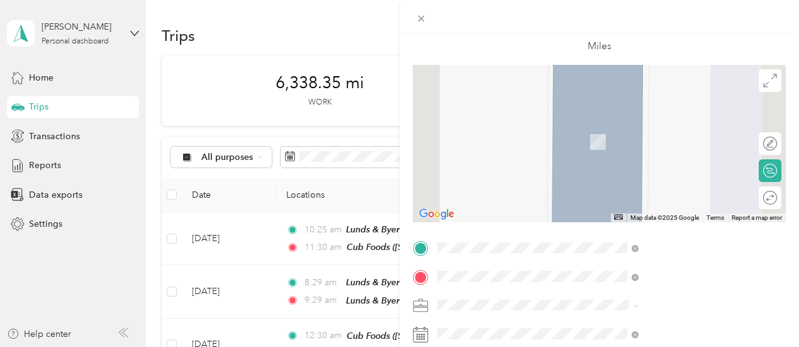
click at [669, 181] on span "[STREET_ADDRESS]" at bounding box center [634, 181] width 80 height 11
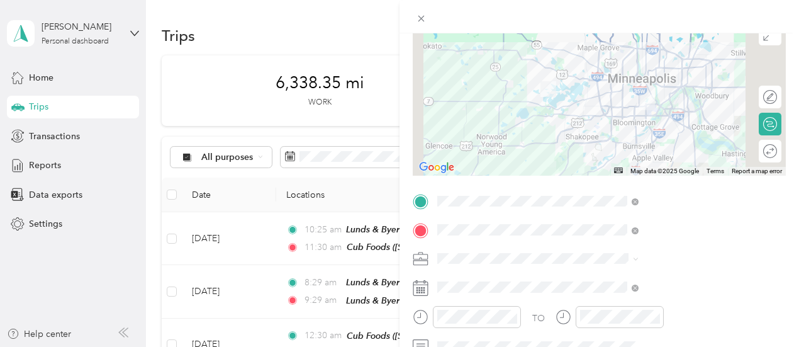
scroll to position [126, 0]
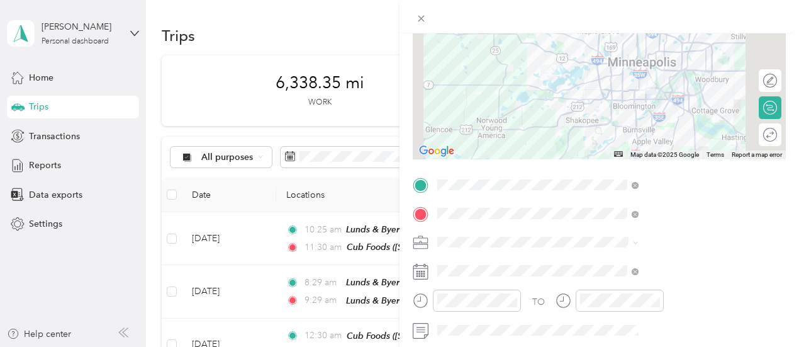
click at [421, 274] on rect at bounding box center [420, 274] width 2 height 2
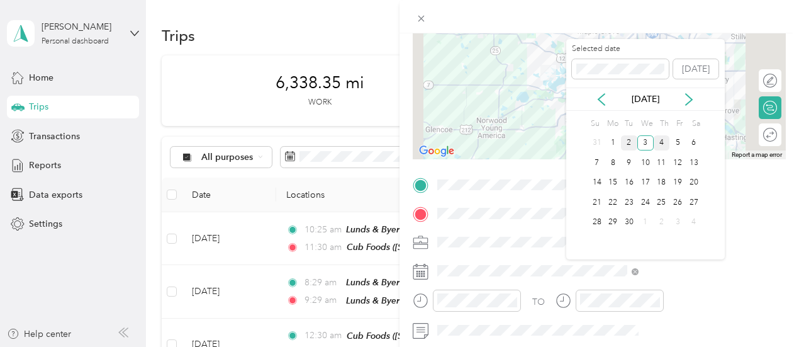
click at [629, 141] on div "2" at bounding box center [629, 143] width 16 height 16
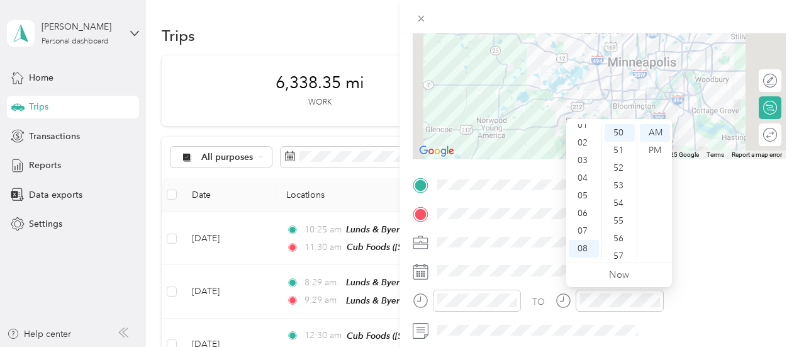
scroll to position [0, 0]
drag, startPoint x: 582, startPoint y: 150, endPoint x: 592, endPoint y: 143, distance: 12.6
click at [582, 151] on div "01" at bounding box center [584, 151] width 30 height 18
click at [660, 147] on div "PM" at bounding box center [655, 151] width 30 height 18
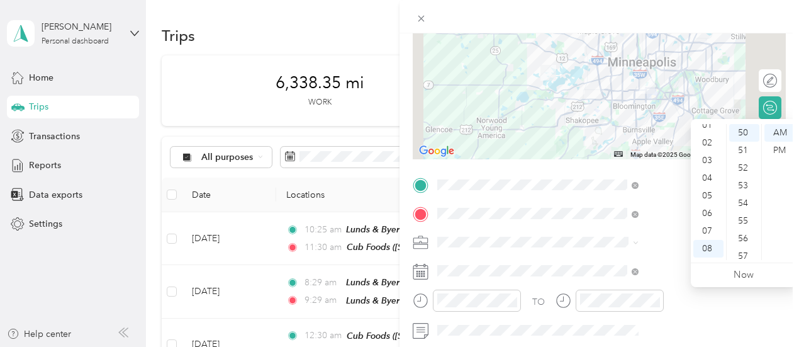
scroll to position [0, 0]
click at [705, 167] on div "02" at bounding box center [709, 168] width 30 height 18
click at [745, 125] on div "25" at bounding box center [745, 129] width 30 height 18
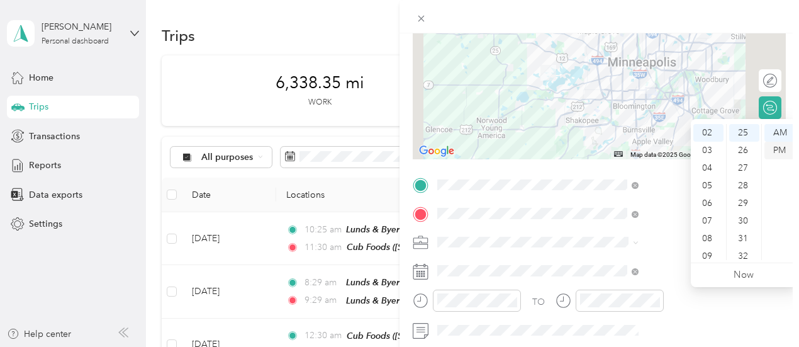
click at [780, 147] on div "PM" at bounding box center [780, 151] width 30 height 18
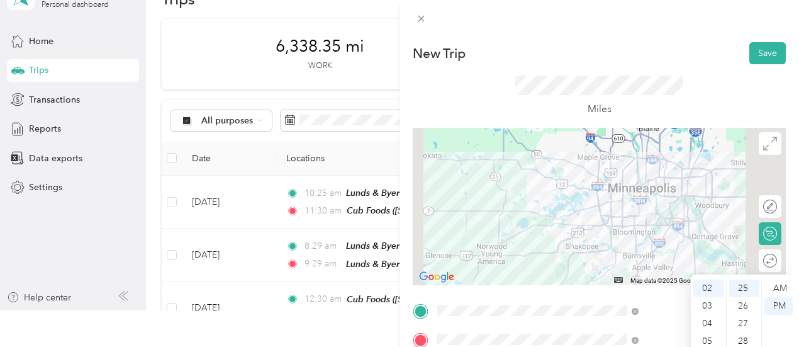
scroll to position [66, 0]
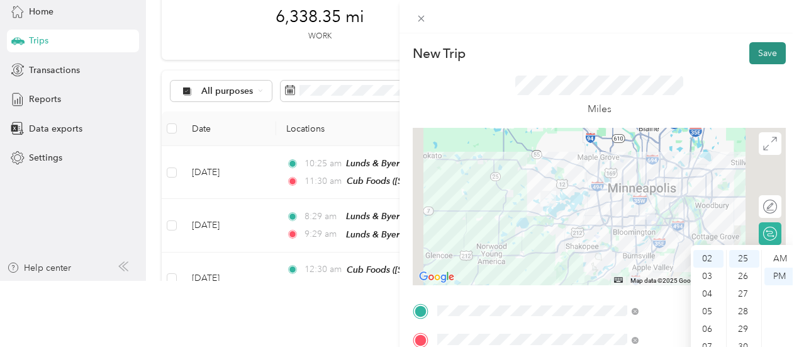
click at [771, 46] on button "Save" at bounding box center [768, 53] width 37 height 22
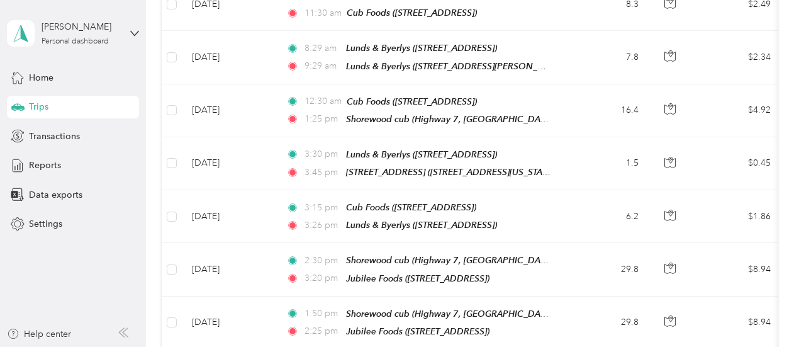
scroll to position [252, 0]
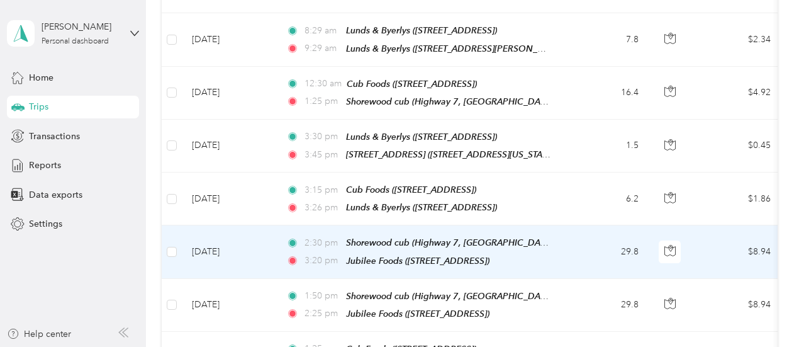
click at [395, 241] on div "Shorewood cub (Highway 7, [GEOGRAPHIC_DATA], [GEOGRAPHIC_DATA], [US_STATE])" at bounding box center [448, 242] width 205 height 14
click at [206, 240] on td "[DATE]" at bounding box center [229, 251] width 94 height 53
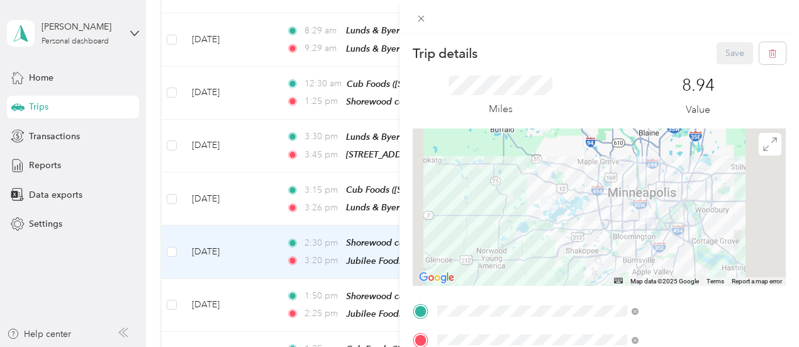
scroll to position [126, 0]
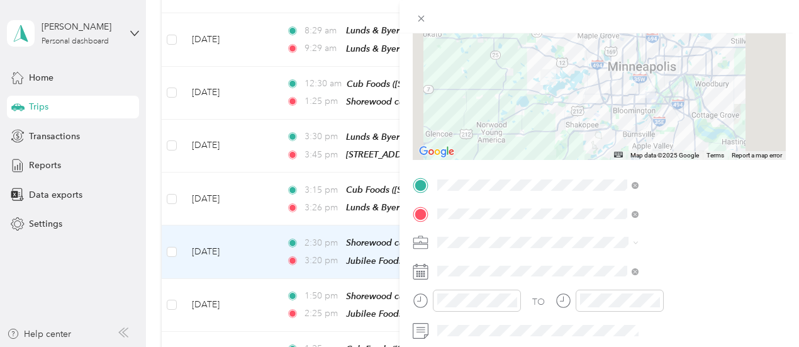
click at [429, 276] on icon at bounding box center [421, 272] width 16 height 16
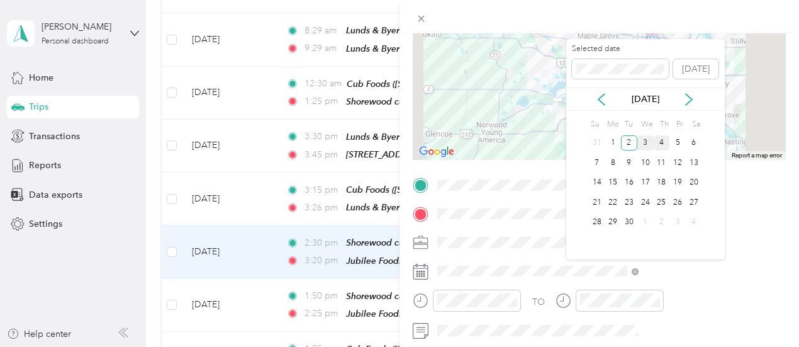
click at [647, 142] on div "3" at bounding box center [646, 143] width 16 height 16
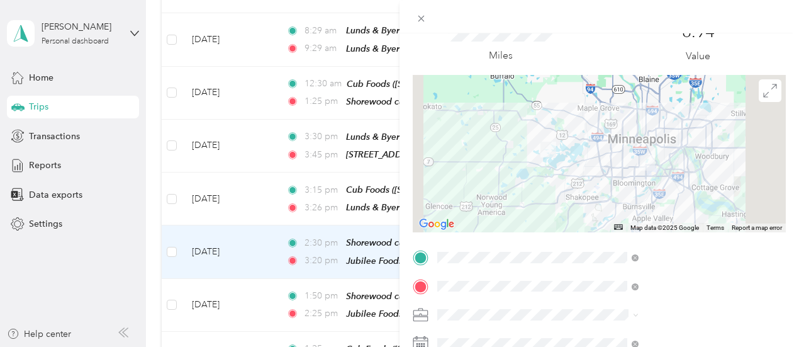
scroll to position [0, 0]
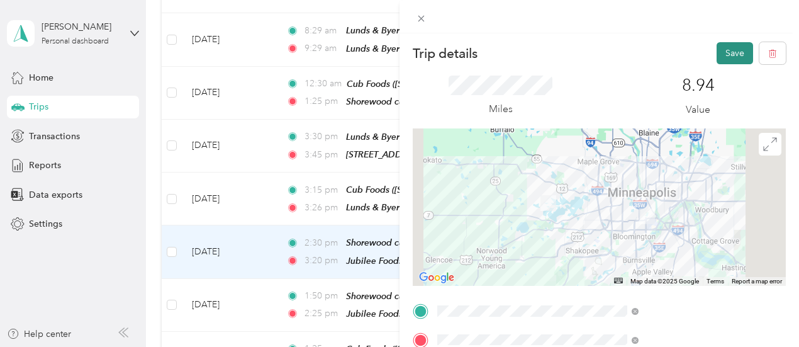
click at [729, 48] on button "Save" at bounding box center [735, 53] width 37 height 22
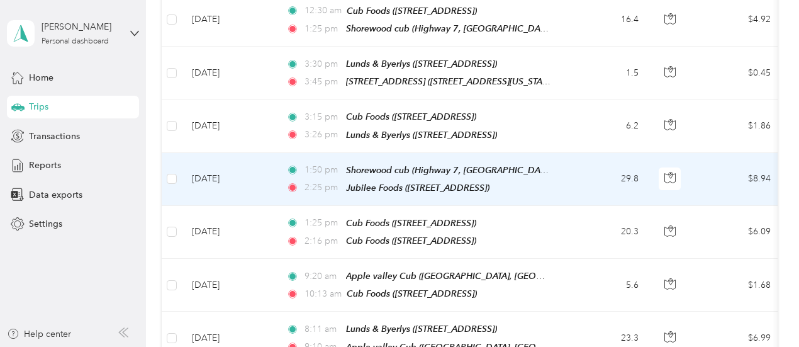
scroll to position [376, 0]
drag, startPoint x: 234, startPoint y: 163, endPoint x: 210, endPoint y: 167, distance: 24.2
click at [210, 167] on td "[DATE]" at bounding box center [229, 179] width 94 height 53
click at [394, 167] on div "1:50 pm Shorewood cub ([GEOGRAPHIC_DATA], [GEOGRAPHIC_DATA], [US_STATE]) 2:25 p…" at bounding box center [418, 179] width 264 height 32
click at [400, 165] on span "Shorewood cub (Highway 7, [GEOGRAPHIC_DATA], [GEOGRAPHIC_DATA], [US_STATE])" at bounding box center [521, 170] width 351 height 11
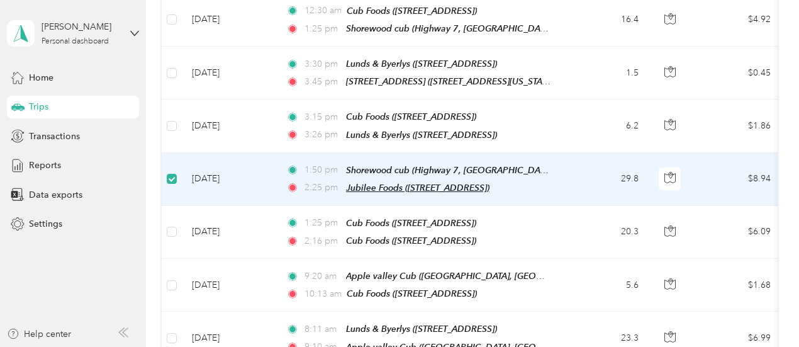
click at [398, 183] on span "Jubilee Foods ([STREET_ADDRESS])" at bounding box center [418, 188] width 144 height 10
click at [214, 167] on td "[DATE]" at bounding box center [229, 179] width 94 height 53
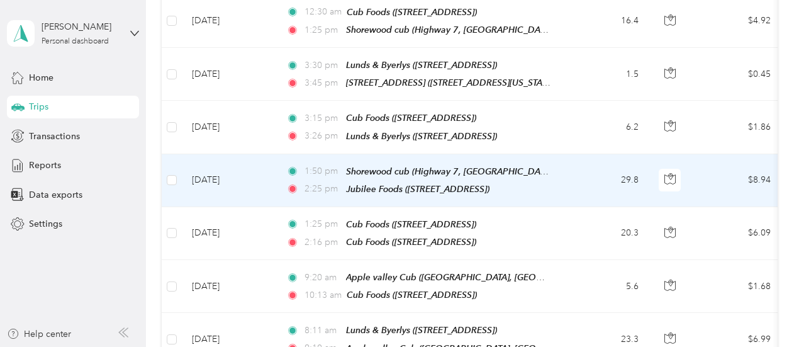
scroll to position [378, 0]
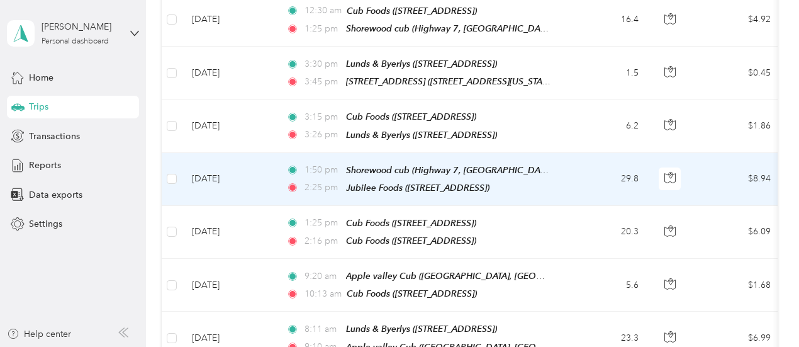
click at [215, 170] on td "[DATE]" at bounding box center [229, 179] width 94 height 53
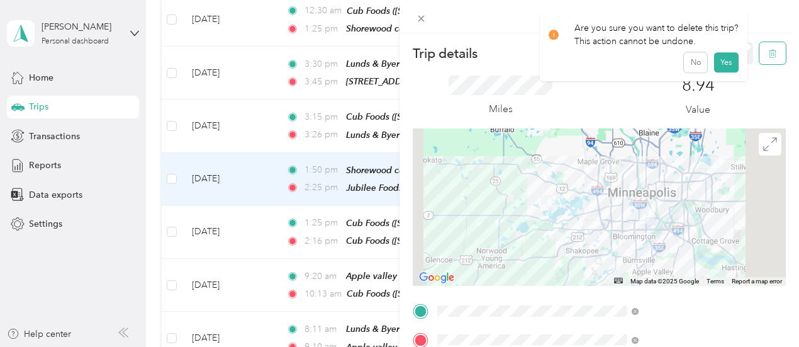
click at [769, 49] on icon "button" at bounding box center [773, 53] width 9 height 9
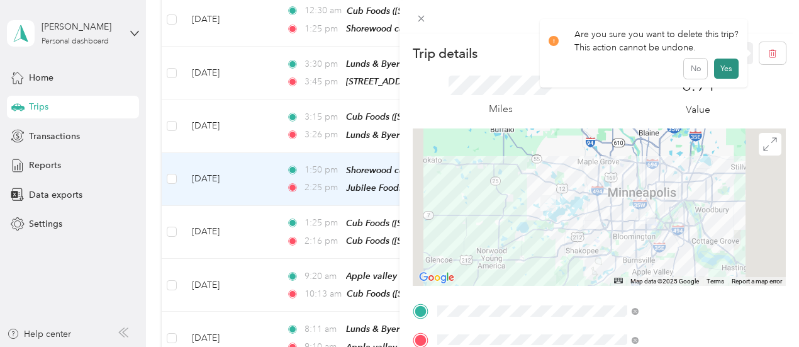
click at [728, 65] on button "Yes" at bounding box center [726, 69] width 25 height 20
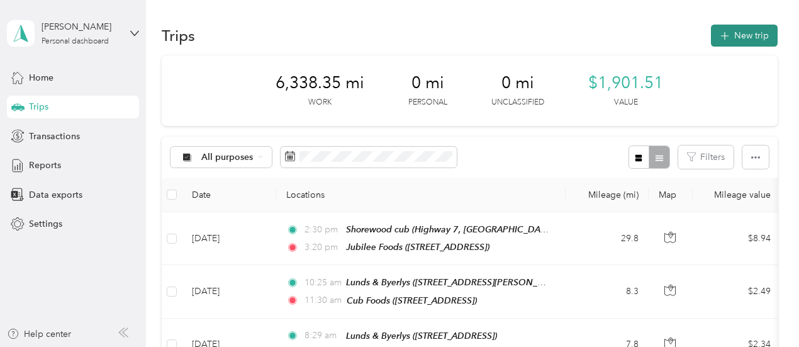
click at [729, 37] on button "New trip" at bounding box center [744, 36] width 67 height 22
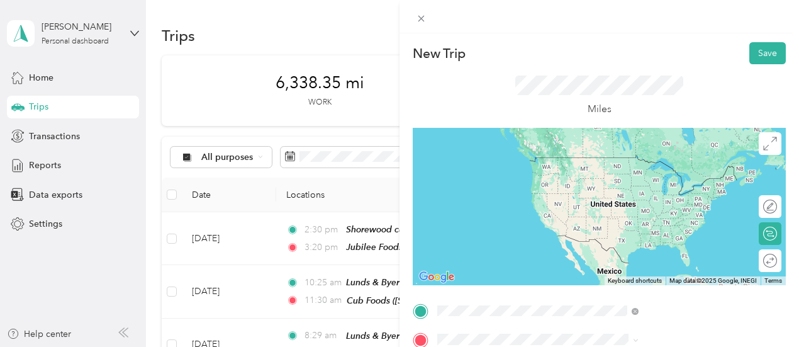
click at [665, 220] on div "TEAM Jubilee Foods [STREET_ADDRESS]" at bounding box center [644, 206] width 101 height 31
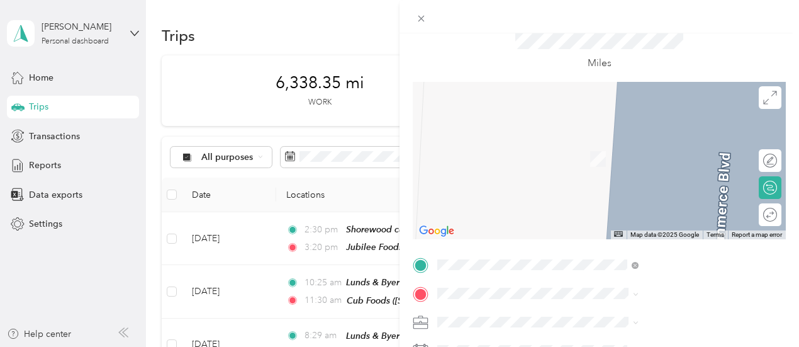
scroll to position [63, 0]
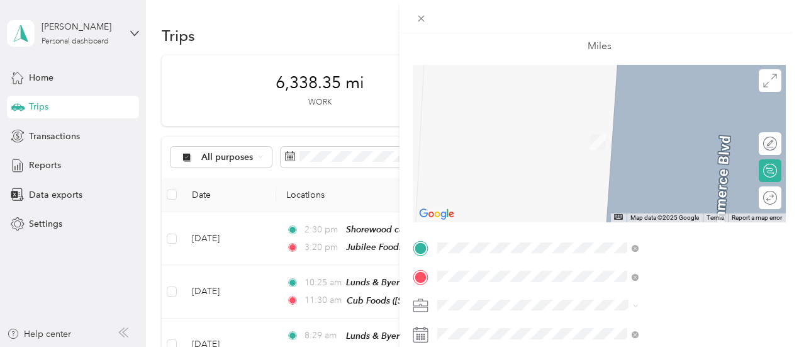
click at [635, 150] on span "[STREET_ADDRESS]" at bounding box center [634, 146] width 80 height 11
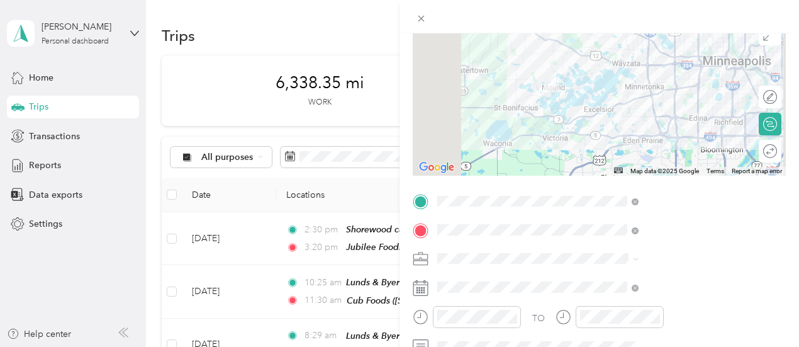
scroll to position [126, 0]
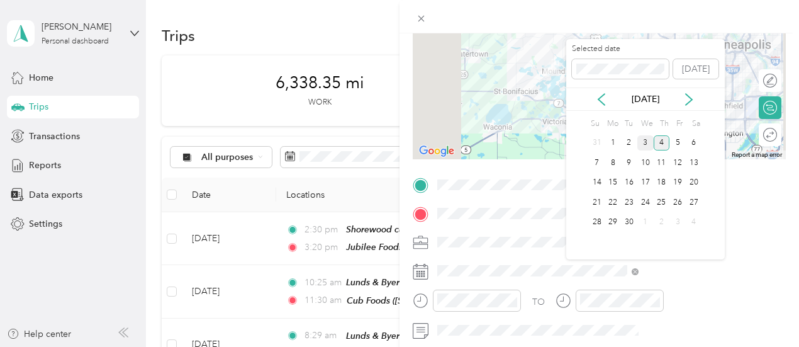
click at [645, 138] on div "3" at bounding box center [646, 143] width 16 height 16
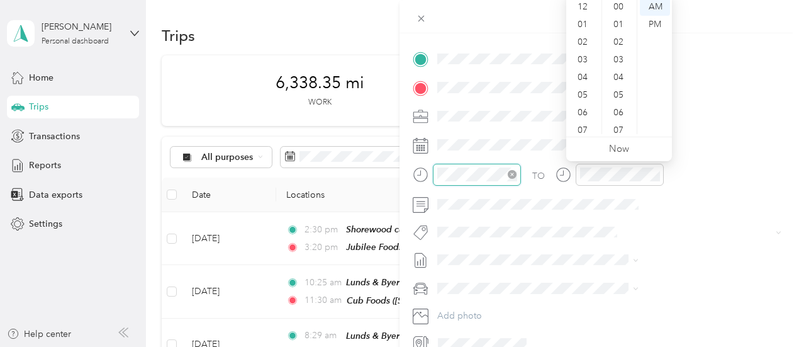
scroll to position [922, 0]
click at [658, 23] on div "PM" at bounding box center [655, 25] width 30 height 18
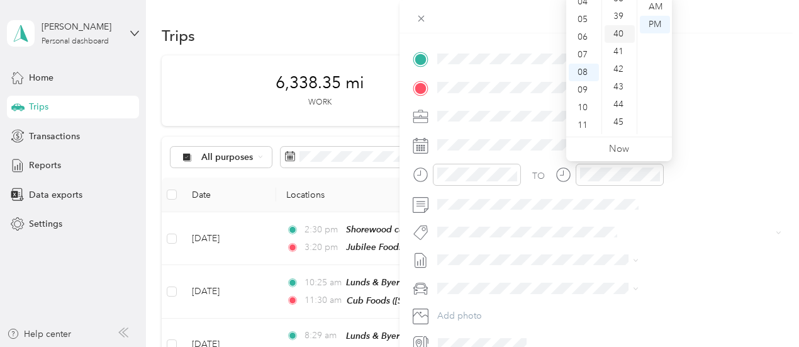
click at [616, 28] on div "40" at bounding box center [620, 34] width 30 height 18
drag, startPoint x: 583, startPoint y: 3, endPoint x: 585, endPoint y: 43, distance: 40.3
click at [583, 4] on div "03" at bounding box center [584, 10] width 30 height 18
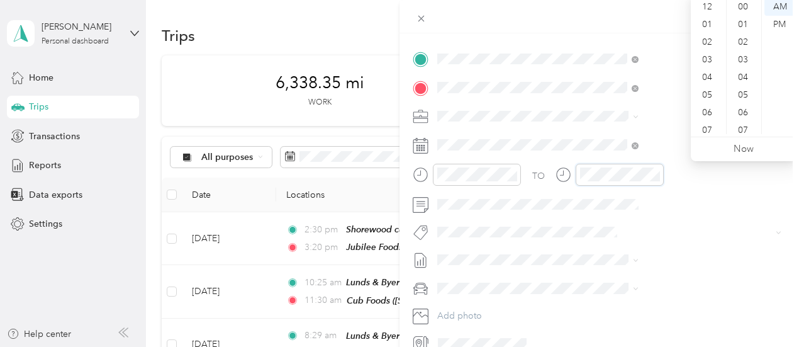
scroll to position [76, 0]
click at [705, 25] on div "04" at bounding box center [709, 27] width 30 height 18
click at [786, 22] on div "PM" at bounding box center [780, 25] width 30 height 18
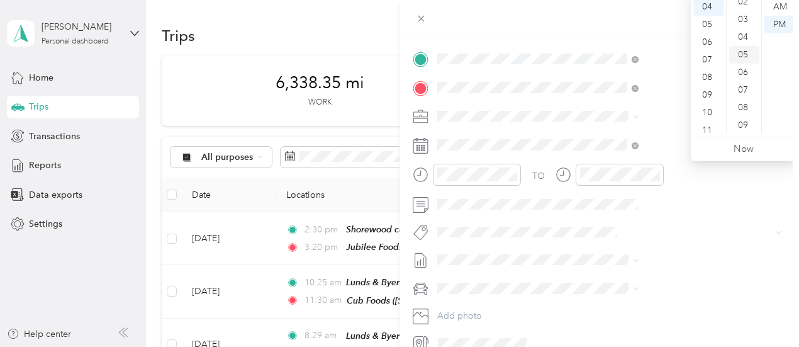
click at [745, 54] on div "05" at bounding box center [745, 55] width 30 height 18
click at [661, 124] on span at bounding box center [609, 116] width 353 height 20
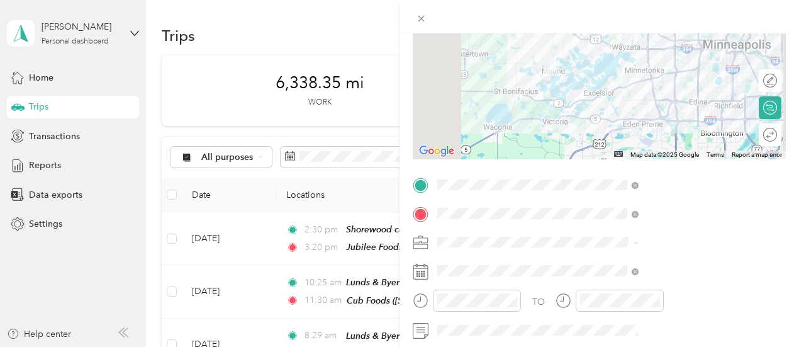
scroll to position [0, 0]
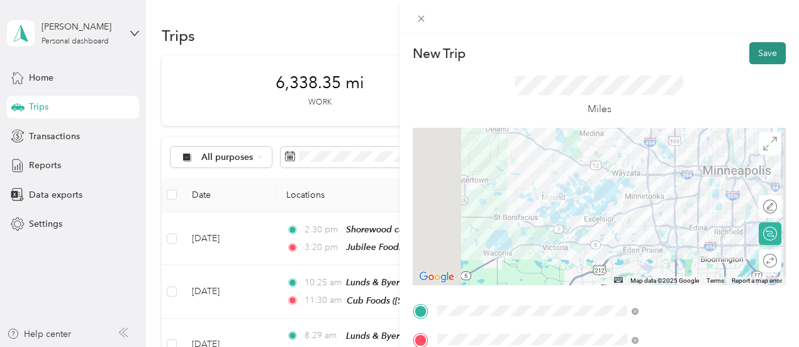
click at [770, 47] on button "Save" at bounding box center [768, 53] width 37 height 22
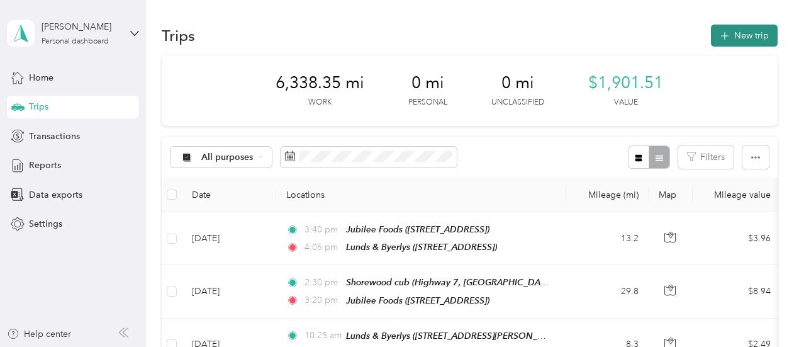
click at [747, 32] on button "New trip" at bounding box center [744, 36] width 67 height 22
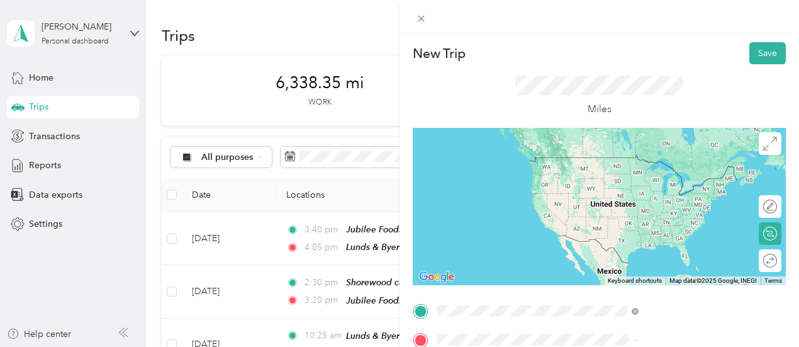
click at [663, 183] on div "TEAM Lunds & [PERSON_NAME] [STREET_ADDRESS][GEOGRAPHIC_DATA], [GEOGRAPHIC_DATA]" at bounding box center [648, 171] width 108 height 31
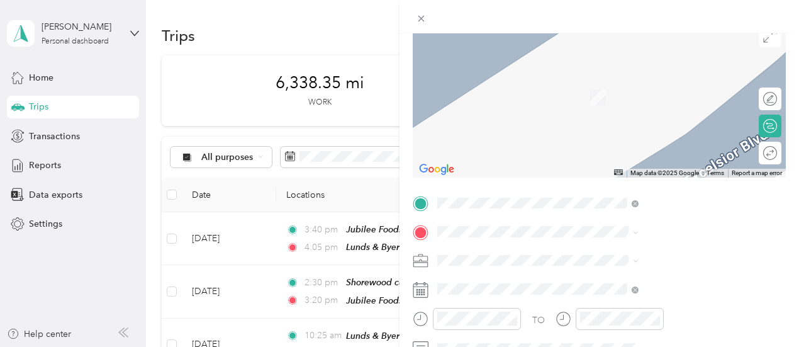
scroll to position [126, 0]
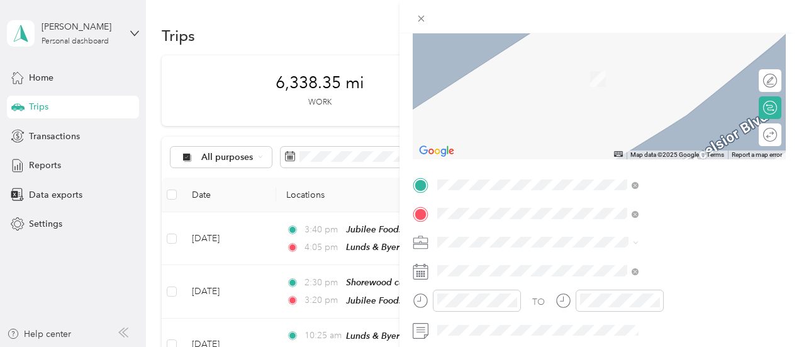
click at [642, 70] on div "[STREET_ADDRESS][GEOGRAPHIC_DATA][STREET_ADDRESS][US_STATE][GEOGRAPHIC_DATA]" at bounding box center [657, 72] width 126 height 26
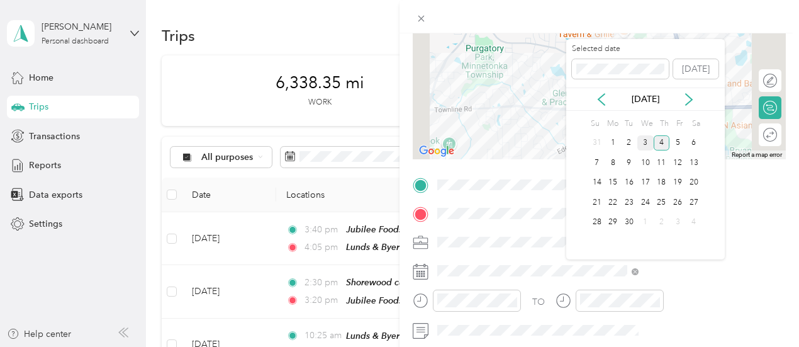
click at [646, 140] on div "3" at bounding box center [646, 143] width 16 height 16
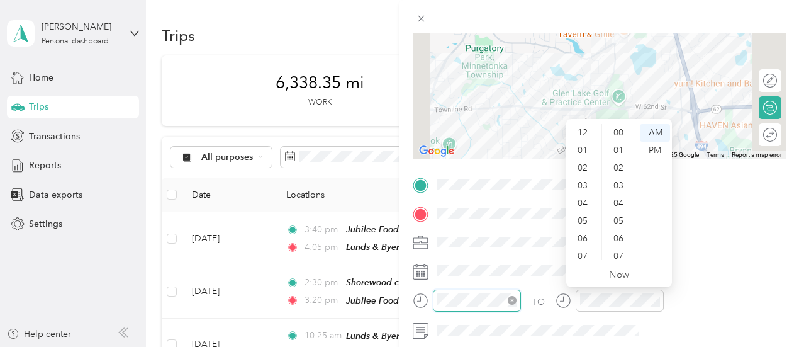
scroll to position [922, 0]
click at [587, 127] on div "04" at bounding box center [584, 128] width 30 height 18
click at [652, 147] on div "PM" at bounding box center [655, 151] width 30 height 18
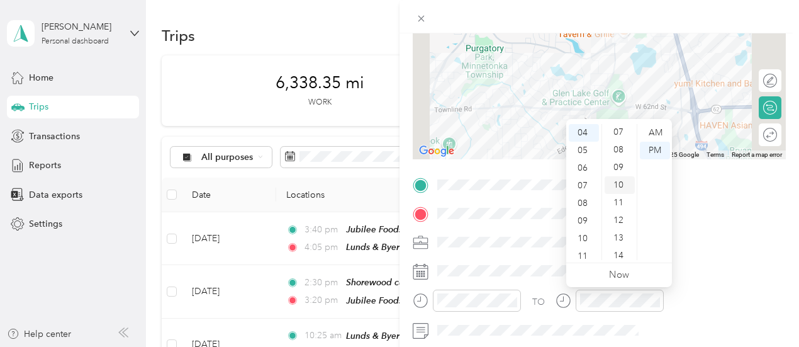
click at [615, 181] on div "10" at bounding box center [620, 185] width 30 height 18
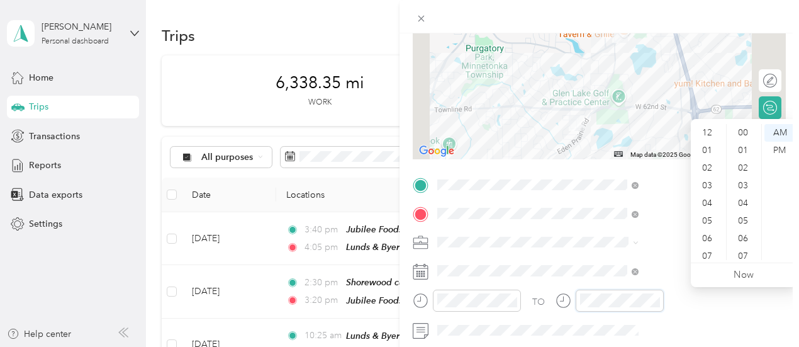
scroll to position [922, 0]
click at [709, 124] on div "04" at bounding box center [709, 128] width 30 height 18
drag, startPoint x: 754, startPoint y: 121, endPoint x: 787, endPoint y: 138, distance: 36.6
click at [764, 131] on div "12 01 02 03 04 05 06 07 08 09 10 11 00 01 02 03 04 05 06 07 08 09 10 11 12 13 1…" at bounding box center [744, 191] width 106 height 141
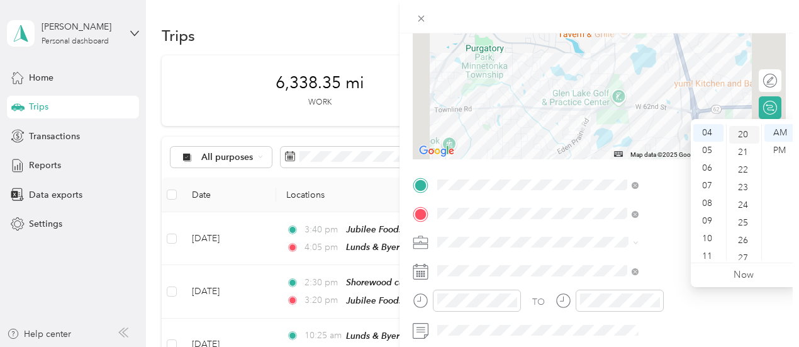
click at [738, 133] on div "20" at bounding box center [745, 135] width 30 height 18
click at [774, 147] on div "PM" at bounding box center [780, 151] width 30 height 18
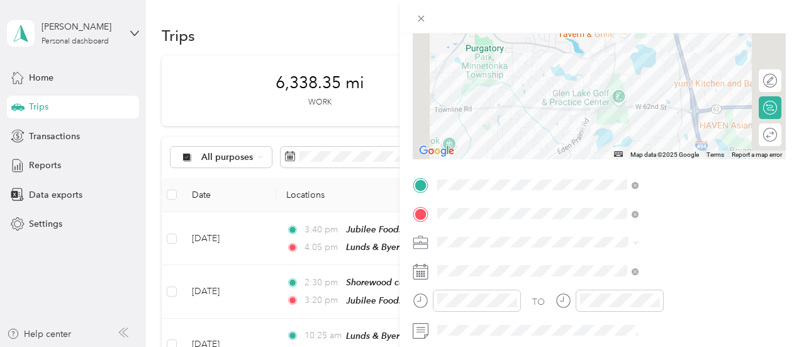
click at [655, 250] on span at bounding box center [609, 242] width 353 height 20
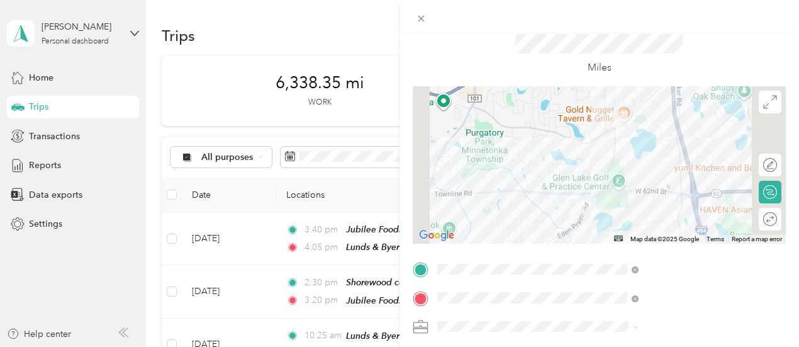
scroll to position [0, 0]
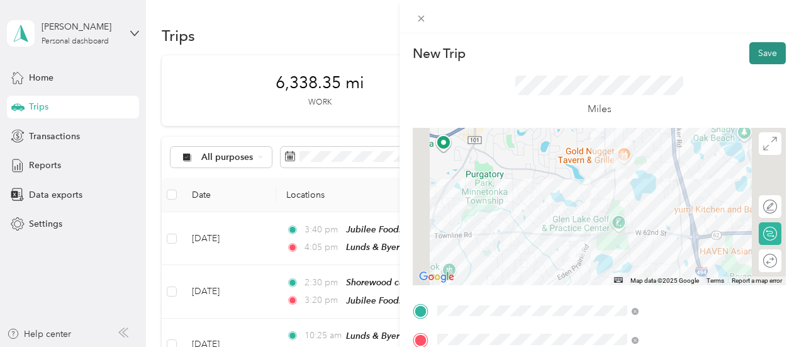
click at [767, 52] on button "Save" at bounding box center [768, 53] width 37 height 22
